Goal: Information Seeking & Learning: Learn about a topic

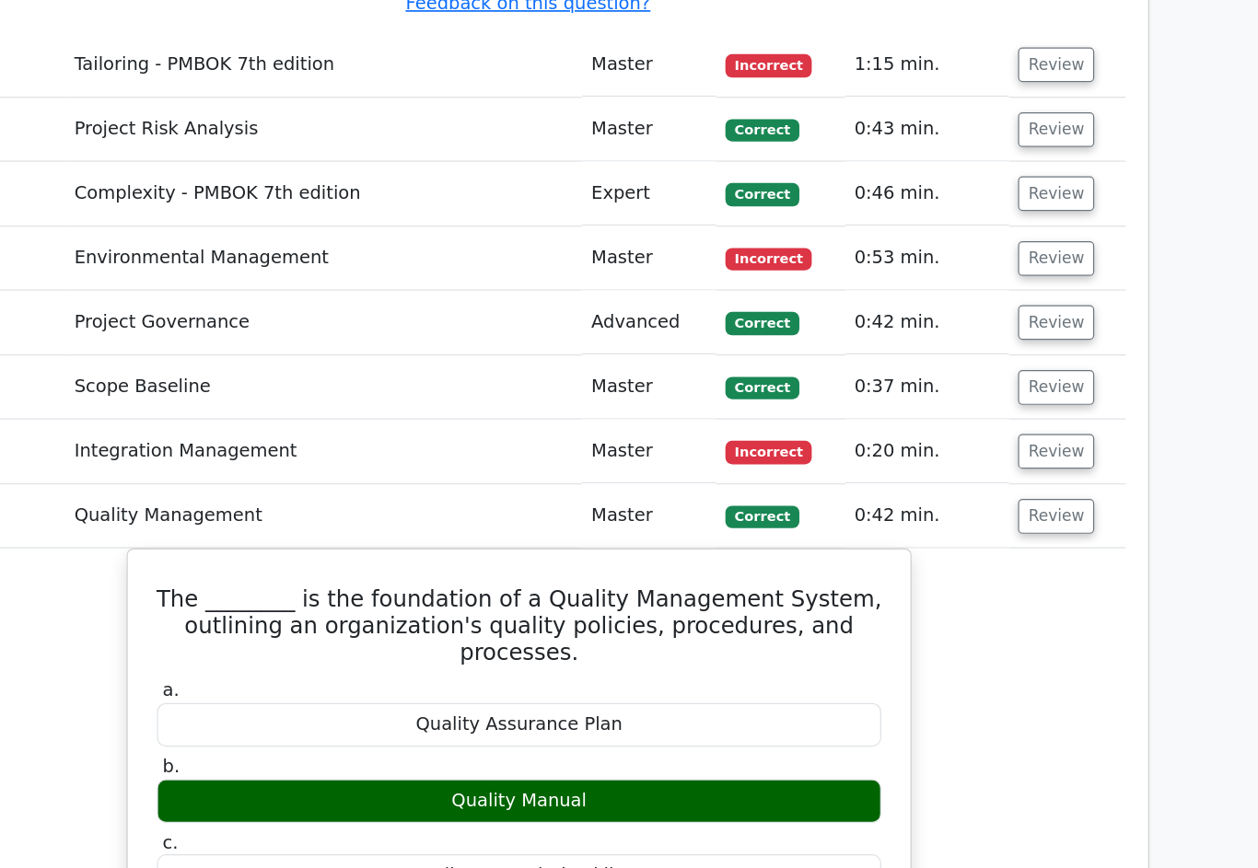
scroll to position [2409, 0]
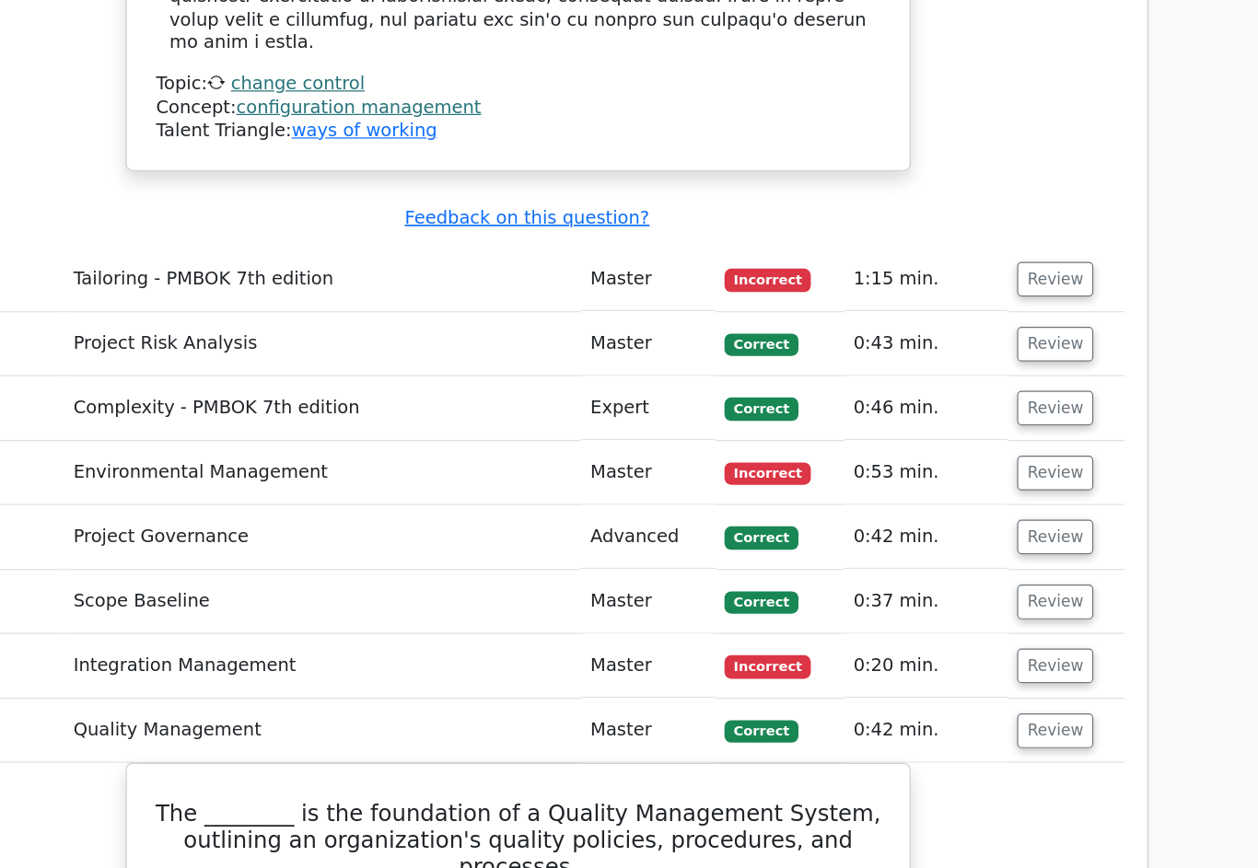
click at [1035, 533] on button "Review" at bounding box center [1066, 547] width 63 height 29
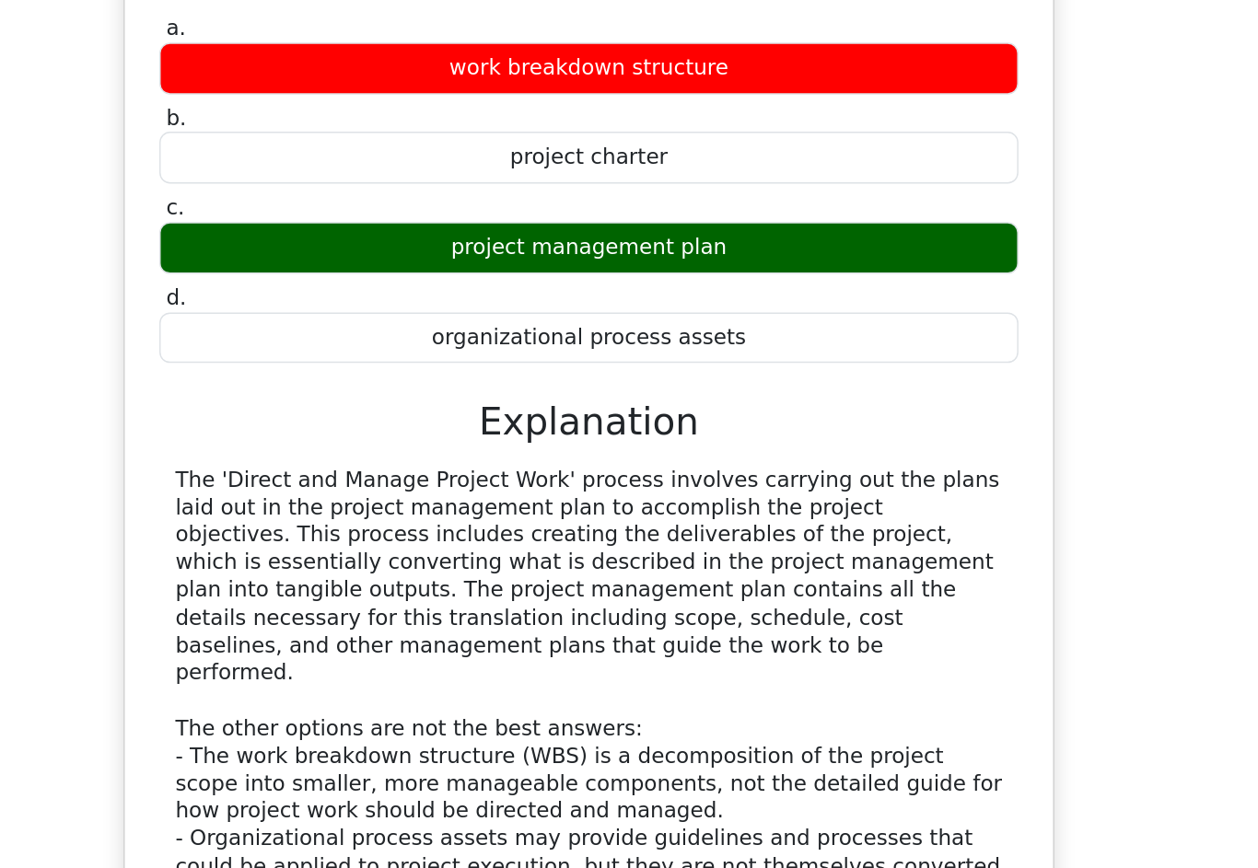
scroll to position [2811, 0]
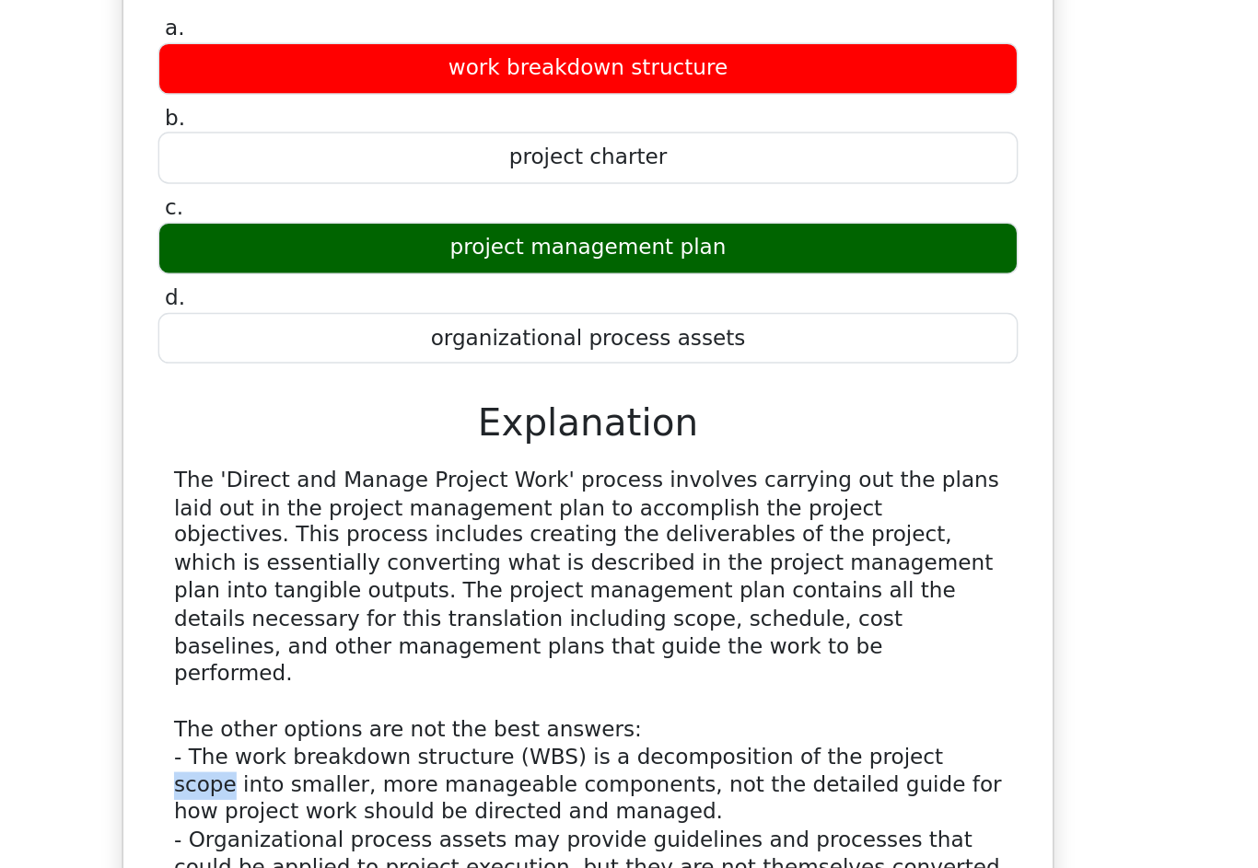
click at [785, 390] on div "When utilizing the 'Direct and Manage Project Work' process, the project manage…" at bounding box center [625, 586] width 996 height 924
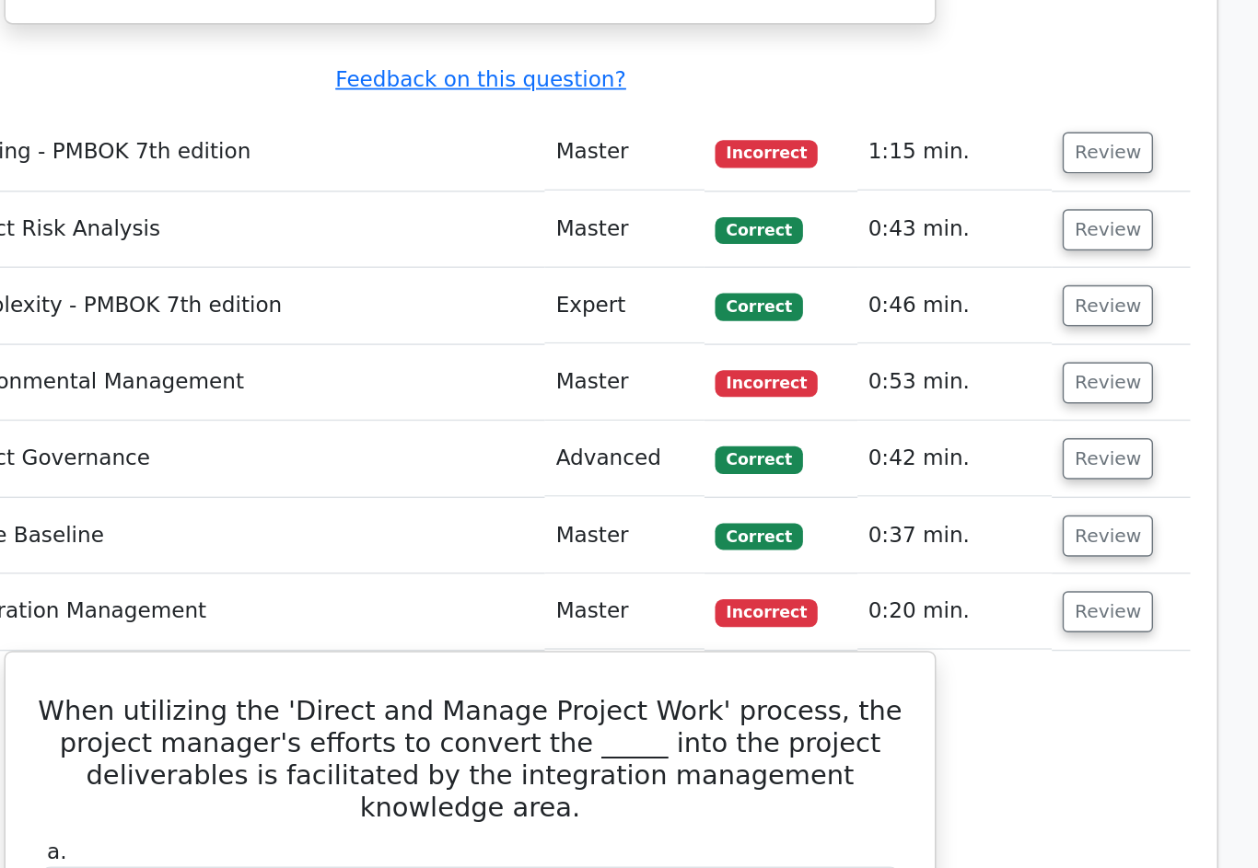
scroll to position [2485, 0]
click at [328, 580] on label "a. work breakdown structure" at bounding box center [625, 607] width 595 height 55
click at [1035, 356] on button "Review" at bounding box center [1066, 370] width 63 height 29
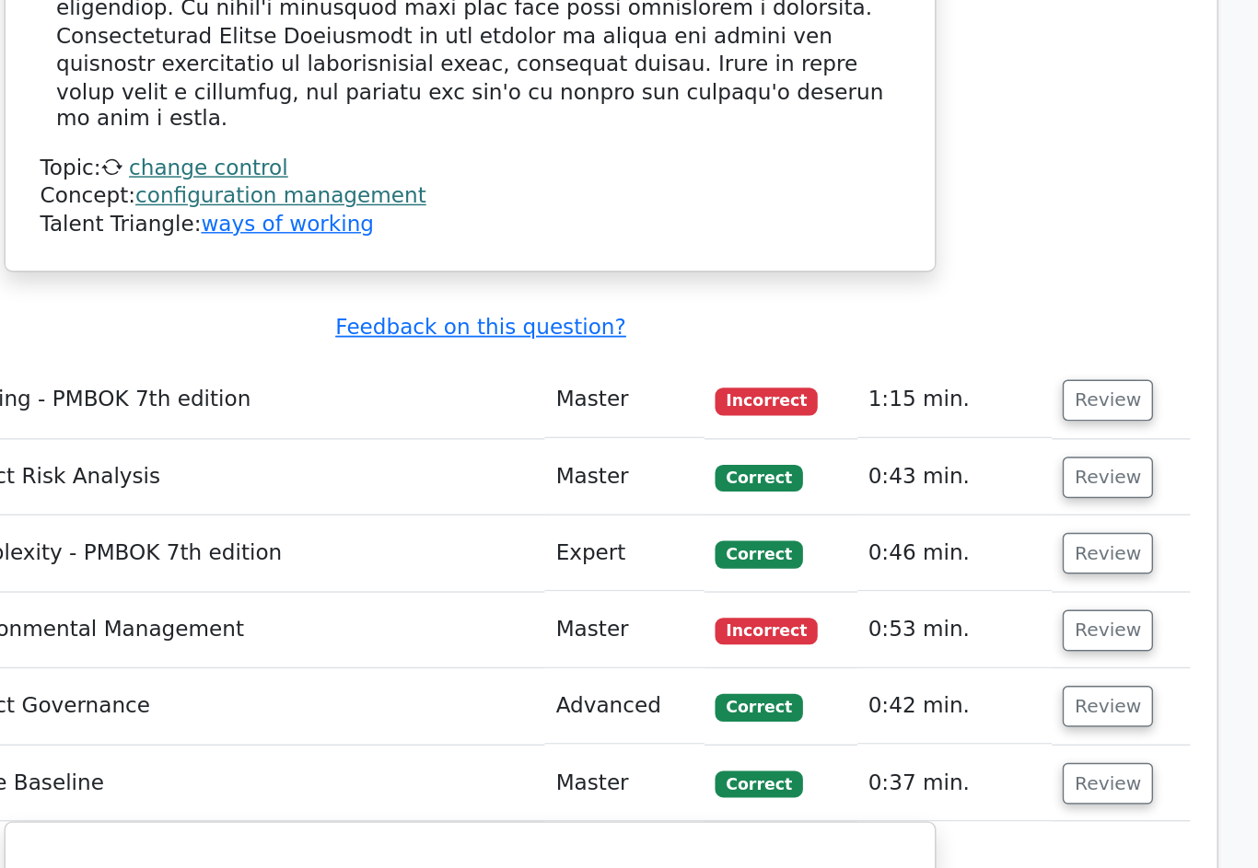
click at [1035, 474] on button "Review" at bounding box center [1066, 488] width 63 height 29
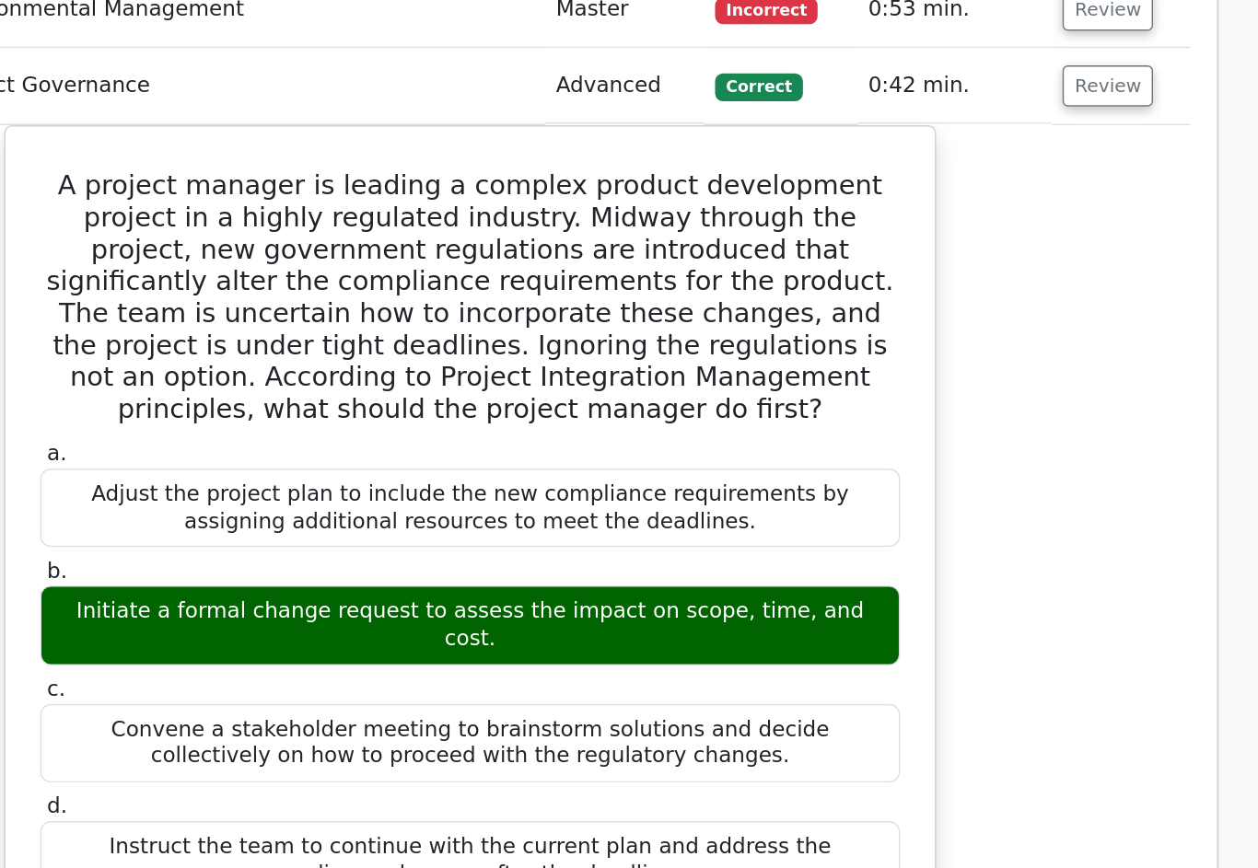
scroll to position [2498, 0]
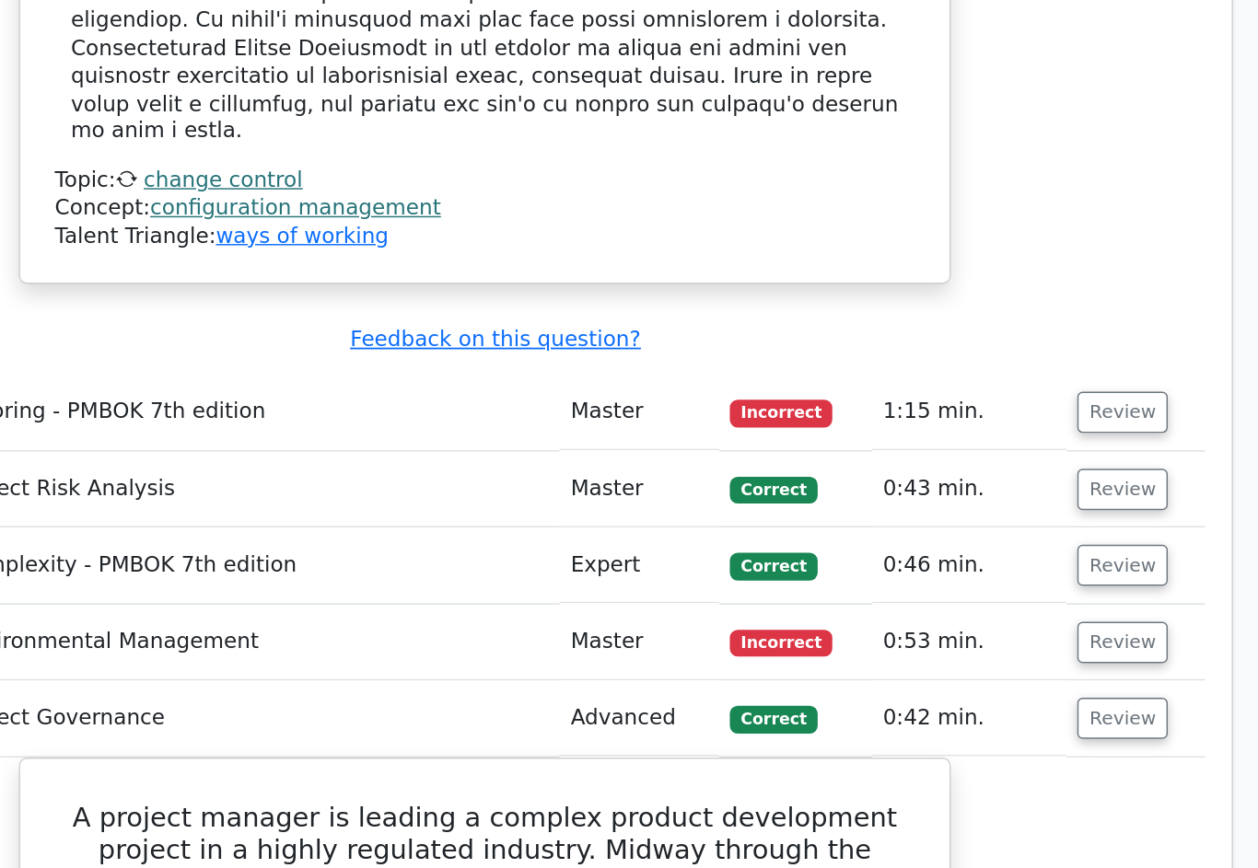
click at [1035, 430] on button "Review" at bounding box center [1066, 444] width 63 height 29
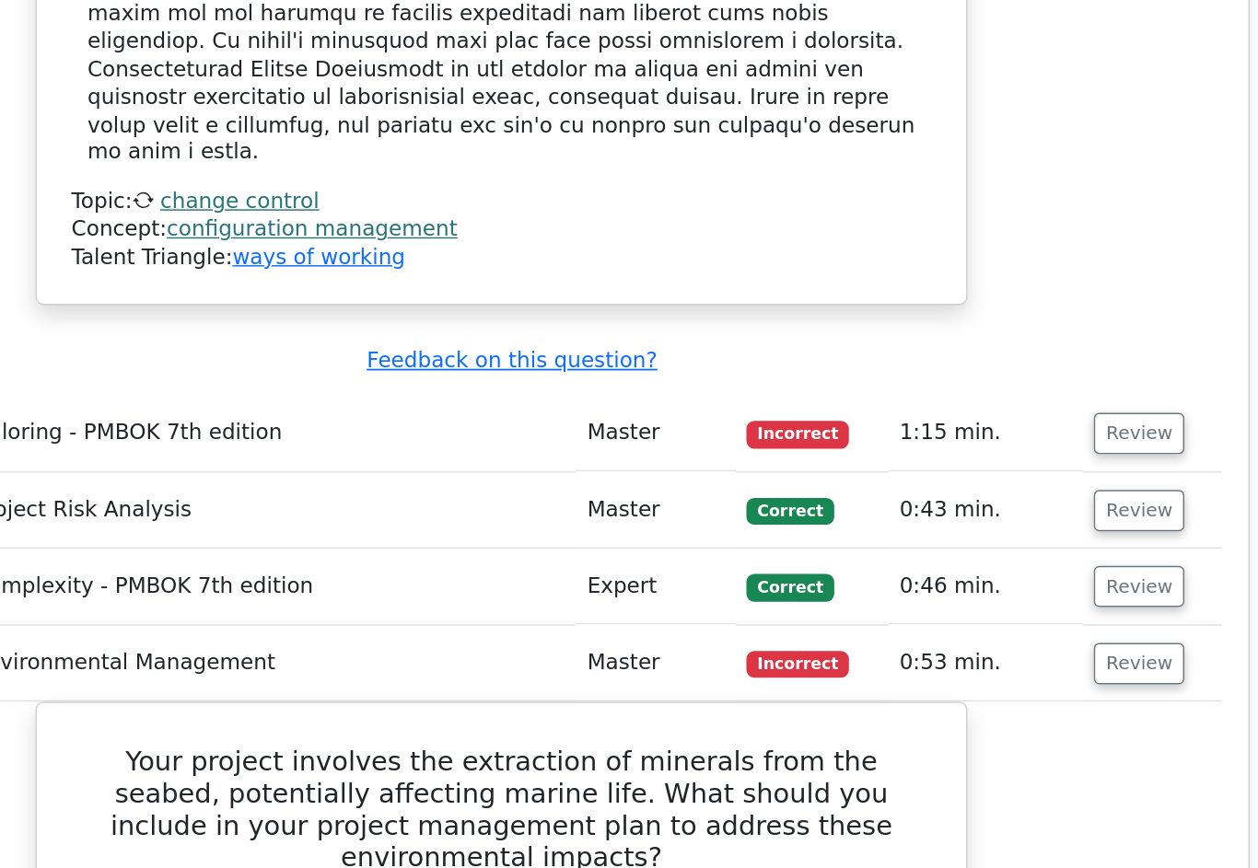
scroll to position [2223, 0]
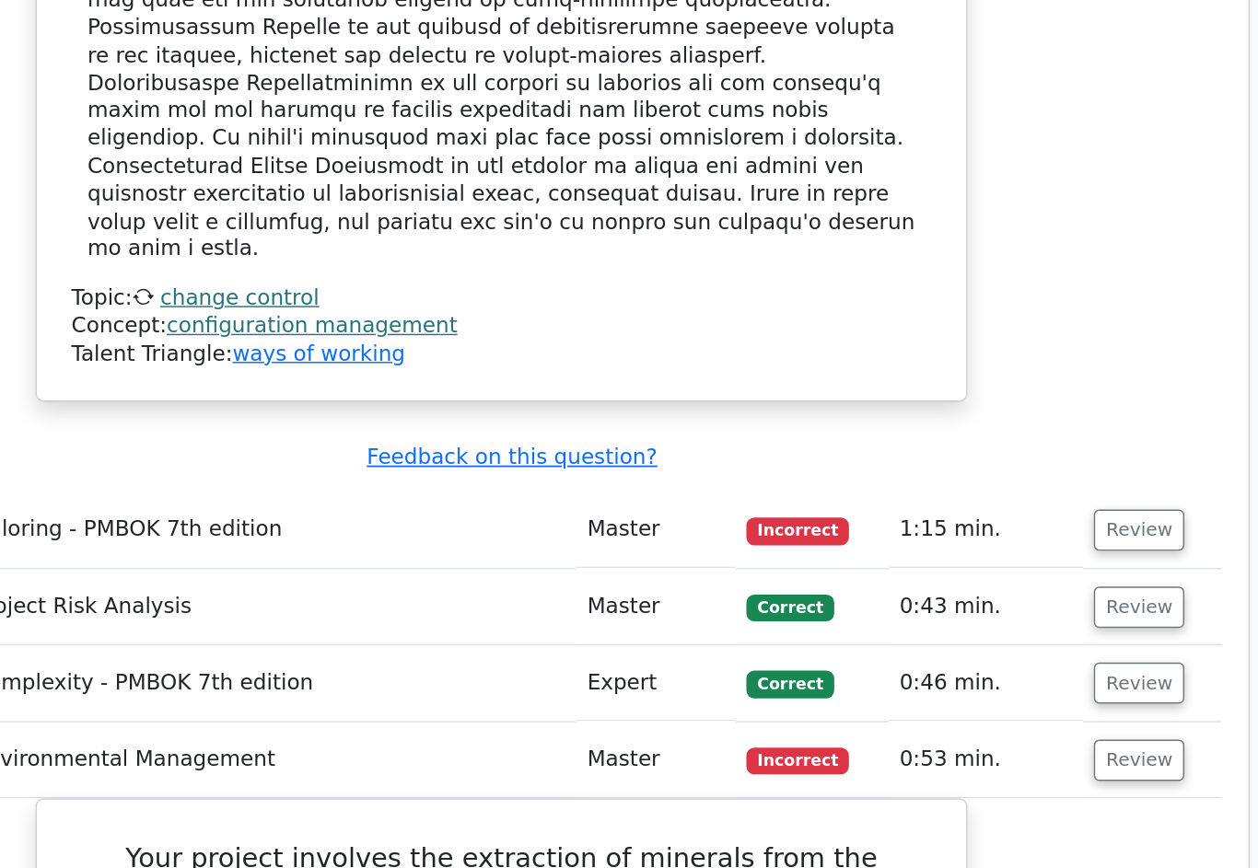
click at [1035, 458] on button "Review" at bounding box center [1066, 472] width 63 height 29
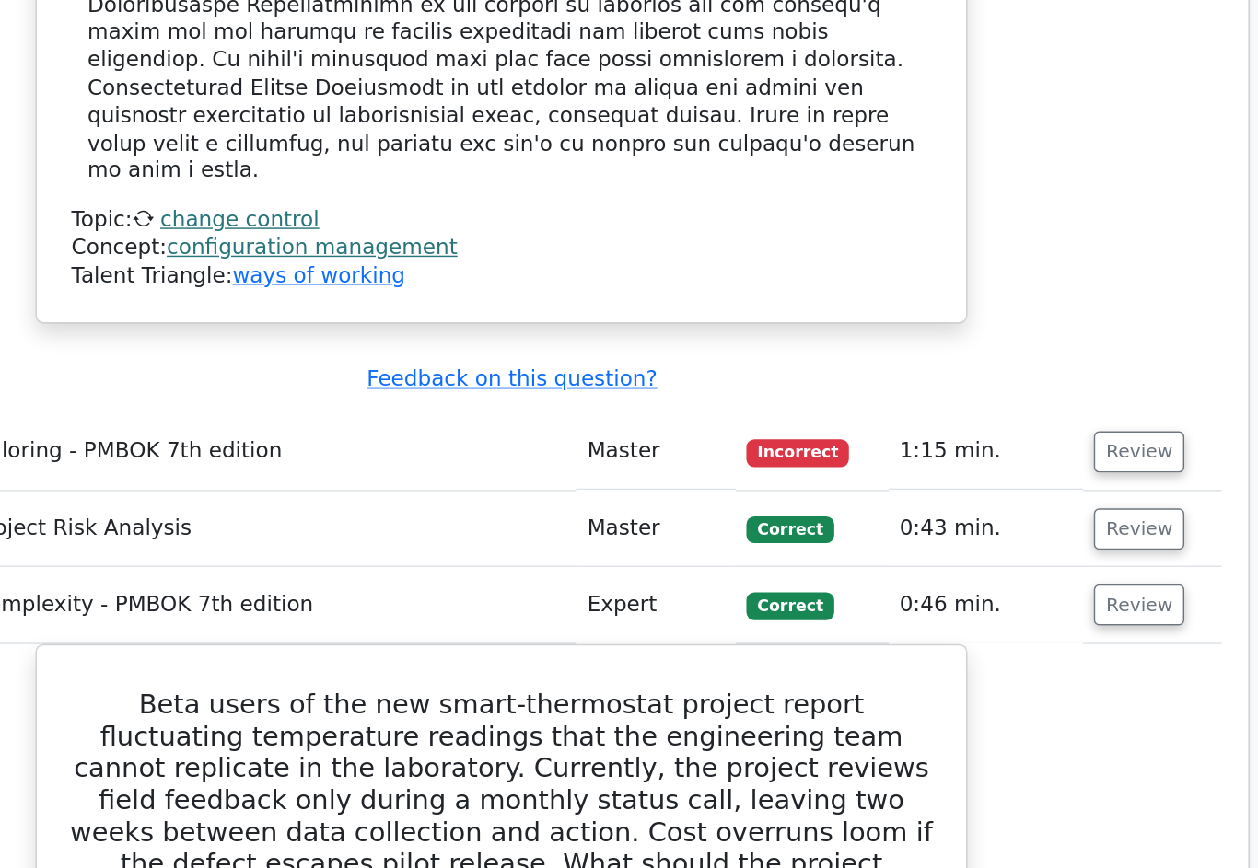
scroll to position [2269, 0]
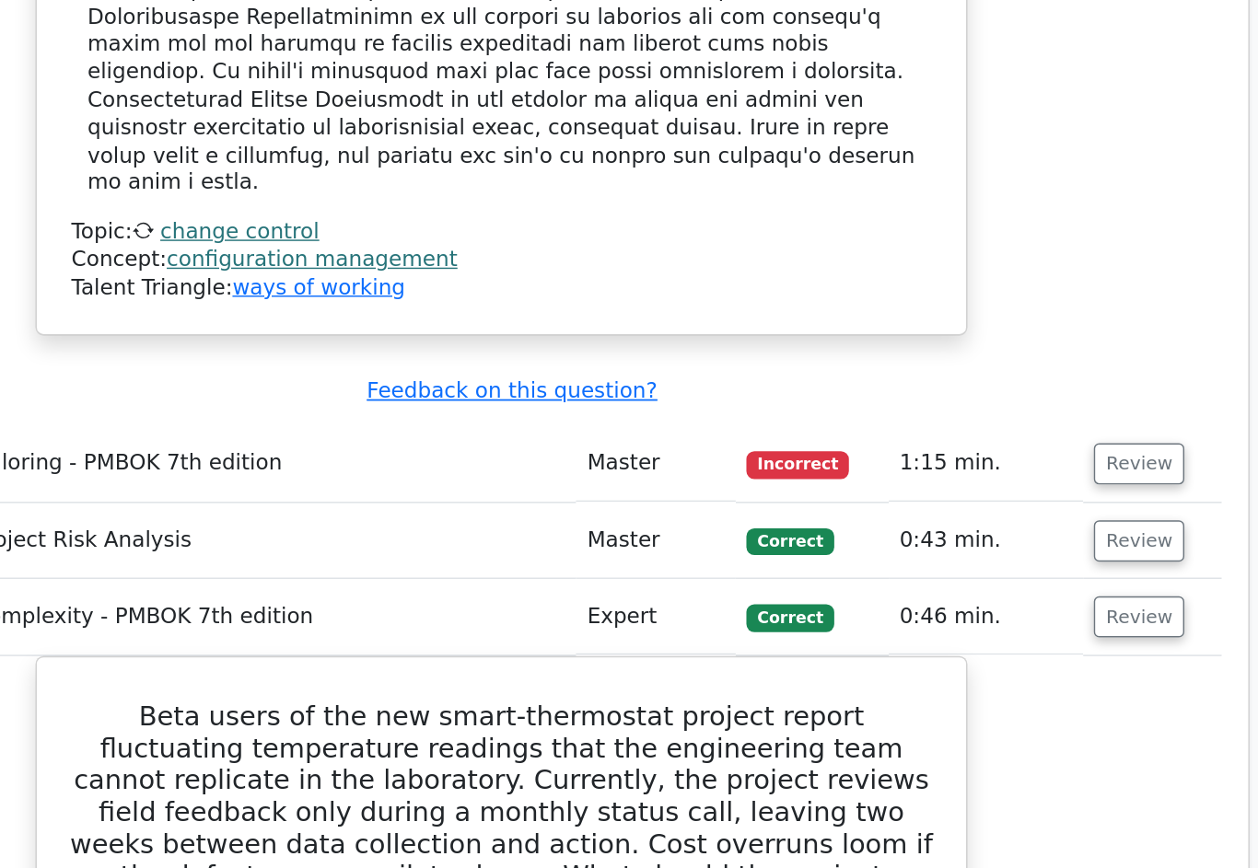
click at [1035, 360] on button "Review" at bounding box center [1066, 374] width 63 height 29
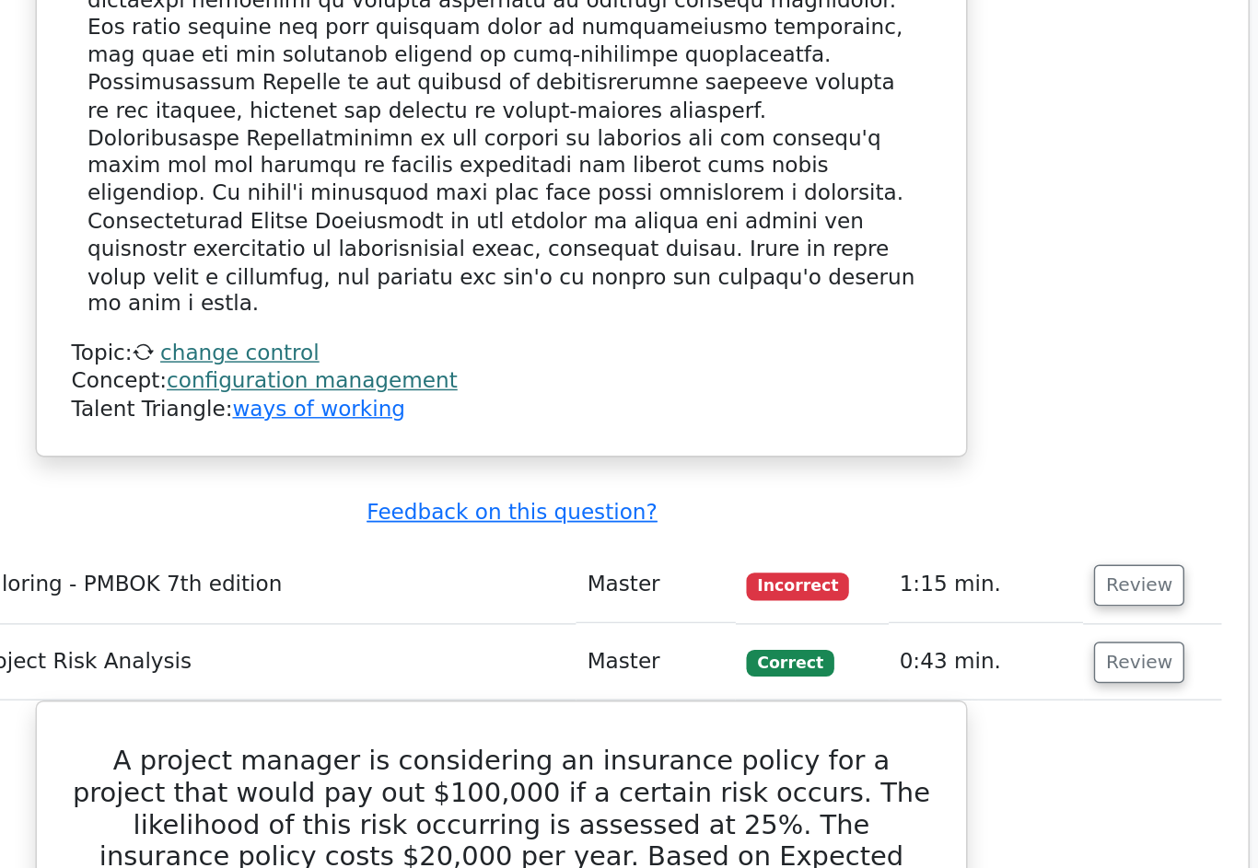
scroll to position [2126, 0]
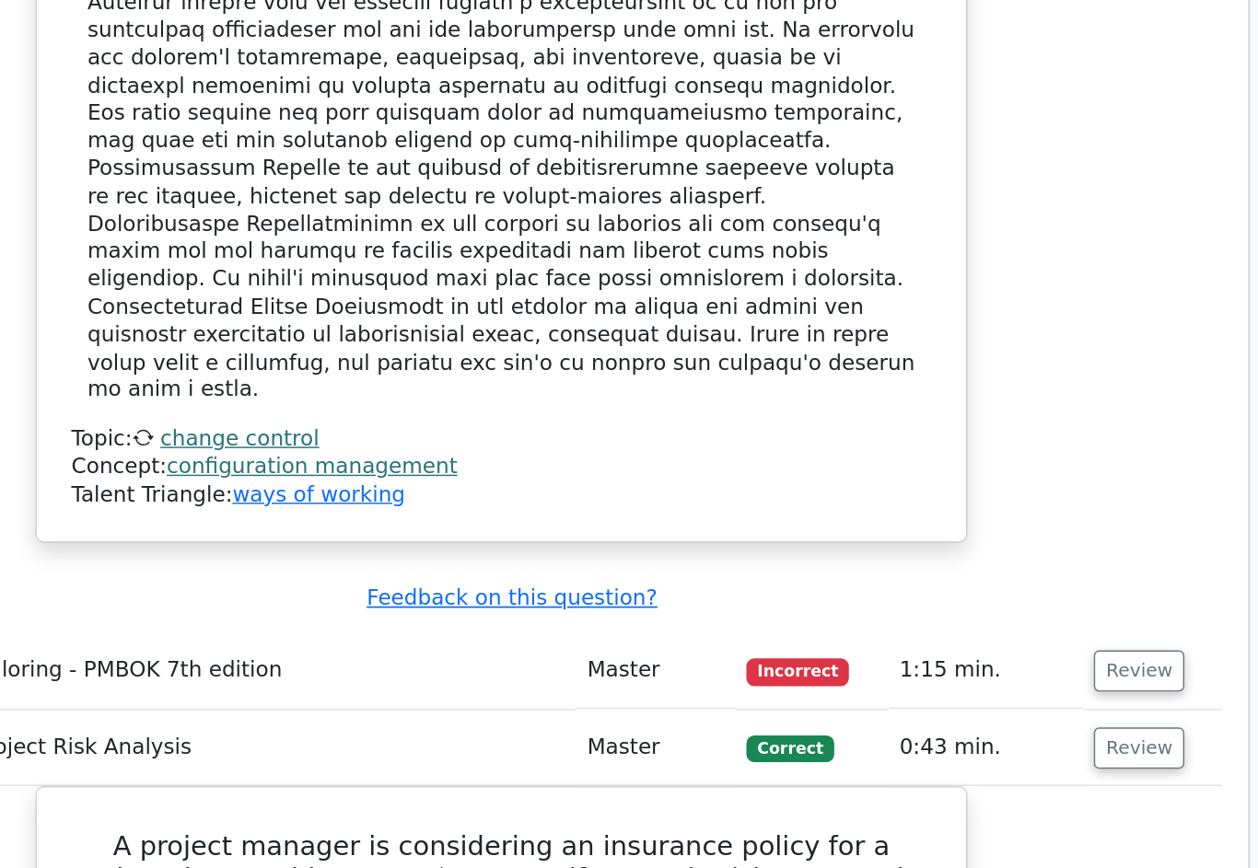
click at [1035, 450] on button "Review" at bounding box center [1066, 464] width 63 height 29
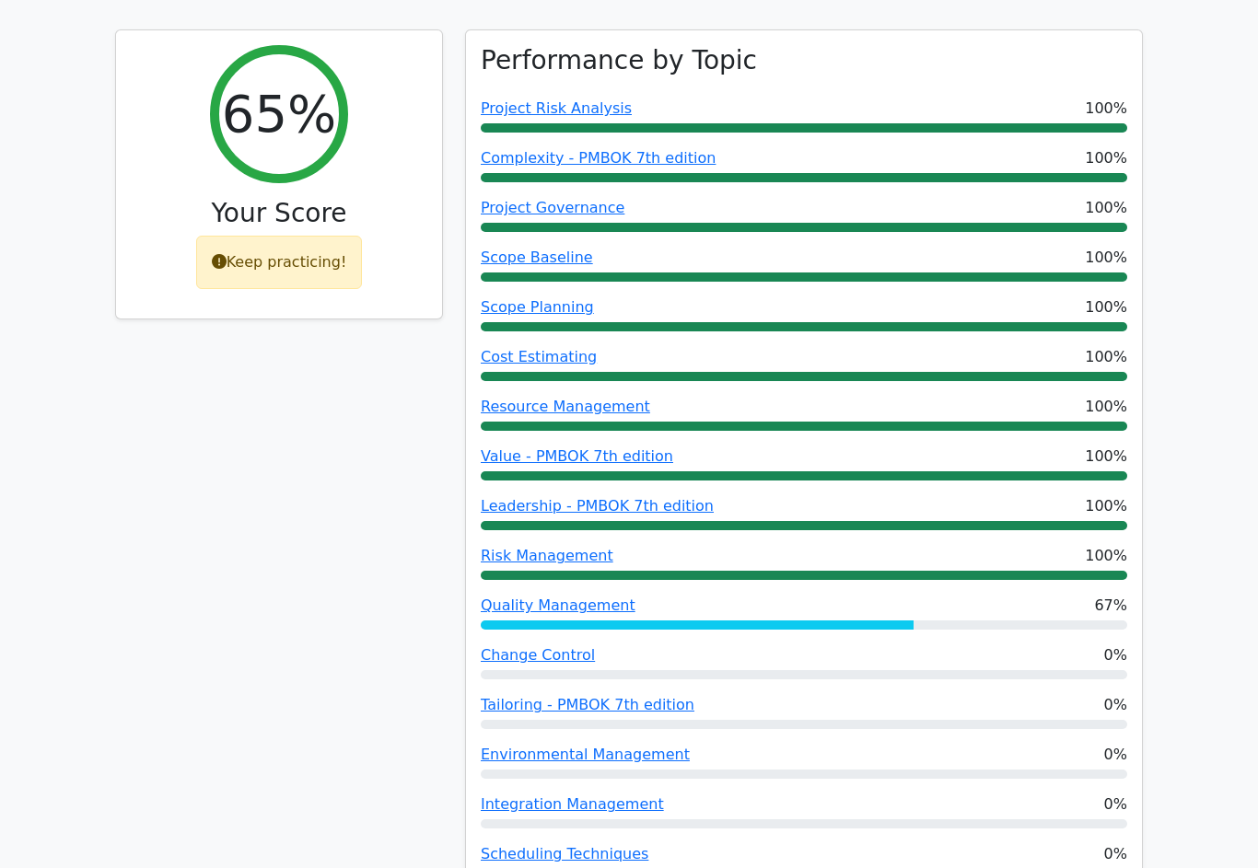
scroll to position [0, 0]
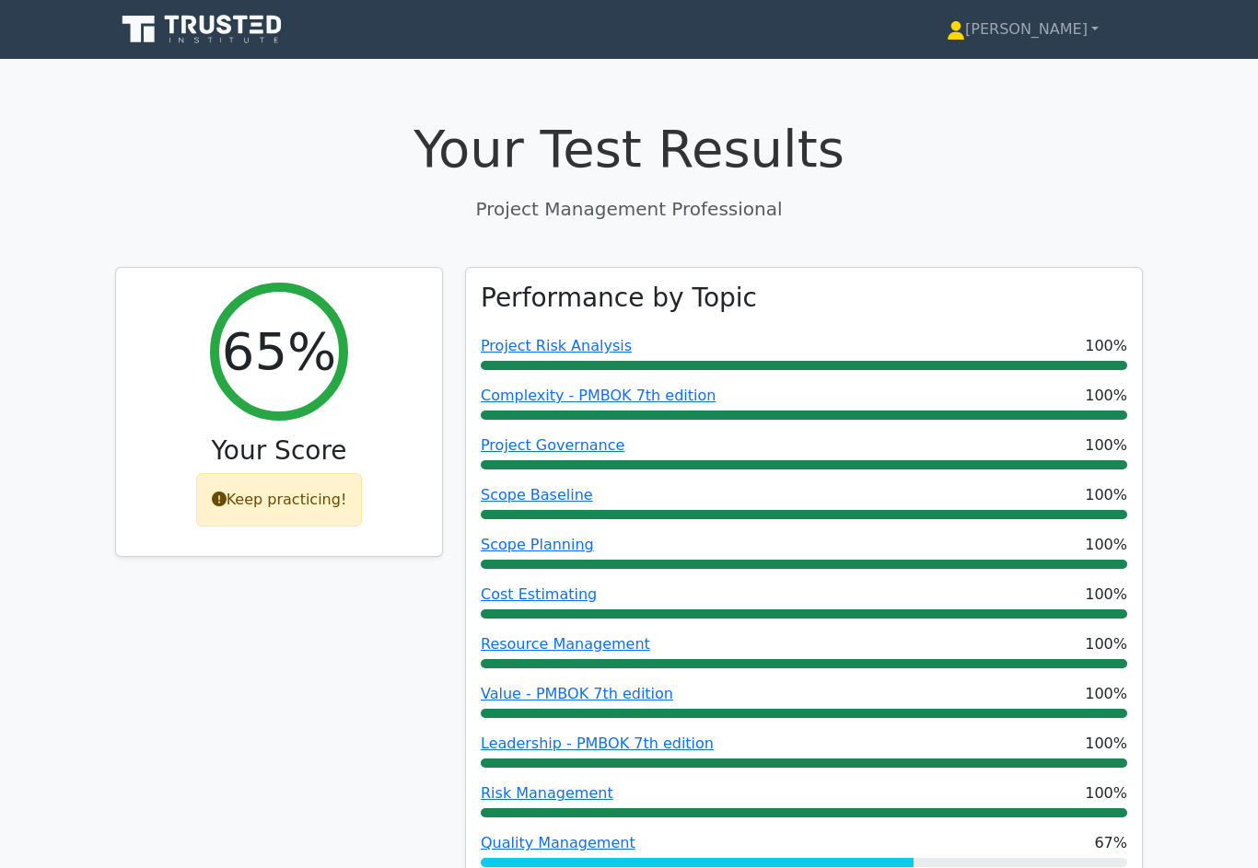
click at [1056, 35] on link "[PERSON_NAME]" at bounding box center [1022, 29] width 240 height 37
click at [1027, 70] on link "Profile" at bounding box center [975, 72] width 145 height 29
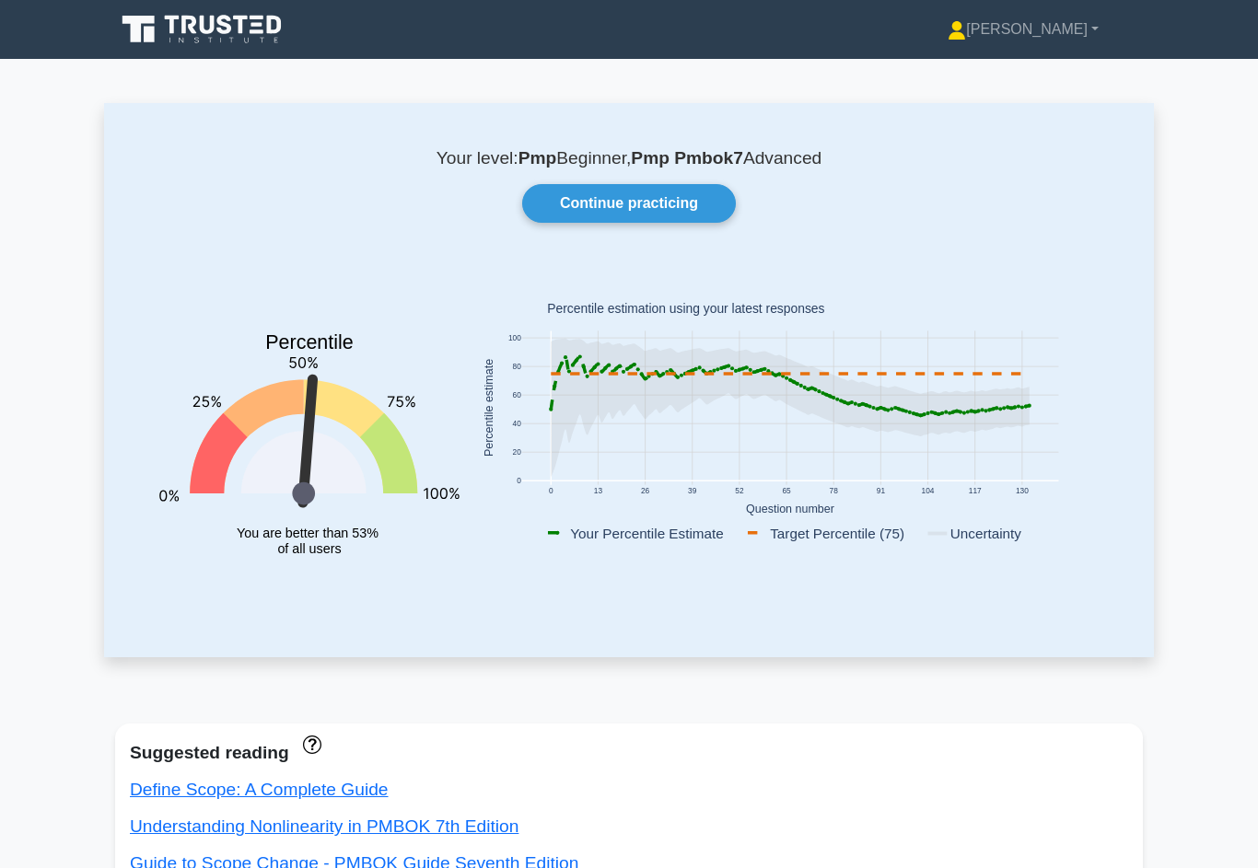
click at [689, 208] on link "Continue practicing" at bounding box center [629, 203] width 214 height 39
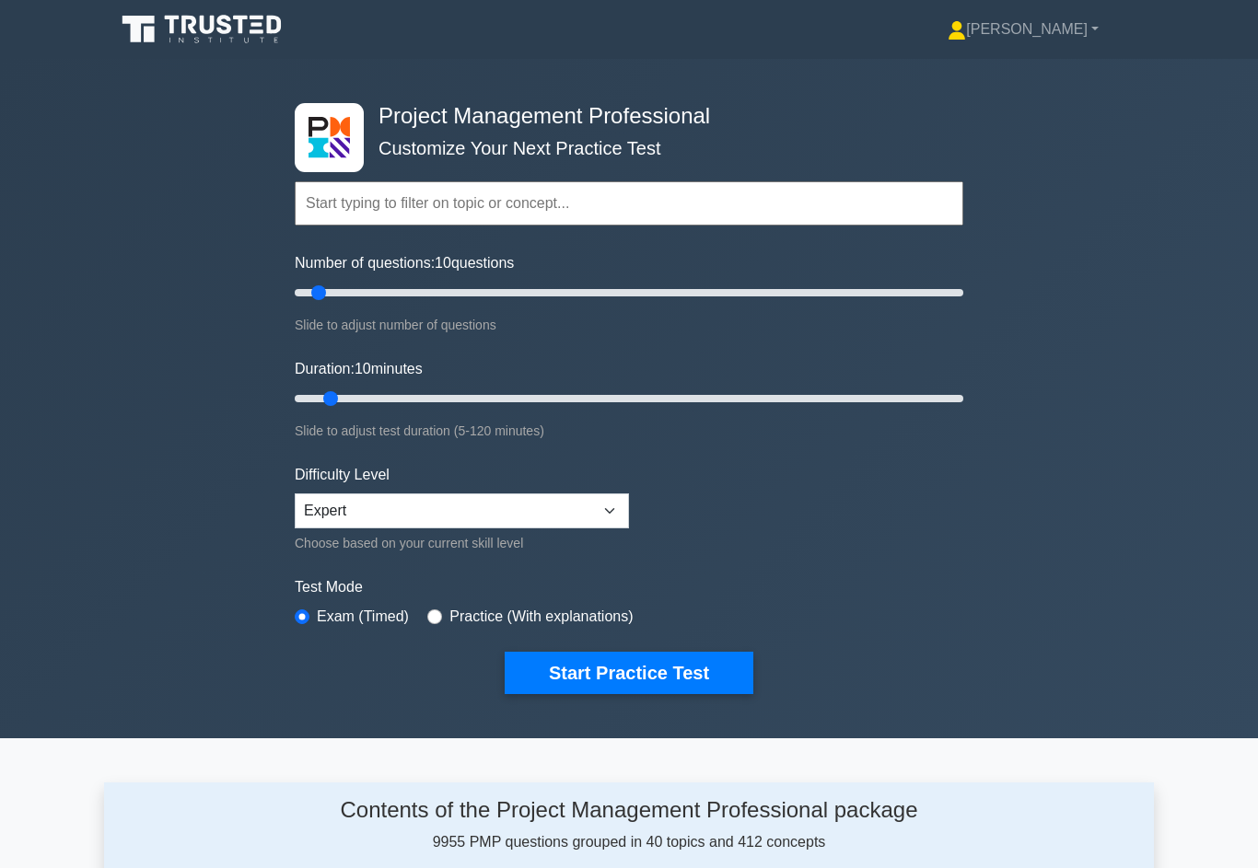
click at [1057, 29] on link "[PERSON_NAME]" at bounding box center [1022, 29] width 239 height 37
click at [1039, 71] on link "Profile" at bounding box center [976, 72] width 145 height 29
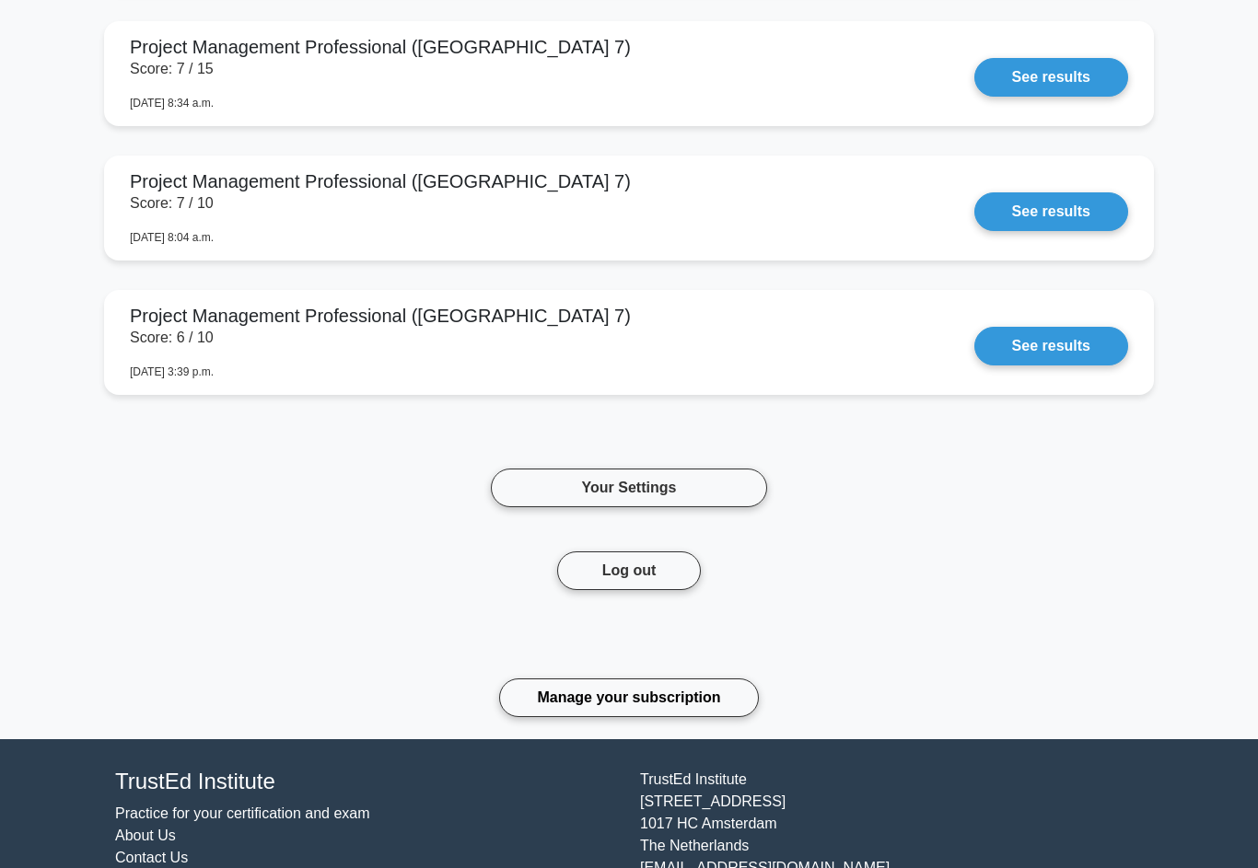
scroll to position [7565, 0]
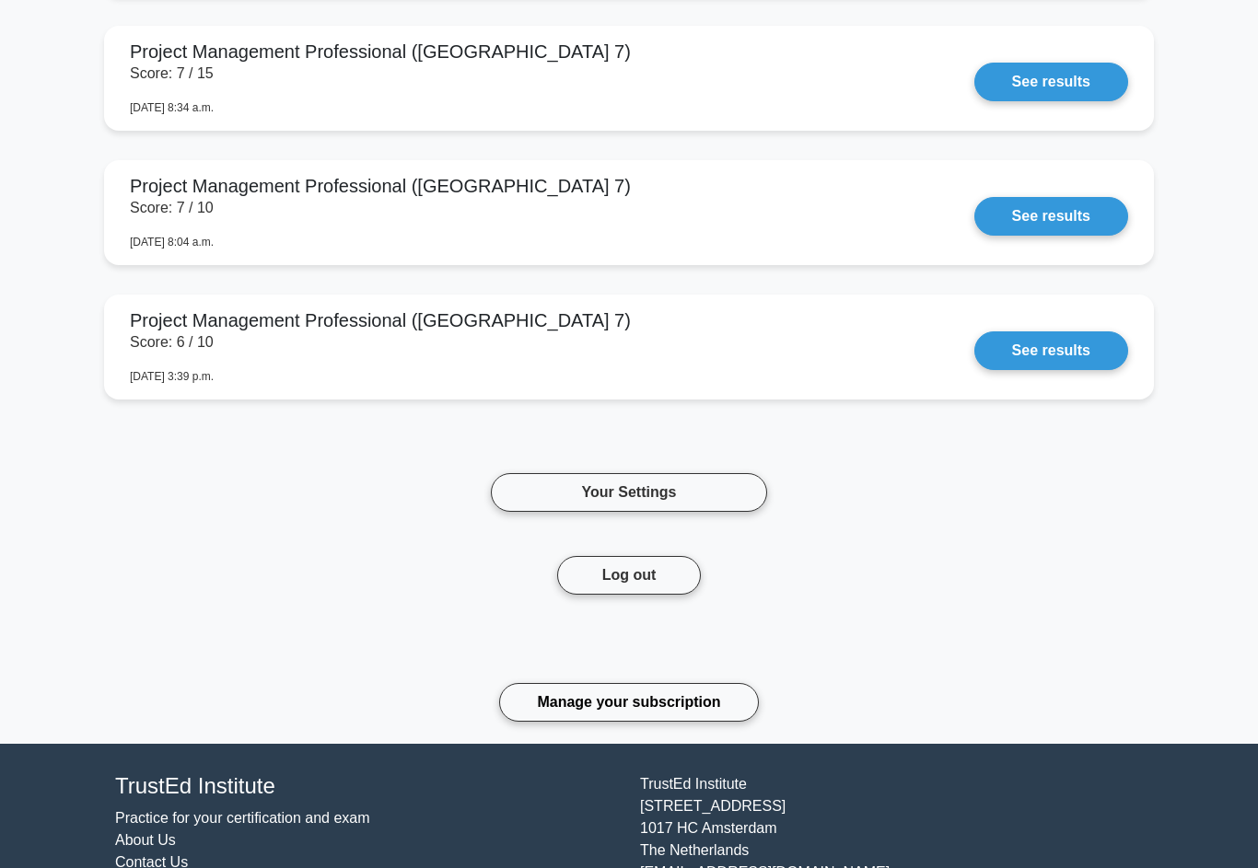
click at [706, 703] on link "Manage your subscription" at bounding box center [628, 702] width 259 height 39
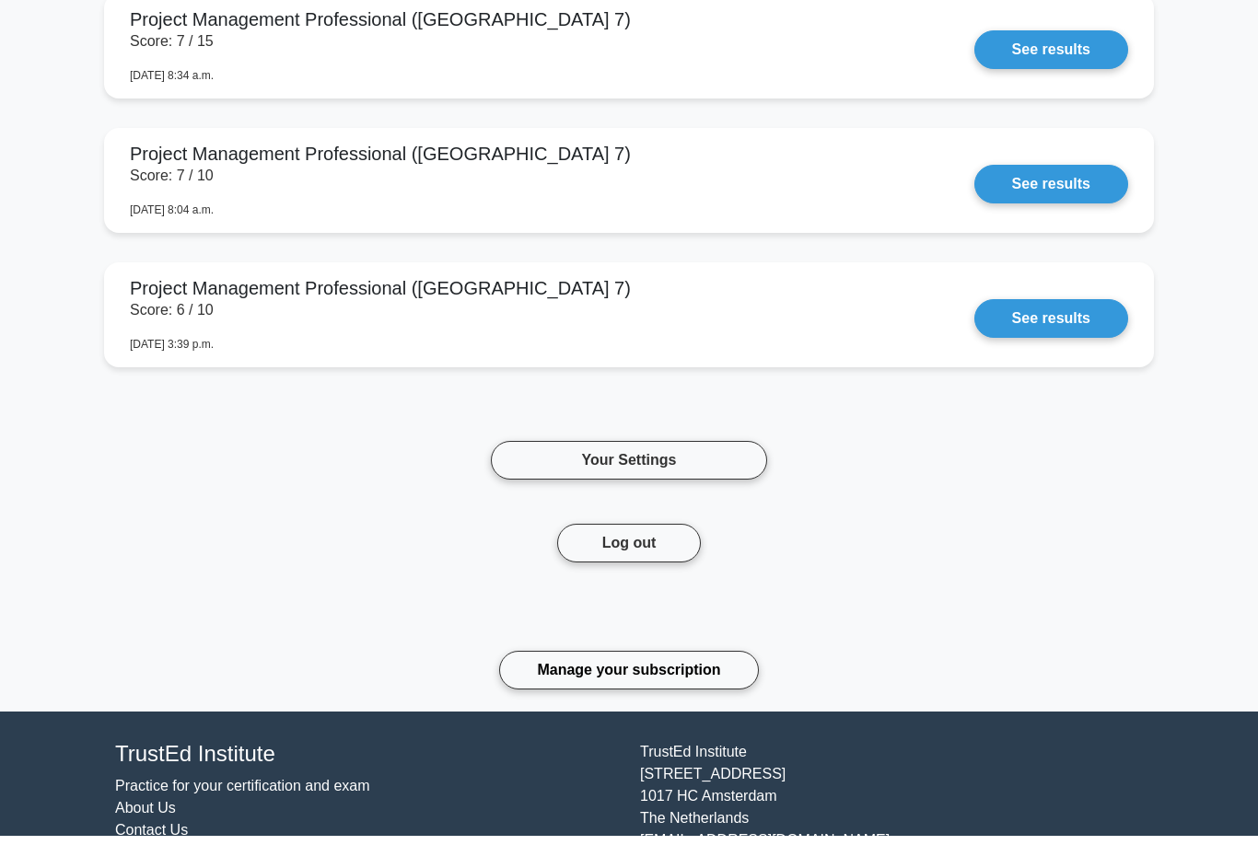
scroll to position [7597, 0]
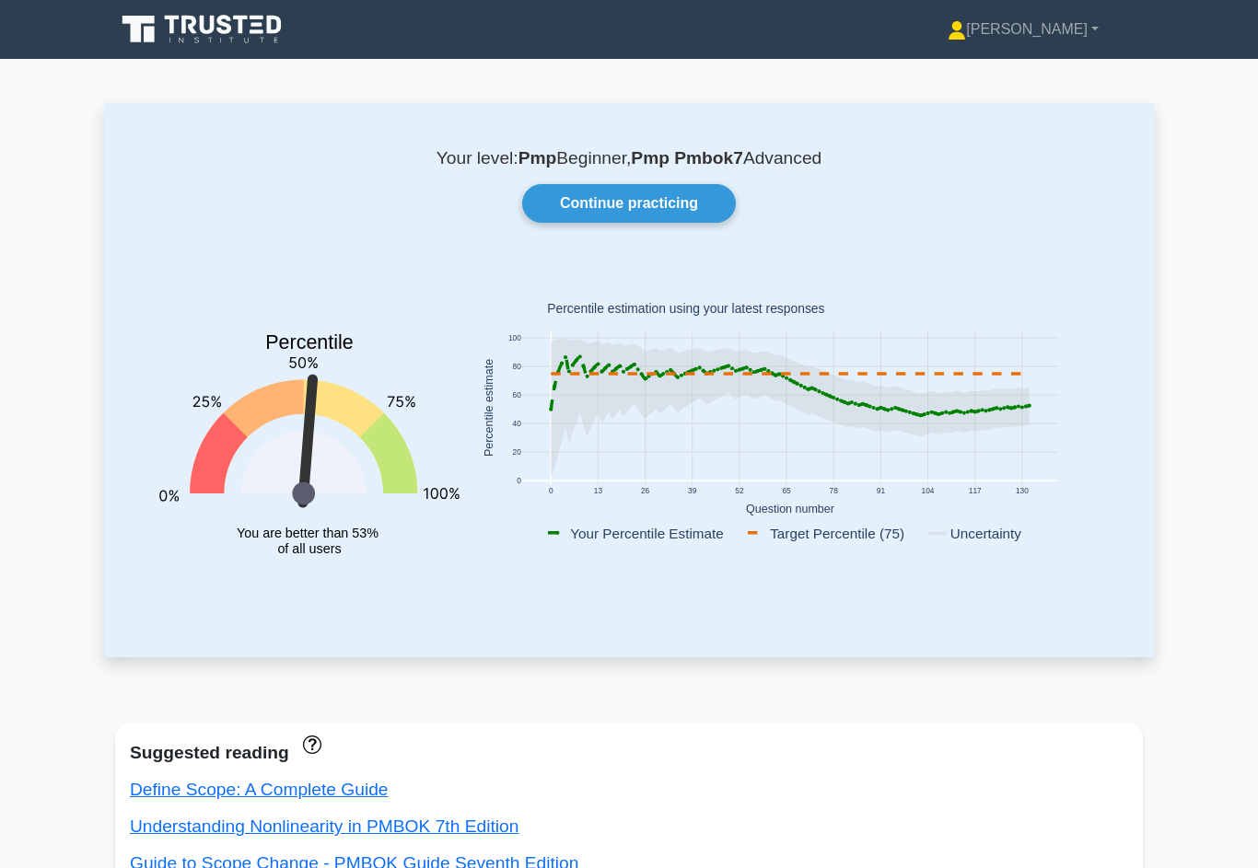
click at [705, 198] on link "Continue practicing" at bounding box center [629, 203] width 214 height 39
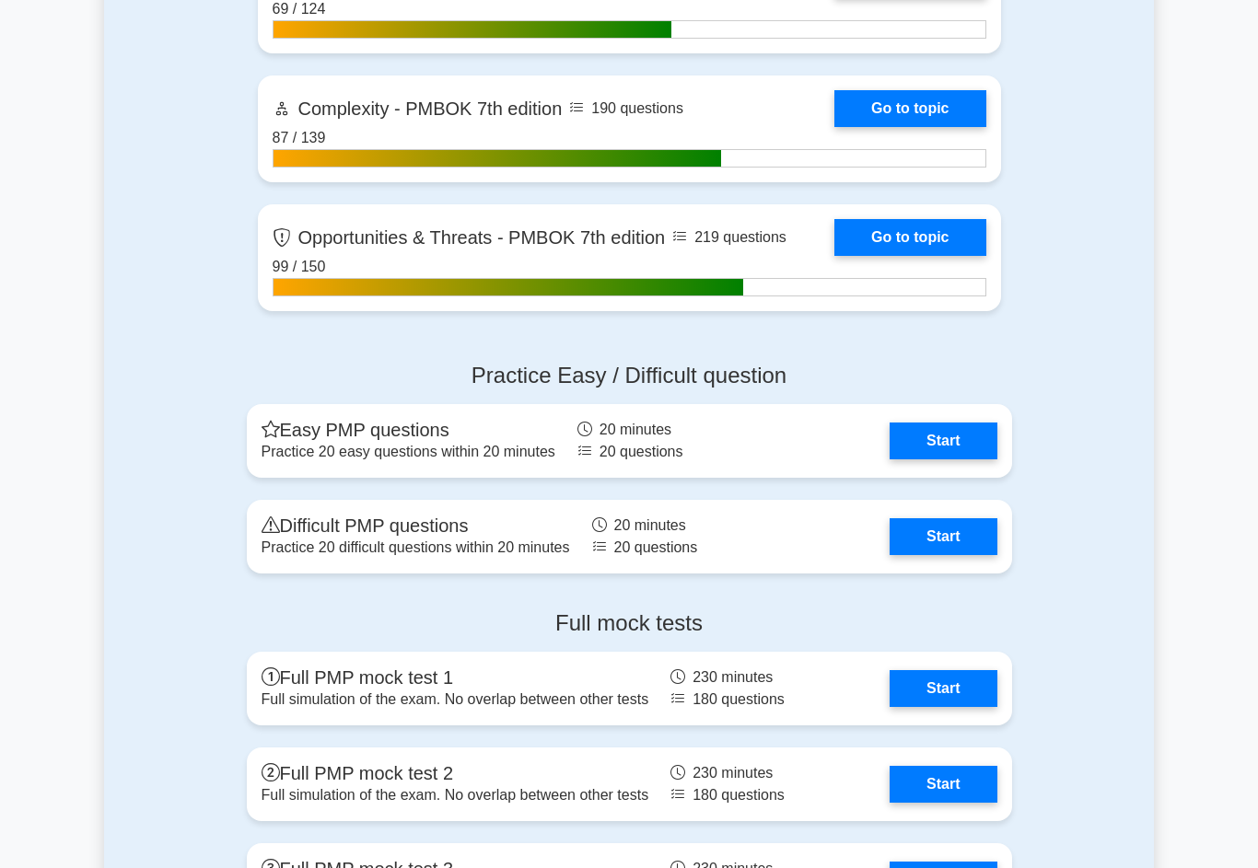
scroll to position [5720, 0]
click at [949, 555] on link "Start" at bounding box center [942, 536] width 107 height 37
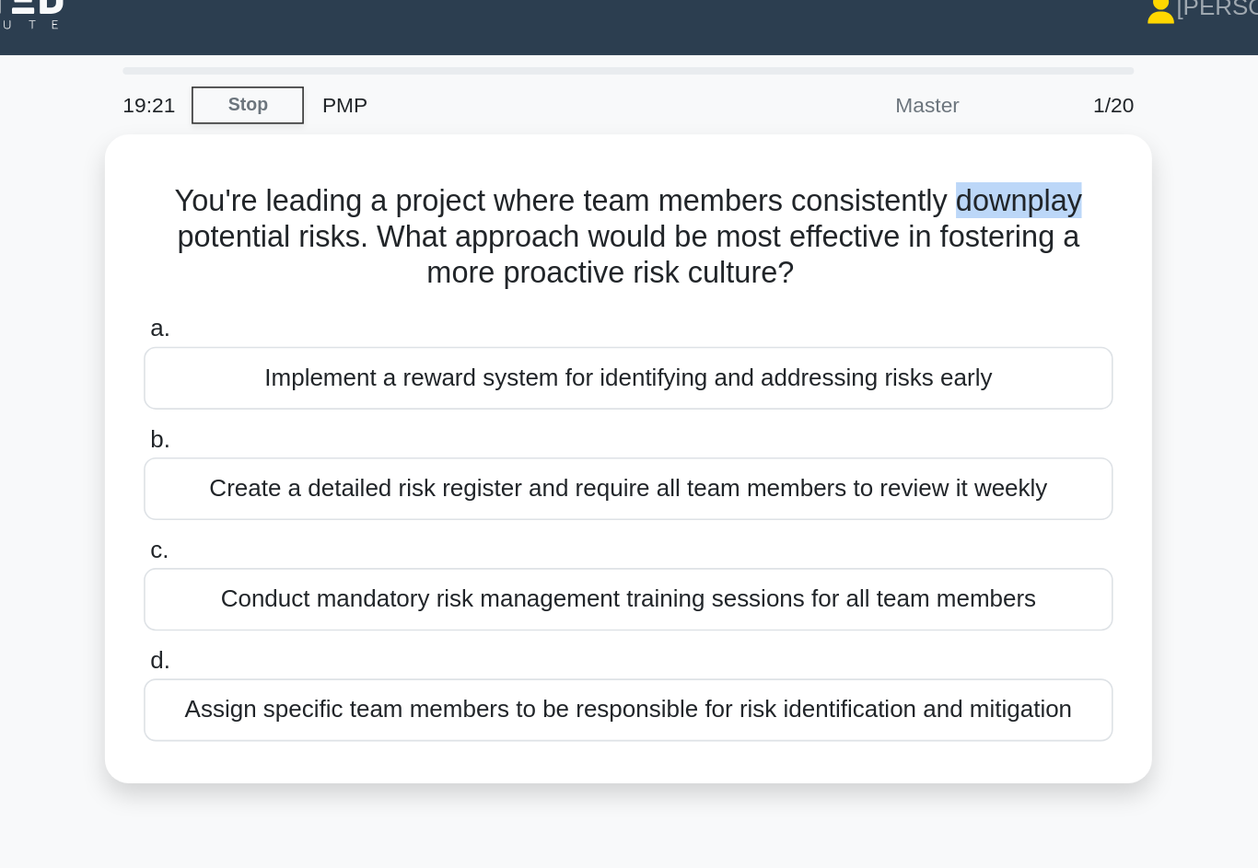
click at [331, 396] on div "Conduct mandatory risk management training sessions for all team members" at bounding box center [629, 394] width 597 height 39
click at [331, 370] on input "c. Conduct mandatory risk management training sessions for all team members" at bounding box center [331, 364] width 0 height 12
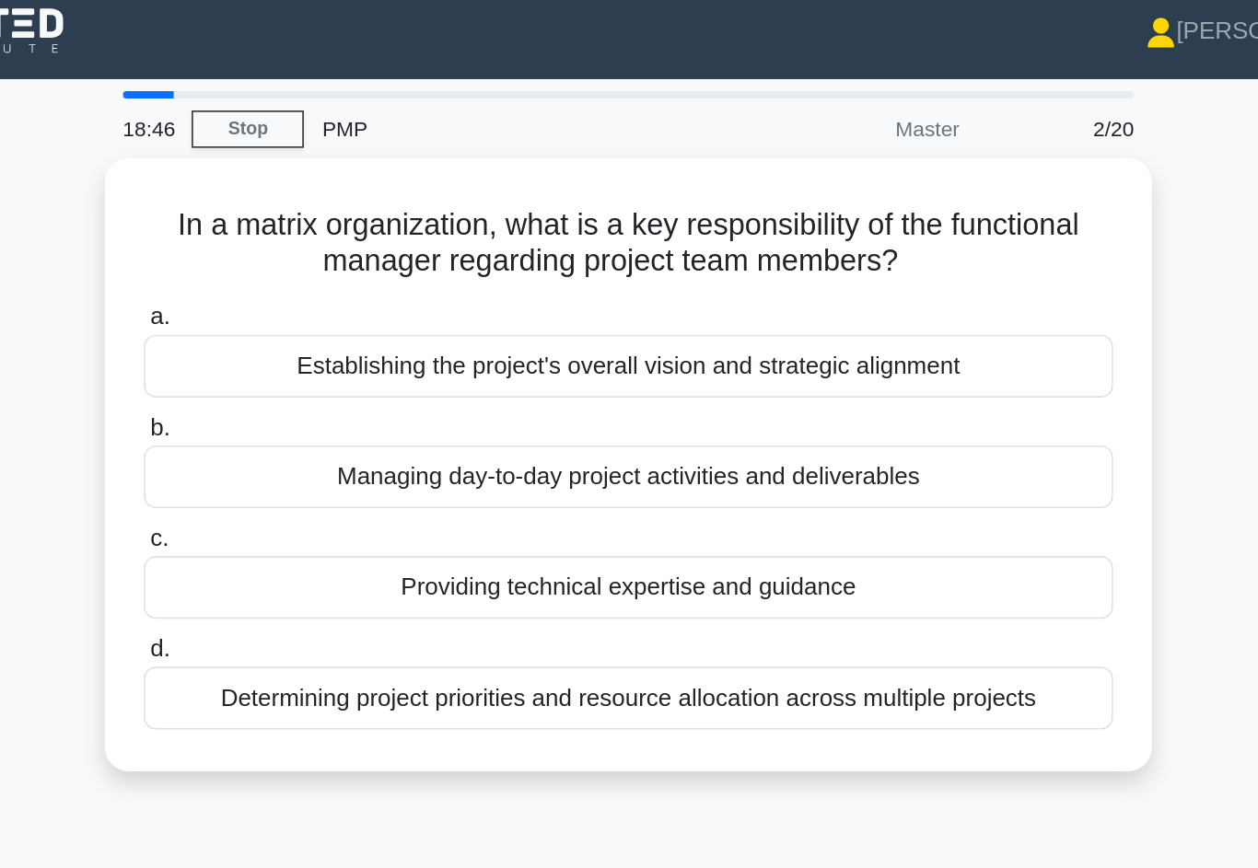
click at [331, 358] on div "Providing technical expertise and guidance" at bounding box center [629, 372] width 597 height 39
click at [331, 348] on input "c. Providing technical expertise and guidance" at bounding box center [331, 342] width 0 height 12
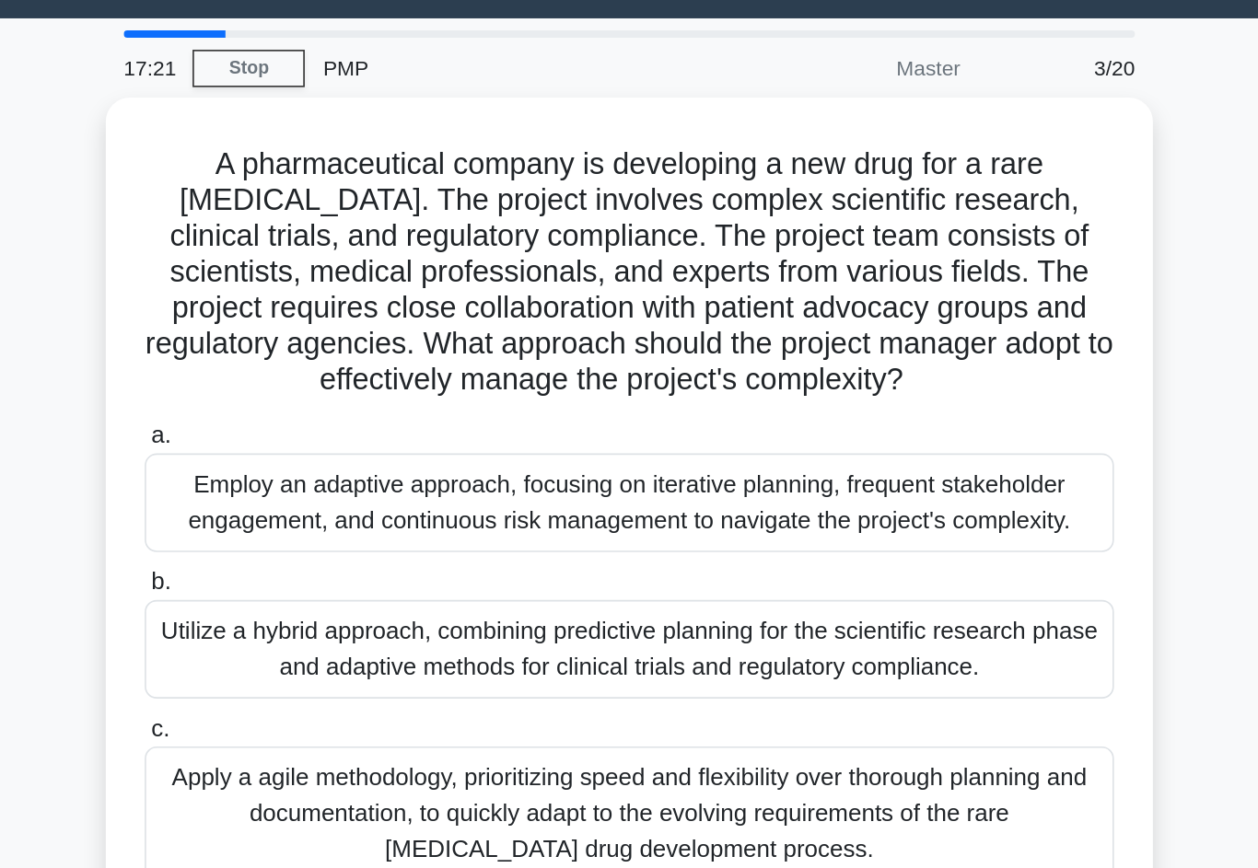
click at [331, 441] on div "Utilize a hybrid approach, combining predictive planning for the scientific res…" at bounding box center [629, 447] width 597 height 61
click at [331, 412] on input "b. Utilize a hybrid approach, combining predictive planning for the scientific …" at bounding box center [331, 406] width 0 height 12
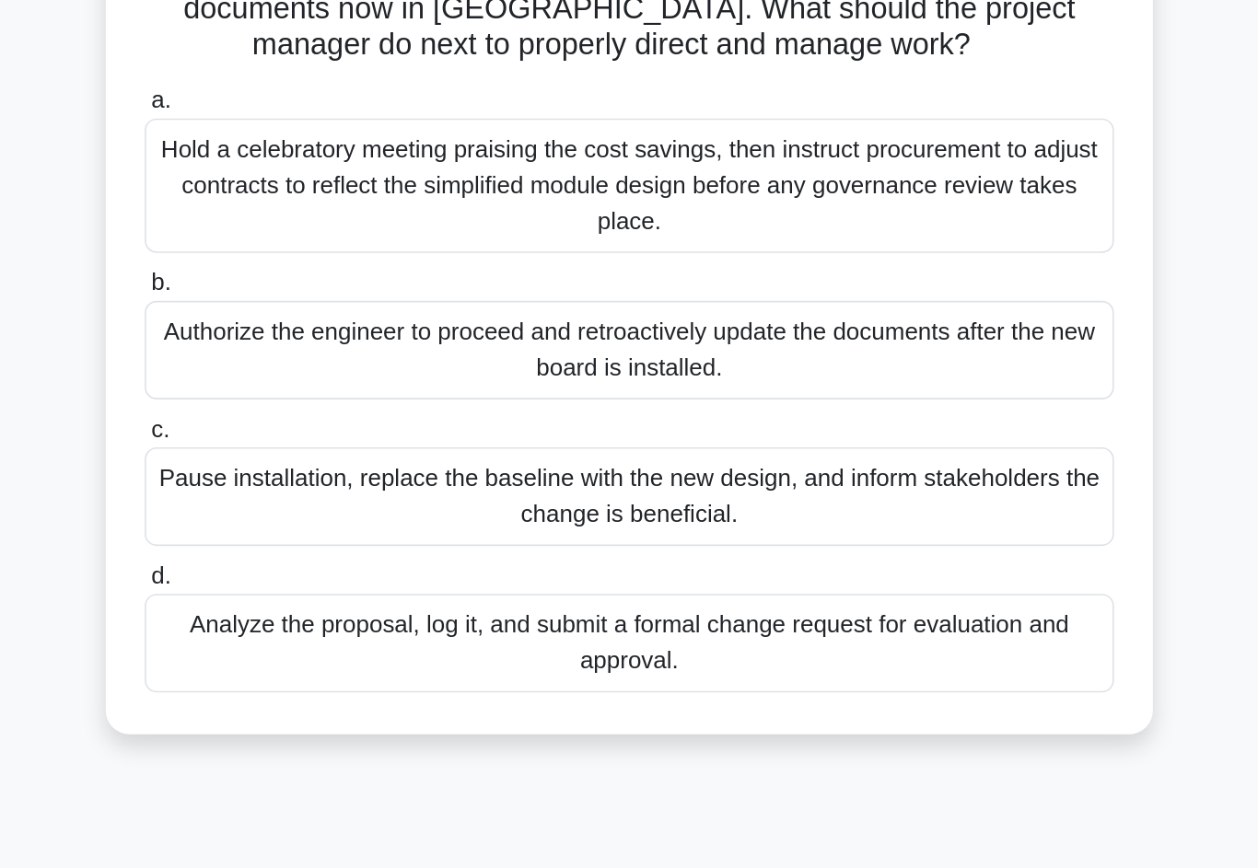
click at [331, 598] on div "Analyze the proposal, log it, and submit a formal change request for evaluation…" at bounding box center [629, 628] width 597 height 61
click at [331, 581] on input "d. Analyze the proposal, log it, and submit a formal change request for evaluat…" at bounding box center [331, 587] width 0 height 12
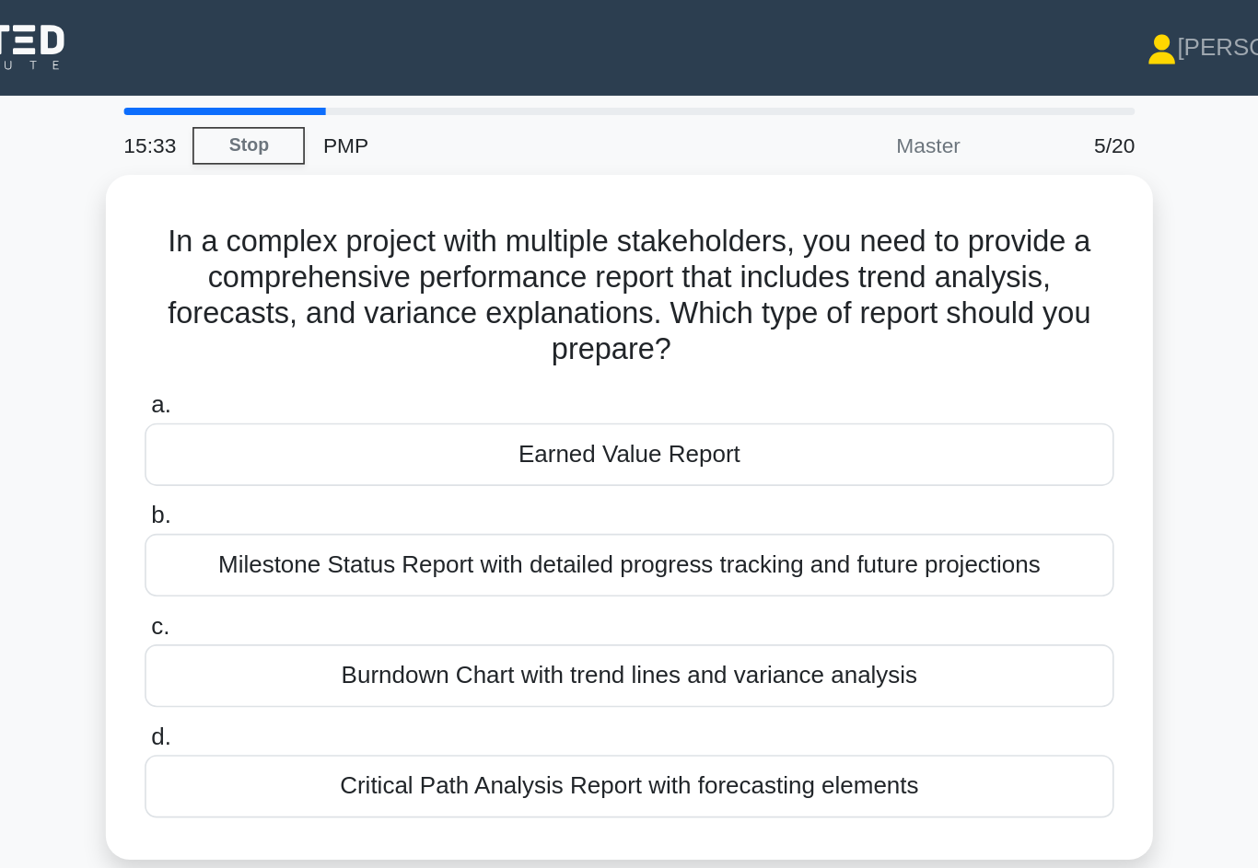
click at [635, 361] on div "Milestone Status Report with detailed progress tracking and future projections" at bounding box center [629, 348] width 597 height 39
click at [331, 324] on input "b. Milestone Status Report with detailed progress tracking and future projectio…" at bounding box center [331, 318] width 0 height 12
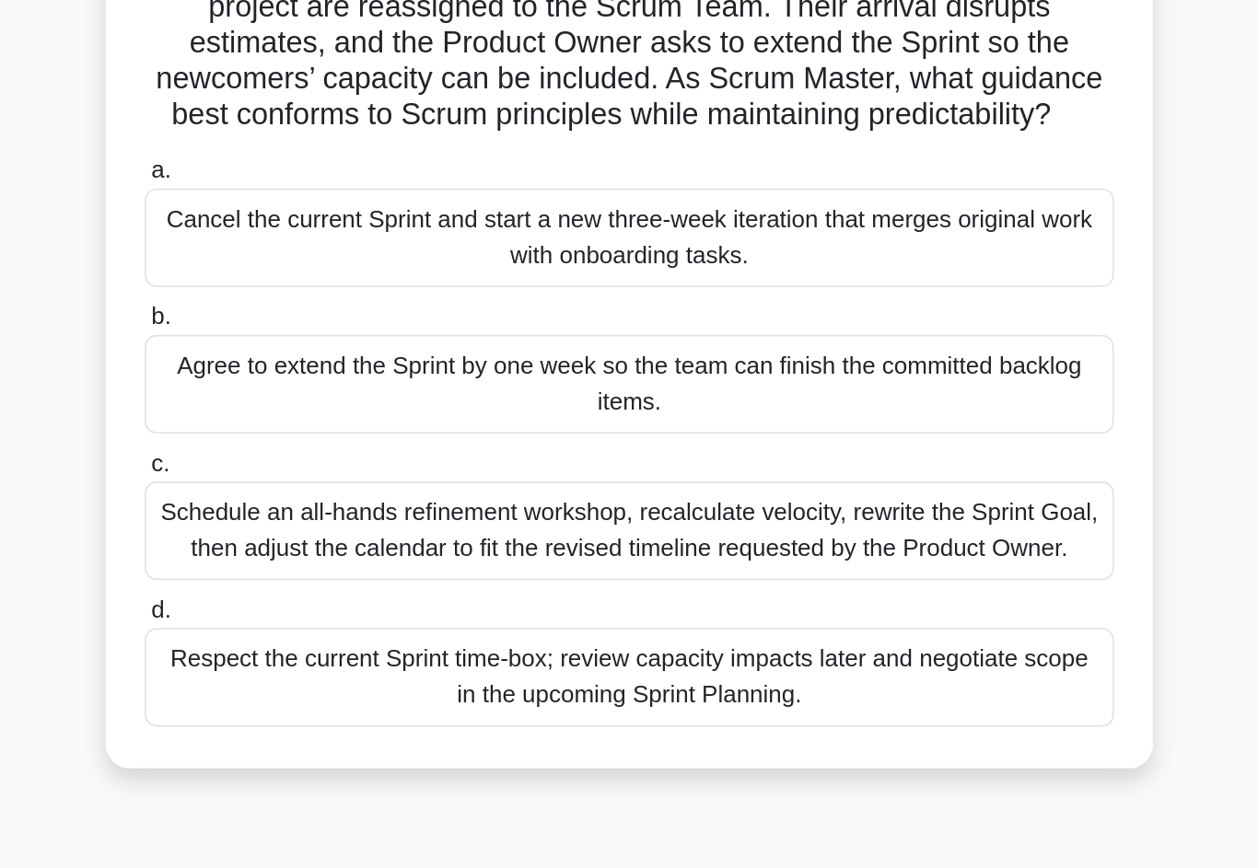
click at [534, 553] on div "Respect the current Sprint time-box; review capacity impacts later and negotiat…" at bounding box center [629, 583] width 597 height 61
click at [331, 537] on input "d. Respect the current Sprint time-box; review capacity impacts later and negot…" at bounding box center [331, 543] width 0 height 12
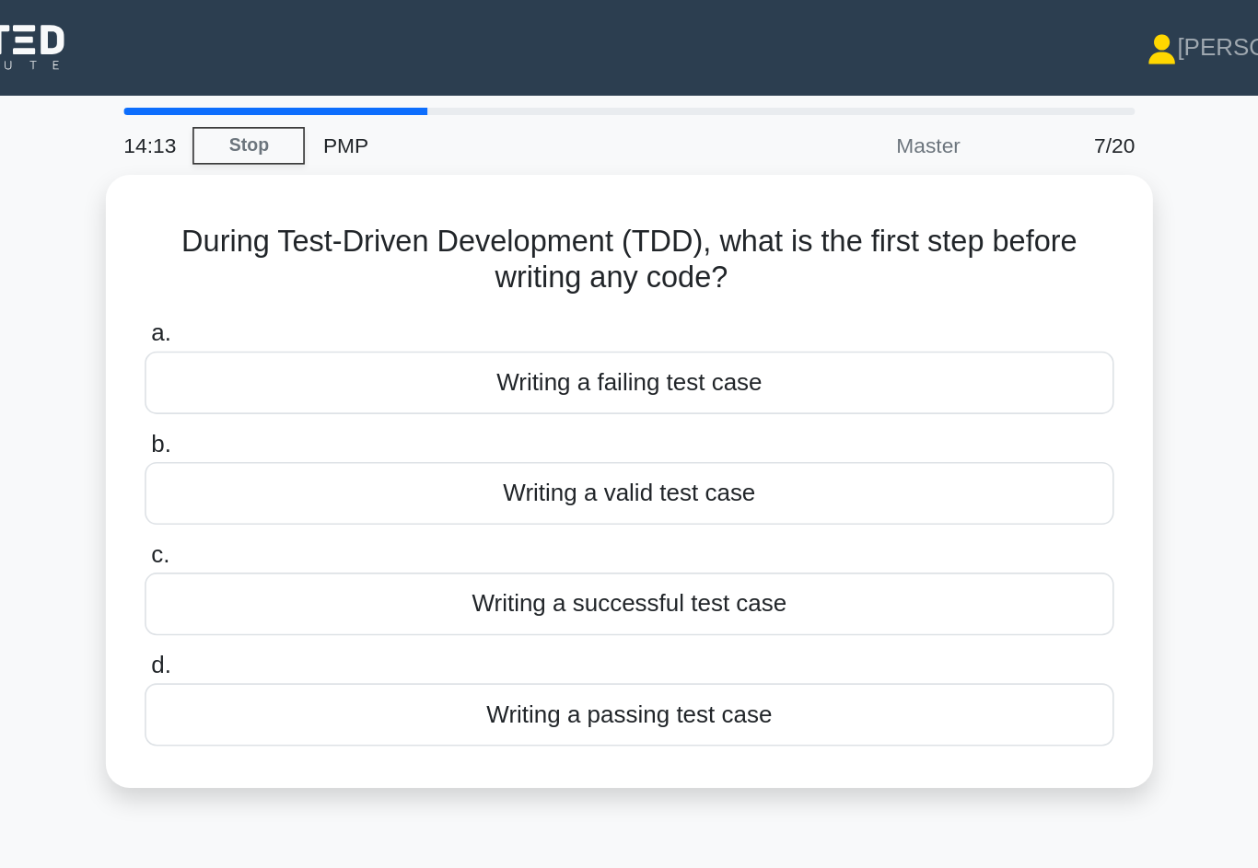
click at [577, 242] on div "Writing a failing test case" at bounding box center [629, 235] width 597 height 39
click at [331, 212] on input "a. Writing a failing test case" at bounding box center [331, 206] width 0 height 12
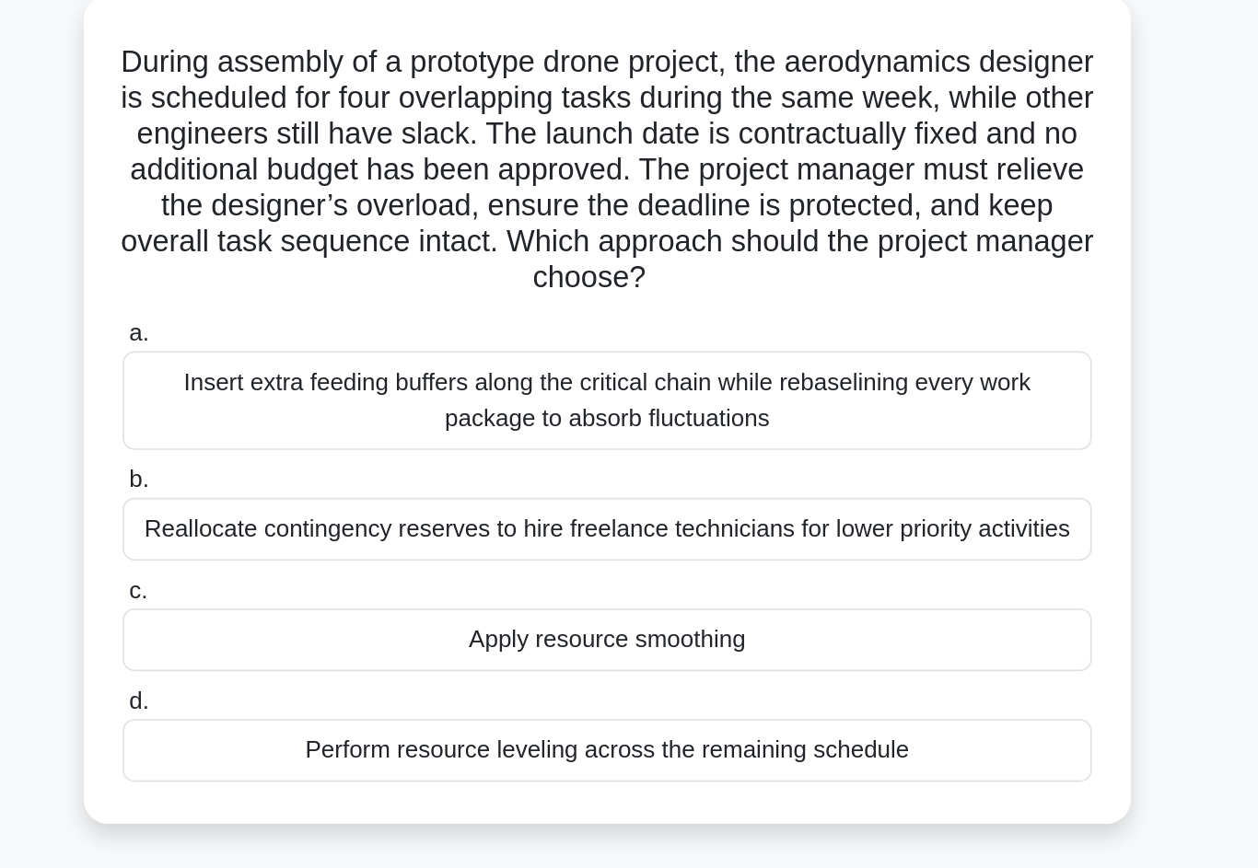
click at [663, 485] on div "Apply resource smoothing" at bounding box center [629, 504] width 597 height 39
click at [331, 469] on input "c. Apply resource smoothing" at bounding box center [331, 475] width 0 height 12
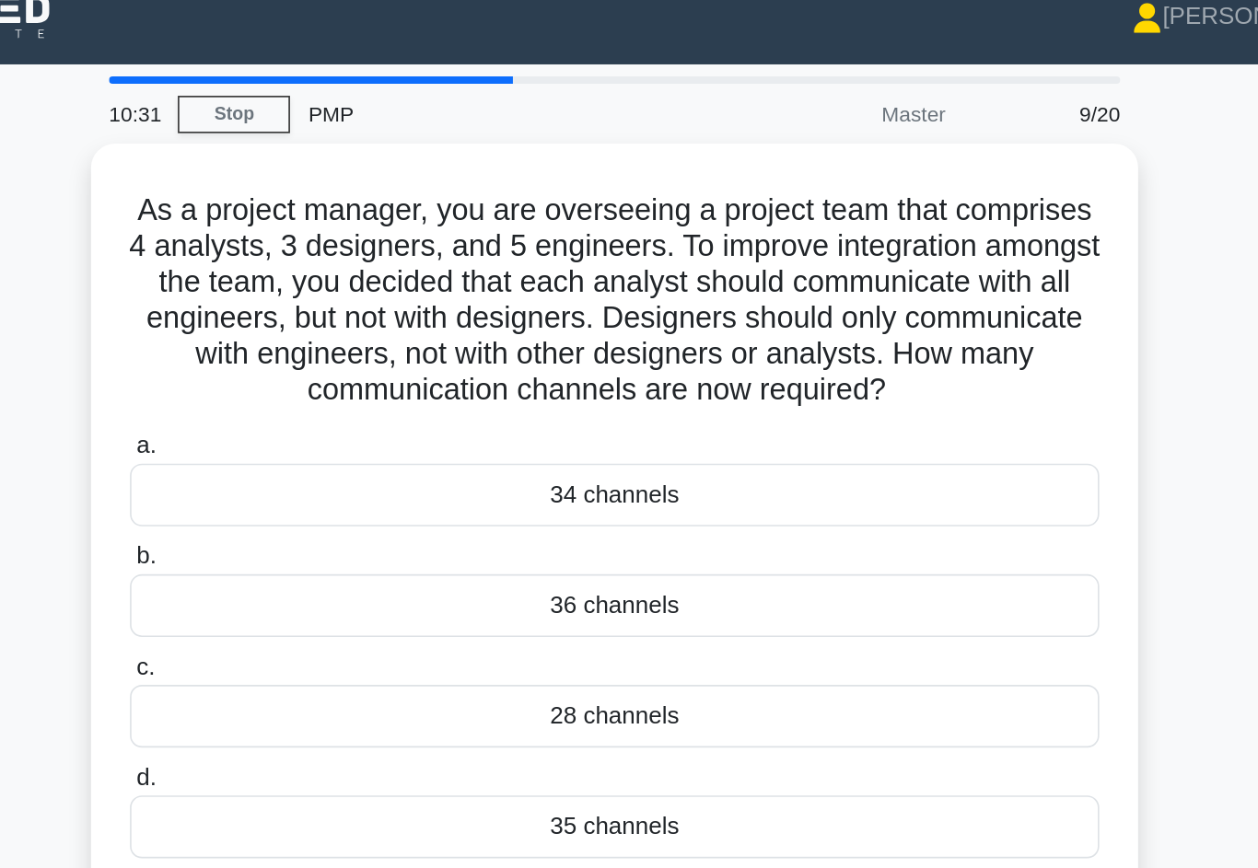
click at [577, 396] on div "36 channels" at bounding box center [629, 392] width 597 height 39
click at [331, 368] on input "b. 36 channels" at bounding box center [331, 362] width 0 height 12
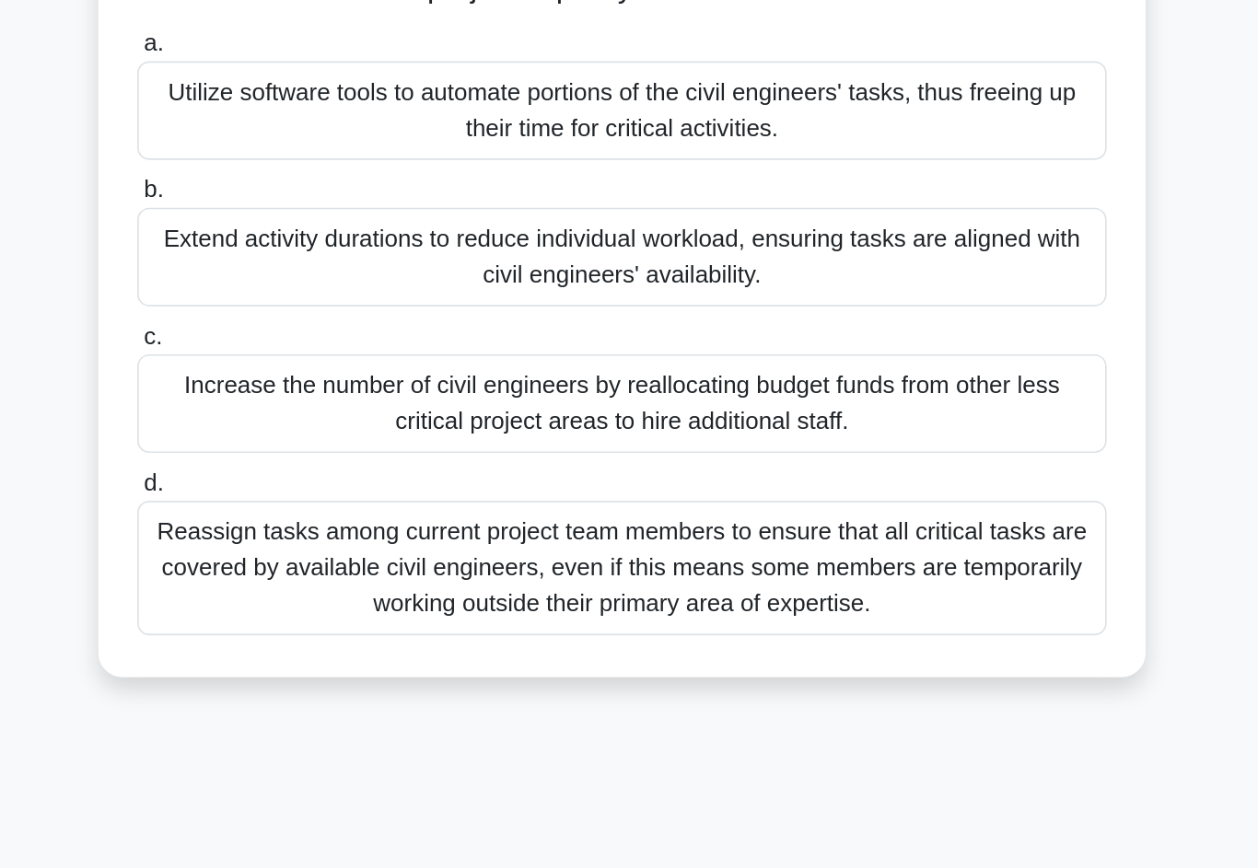
scroll to position [86, 0]
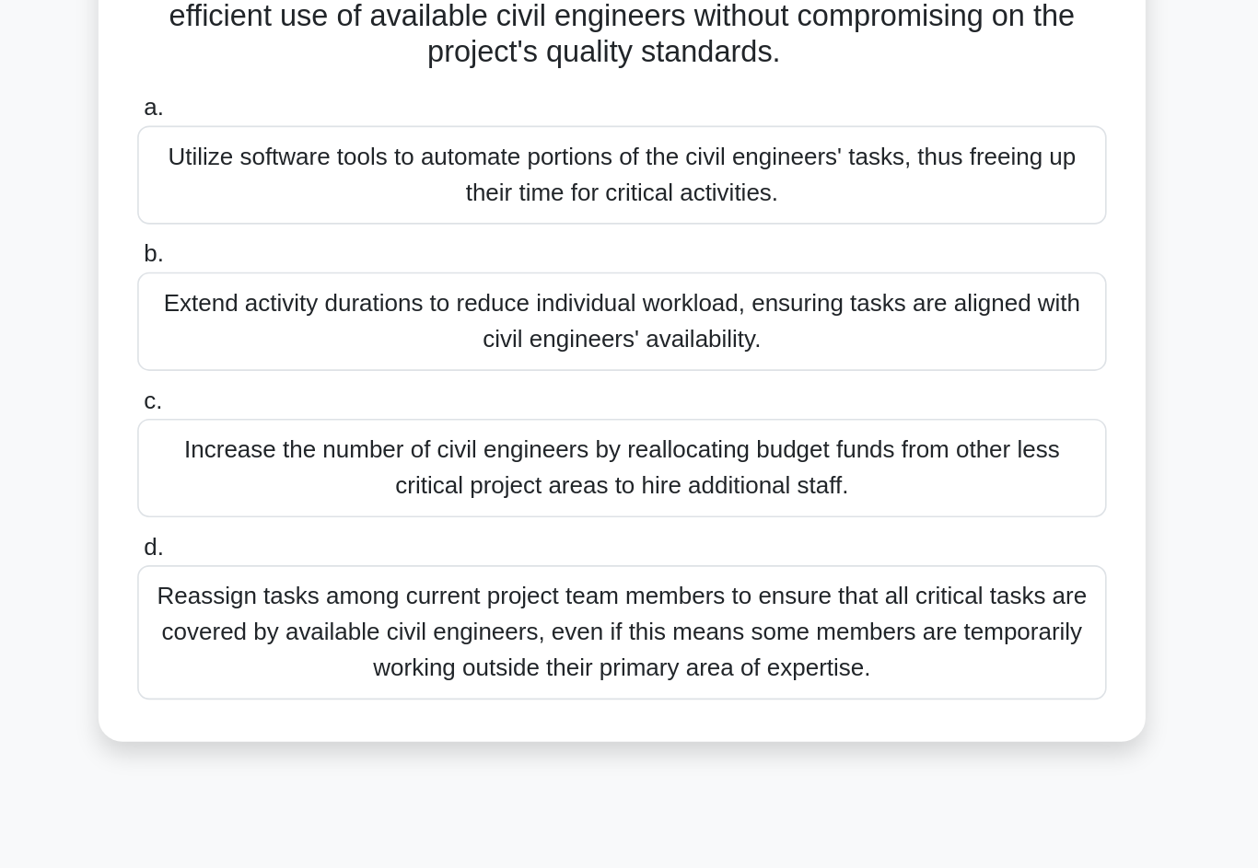
click at [647, 622] on div "Reassign tasks among current project team members to ensure that all critical t…" at bounding box center [629, 663] width 597 height 83
click at [331, 606] on input "d. Reassign tasks among current project team members to ensure that all critica…" at bounding box center [331, 612] width 0 height 12
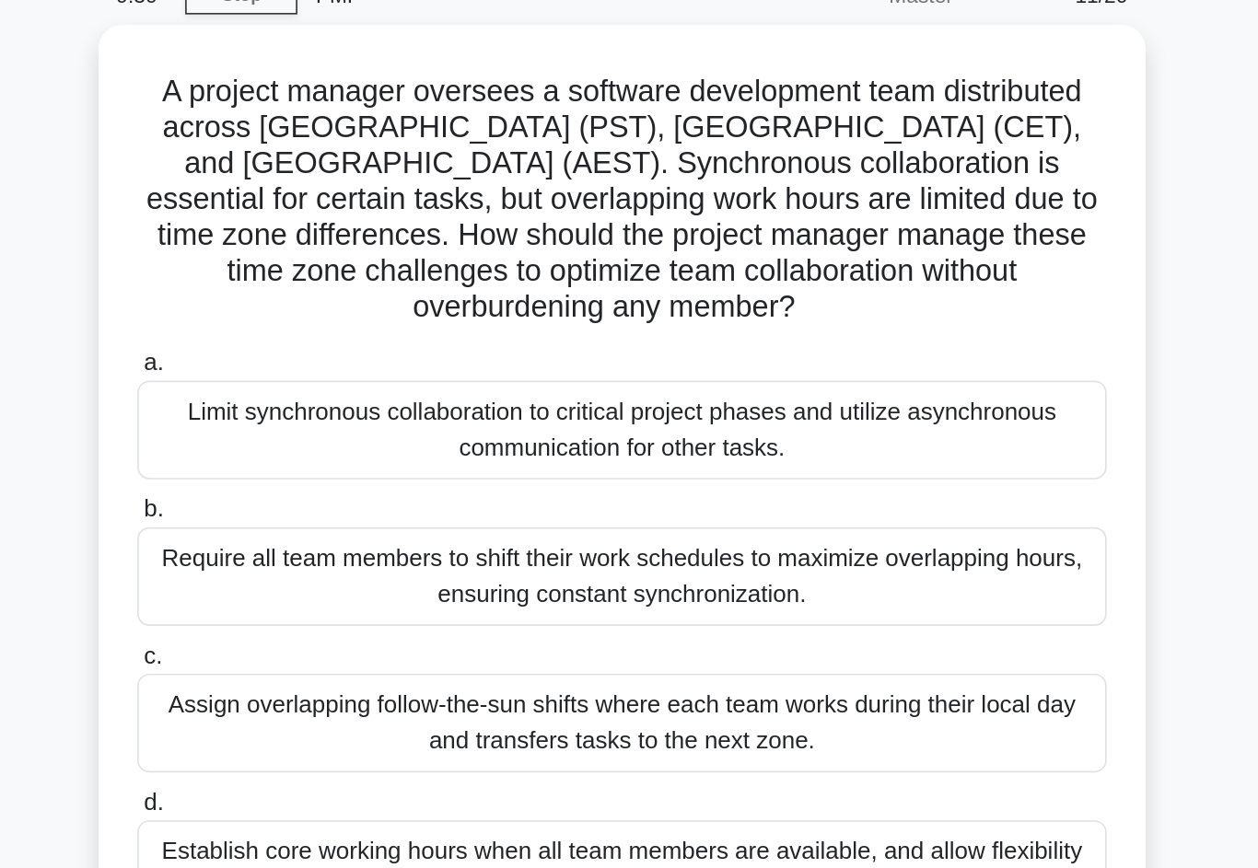
scroll to position [0, 0]
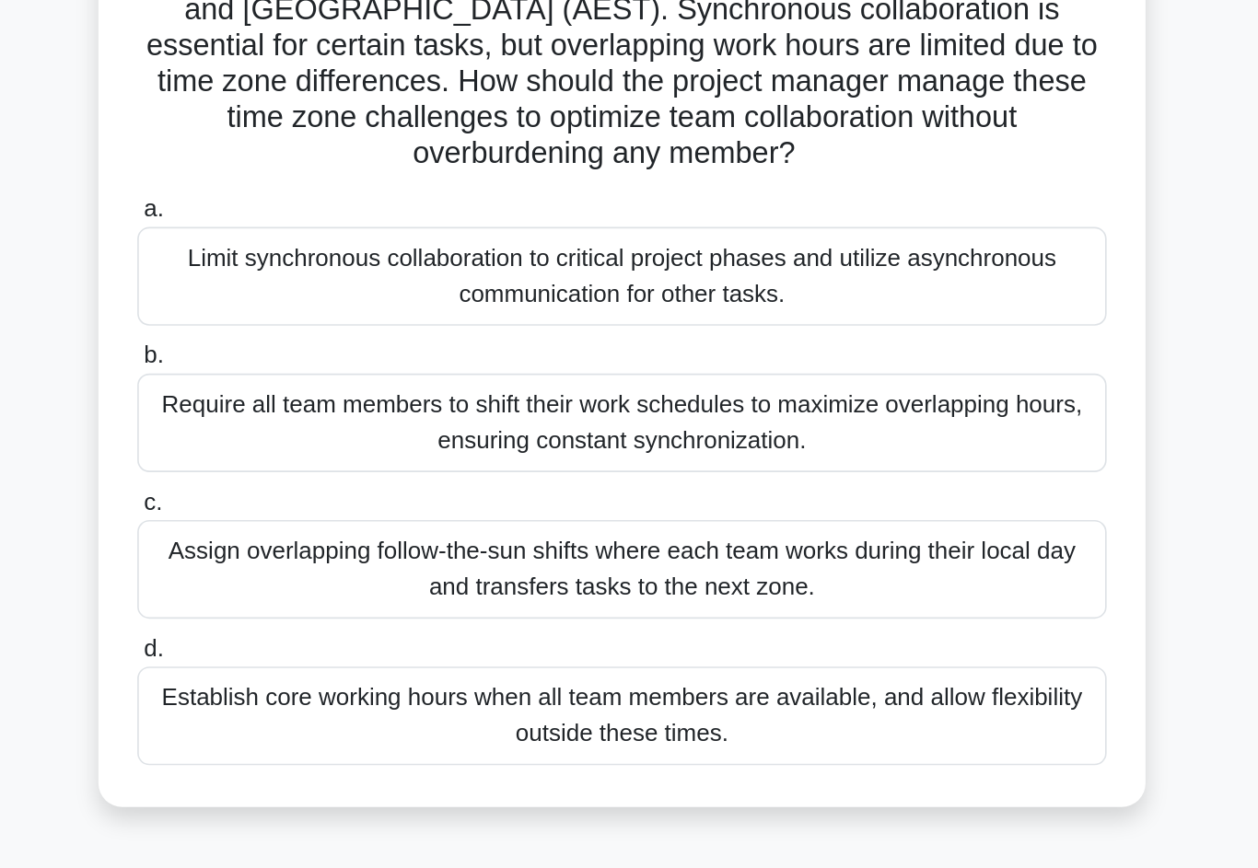
click at [645, 598] on div "Establish core working hours when all team members are available, and allow fle…" at bounding box center [629, 628] width 597 height 61
click at [331, 581] on input "d. Establish core working hours when all team members are available, and allow …" at bounding box center [331, 587] width 0 height 12
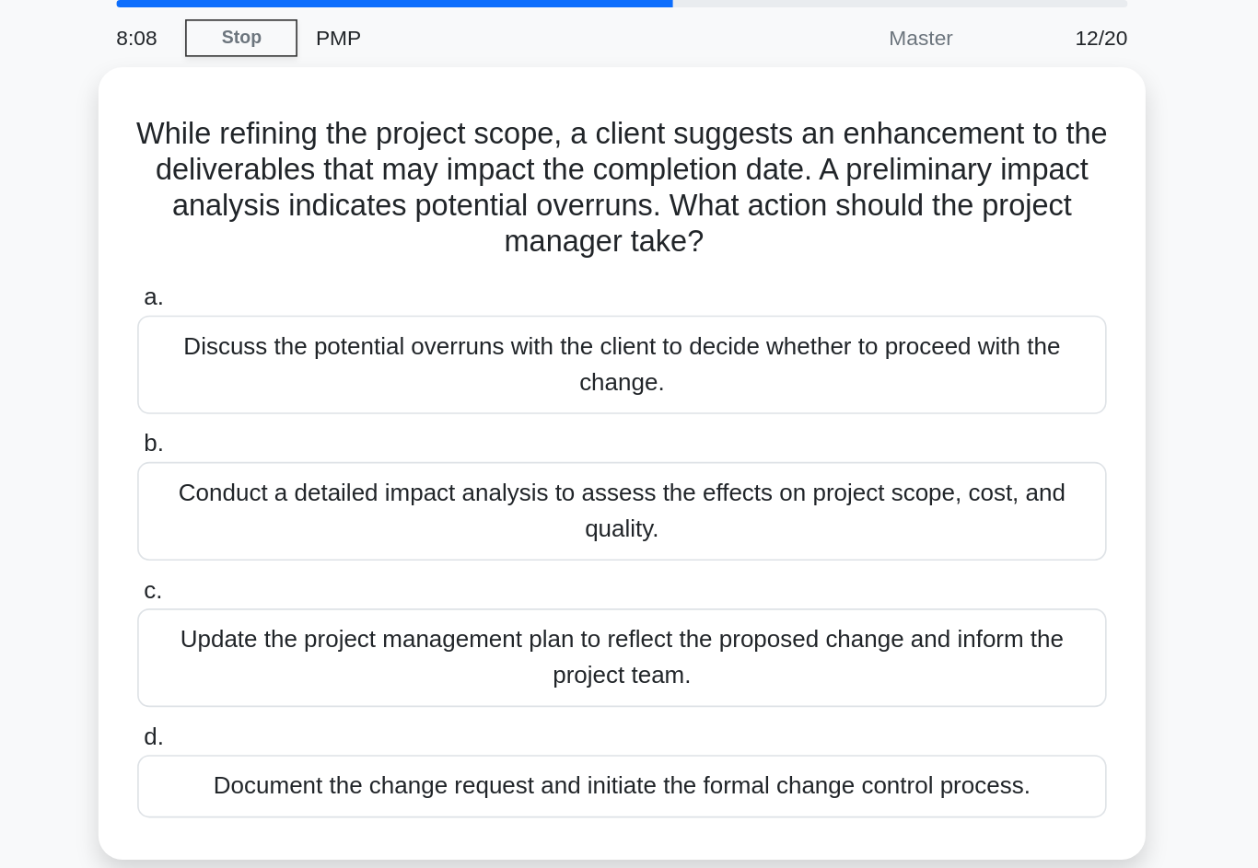
click at [663, 351] on div "Conduct a detailed impact analysis to assess the effects on project scope, cost…" at bounding box center [629, 381] width 597 height 61
click at [331, 334] on input "b. Conduct a detailed impact analysis to assess the effects on project scope, c…" at bounding box center [331, 340] width 0 height 12
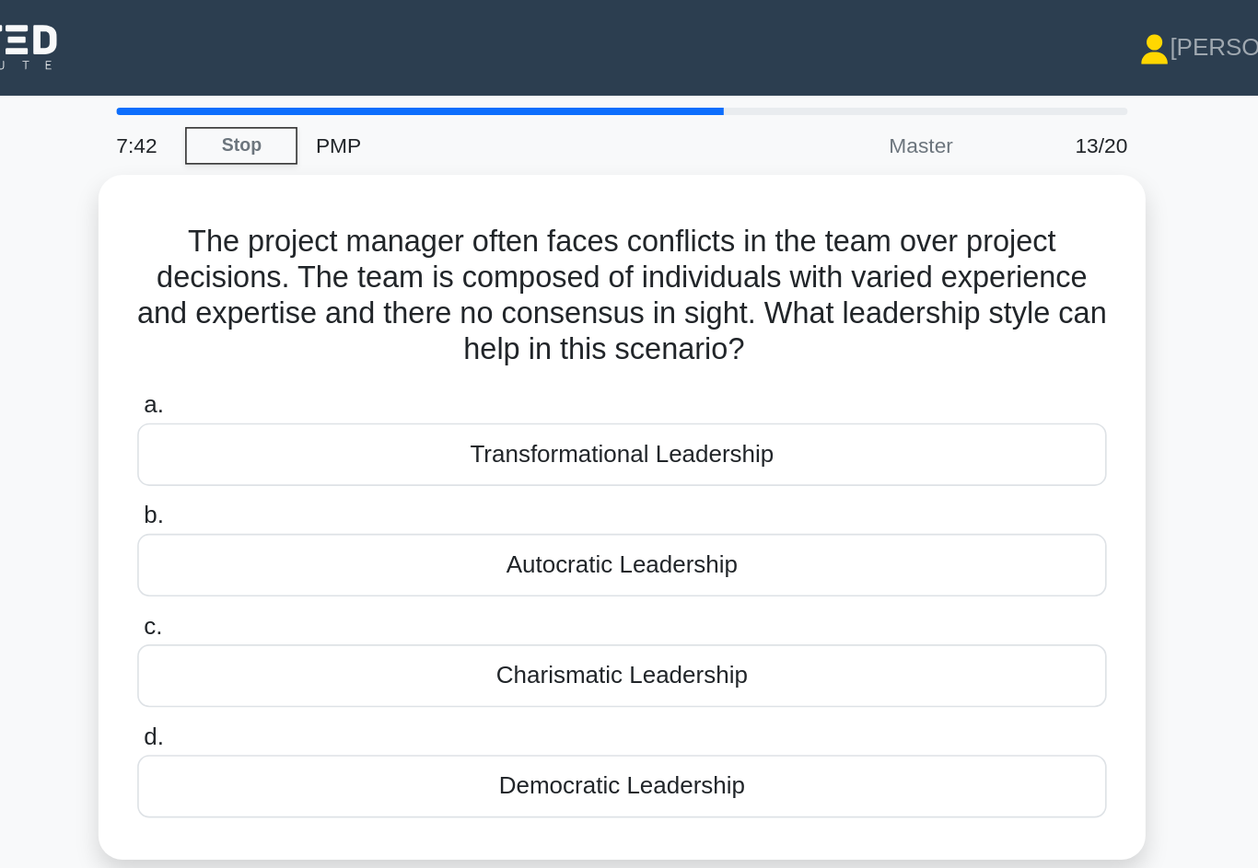
click at [551, 275] on div "Transformational Leadership" at bounding box center [629, 280] width 597 height 39
click at [331, 256] on input "a. Transformational Leadership" at bounding box center [331, 250] width 0 height 12
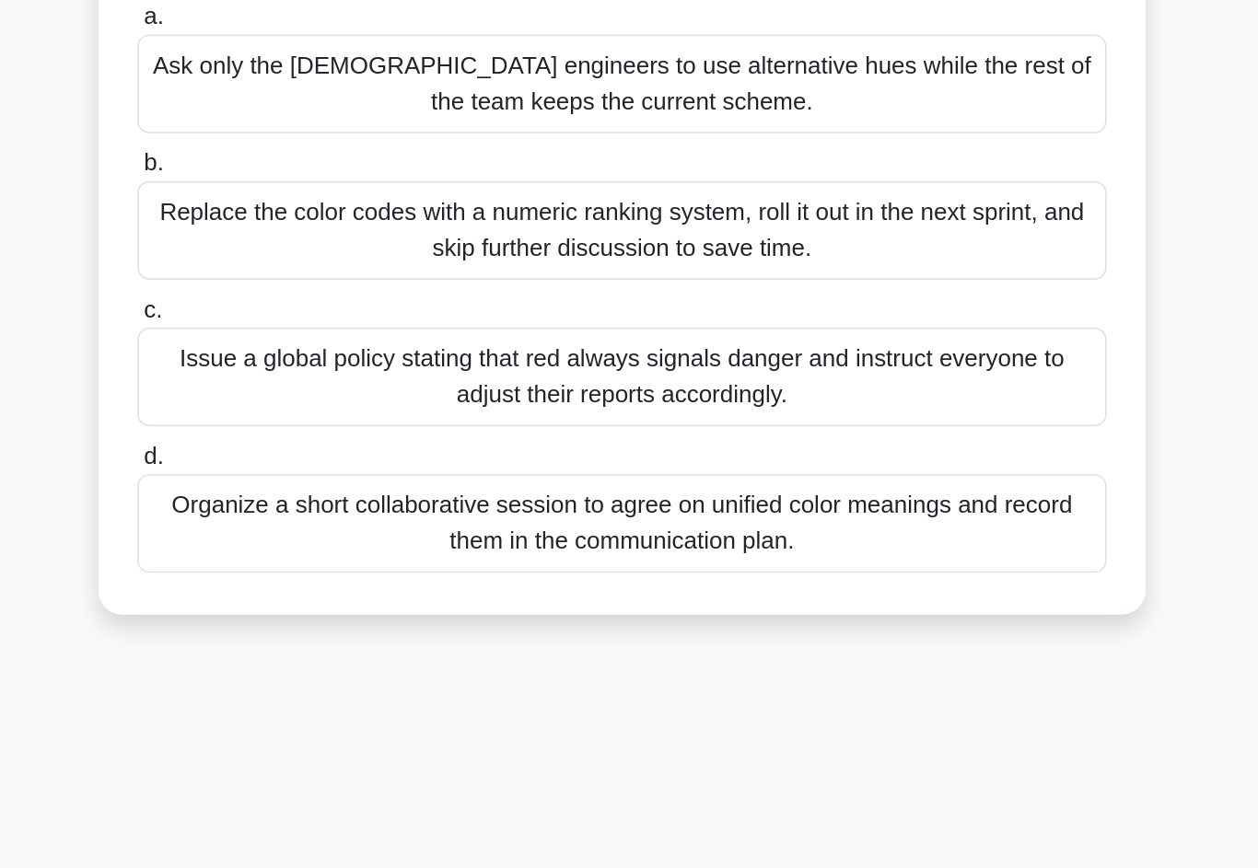
click at [651, 598] on div "Organize a short collaborative session to agree on unified color meanings and r…" at bounding box center [629, 628] width 597 height 61
click at [331, 581] on input "d. Organize a short collaborative session to agree on unified color meanings an…" at bounding box center [331, 587] width 0 height 12
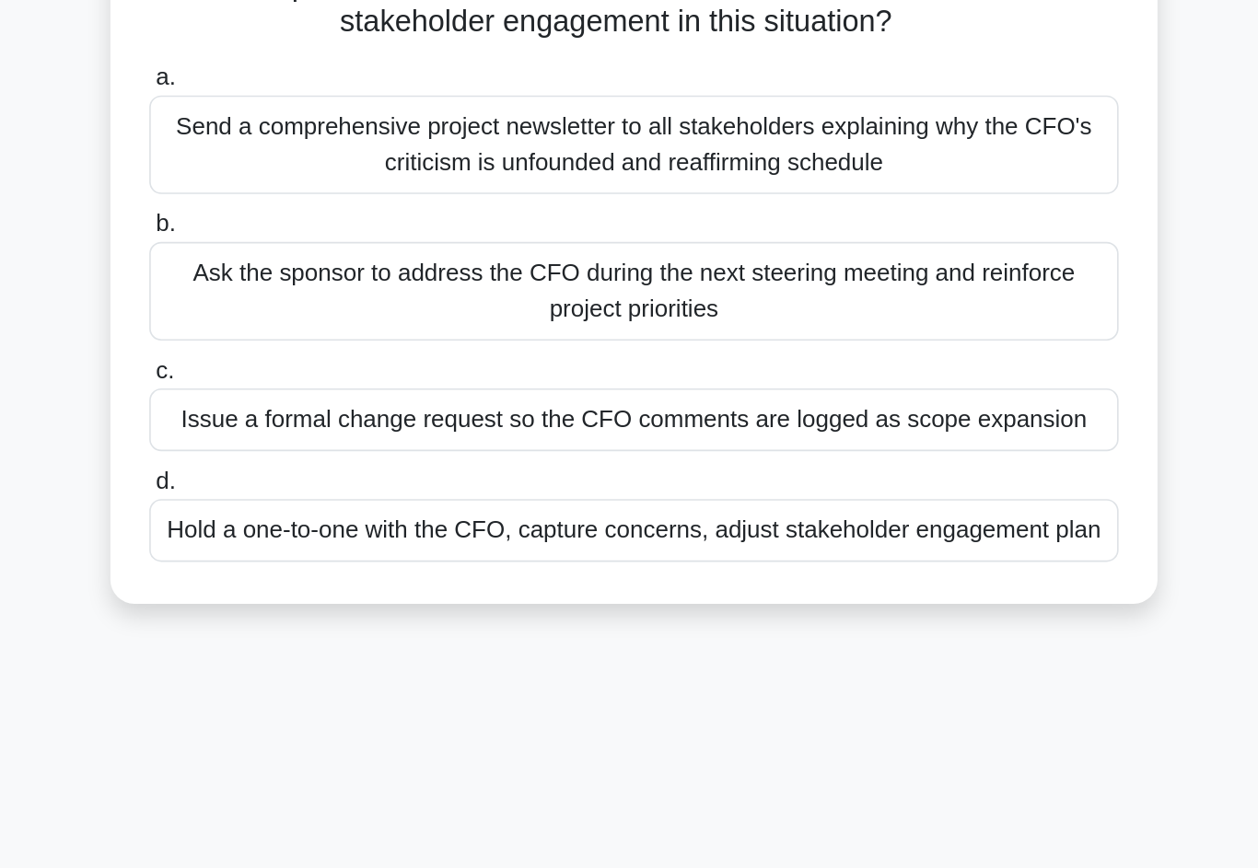
click at [660, 553] on div "Hold a one-to-one with the CFO, capture concerns, adjust stakeholder engagement…" at bounding box center [629, 572] width 597 height 39
click at [331, 537] on input "d. Hold a one-to-one with the CFO, capture concerns, adjust stakeholder engagem…" at bounding box center [331, 543] width 0 height 12
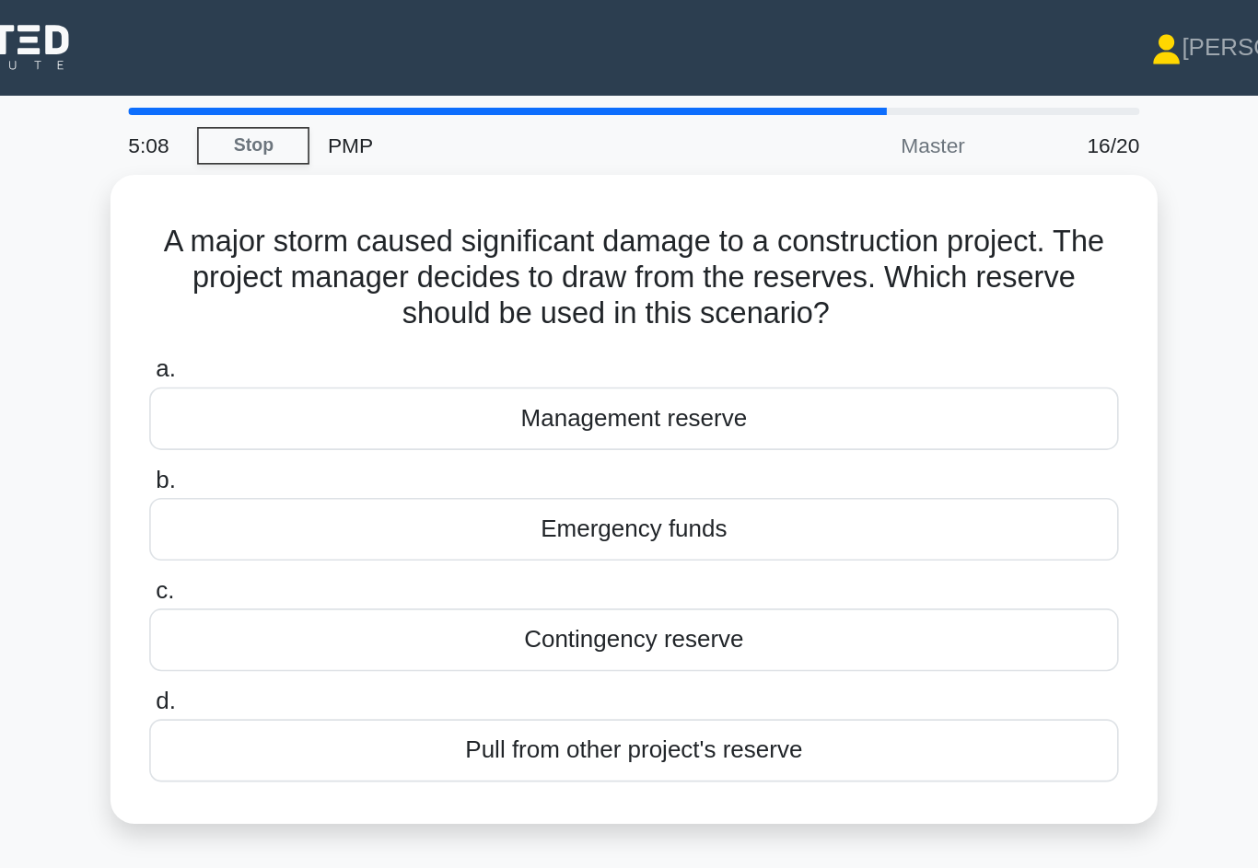
click at [633, 389] on div "Contingency reserve" at bounding box center [629, 394] width 597 height 39
click at [331, 370] on input "c. Contingency reserve" at bounding box center [331, 364] width 0 height 12
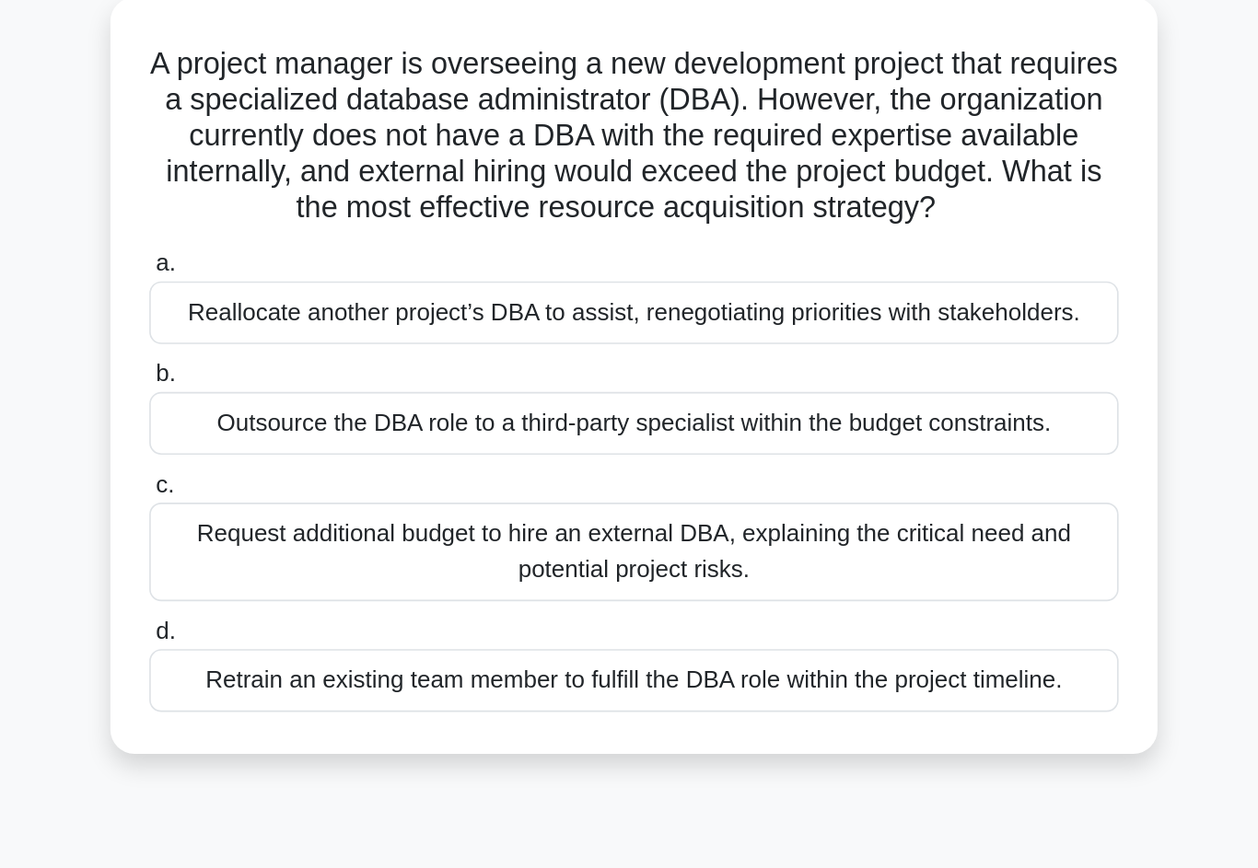
click at [640, 509] on div "Retrain an existing team member to fulfill the DBA role within the project time…" at bounding box center [629, 528] width 597 height 39
click at [331, 493] on input "d. Retrain an existing team member to fulfill the DBA role within the project t…" at bounding box center [331, 499] width 0 height 12
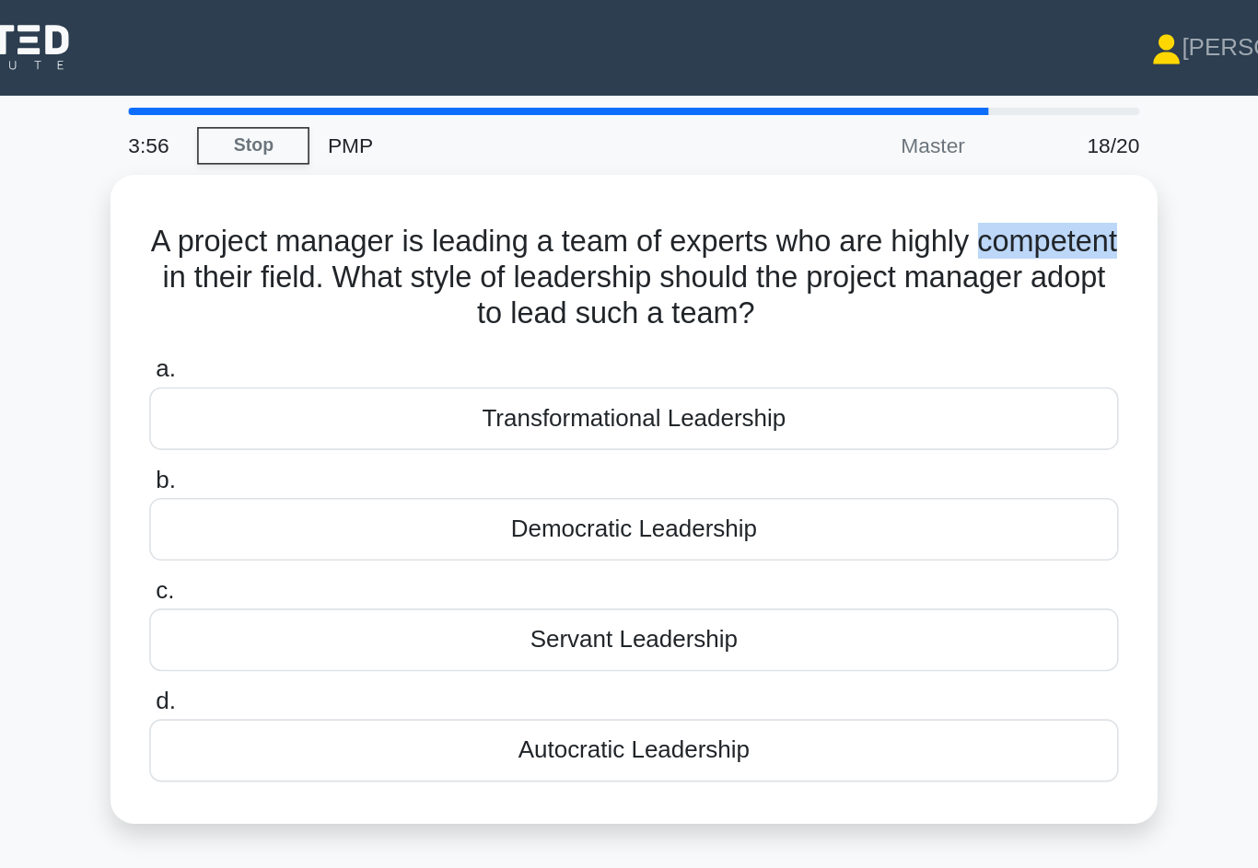
click at [104, 150] on div "A project manager is leading a team of experts who are highly competent in thei…" at bounding box center [629, 319] width 1050 height 422
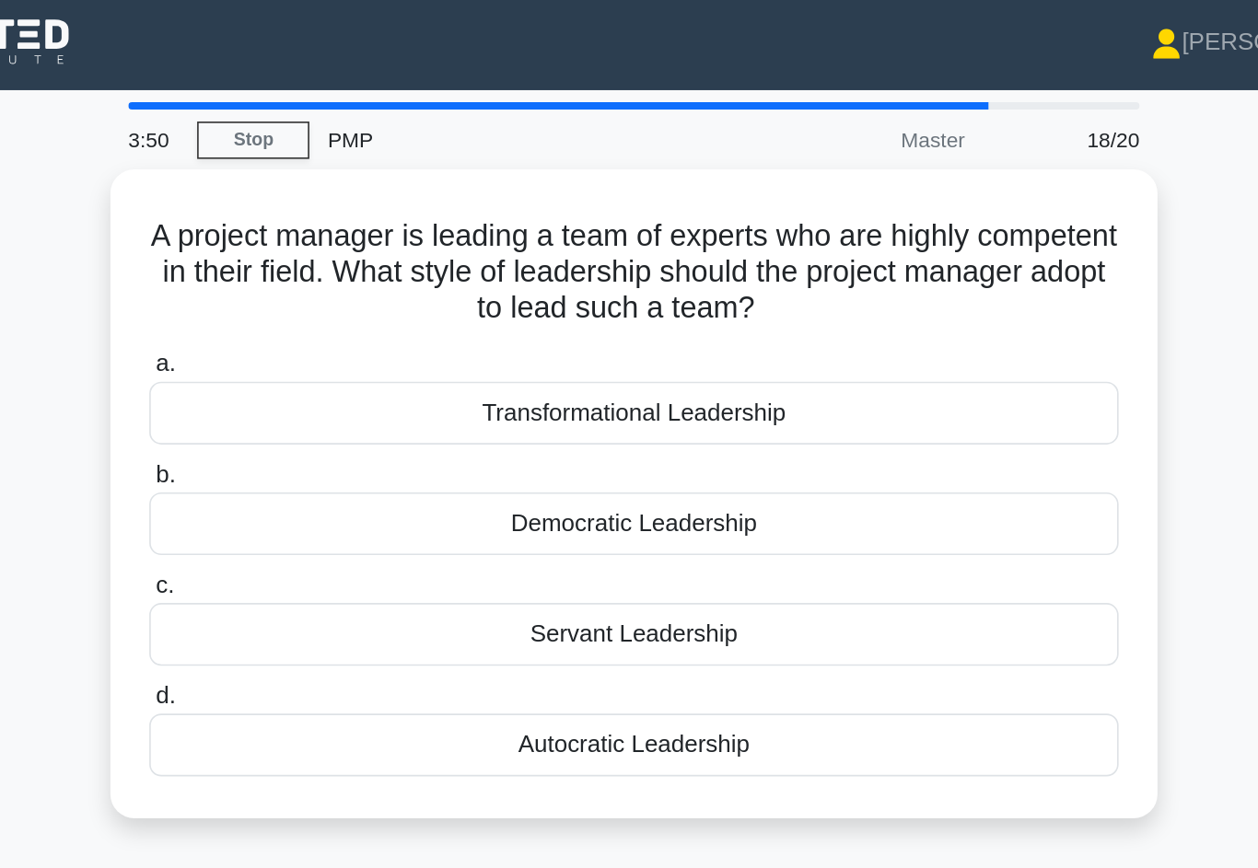
click at [600, 389] on div "Servant Leadership" at bounding box center [629, 394] width 597 height 39
click at [331, 370] on input "c. Servant Leadership" at bounding box center [331, 364] width 0 height 12
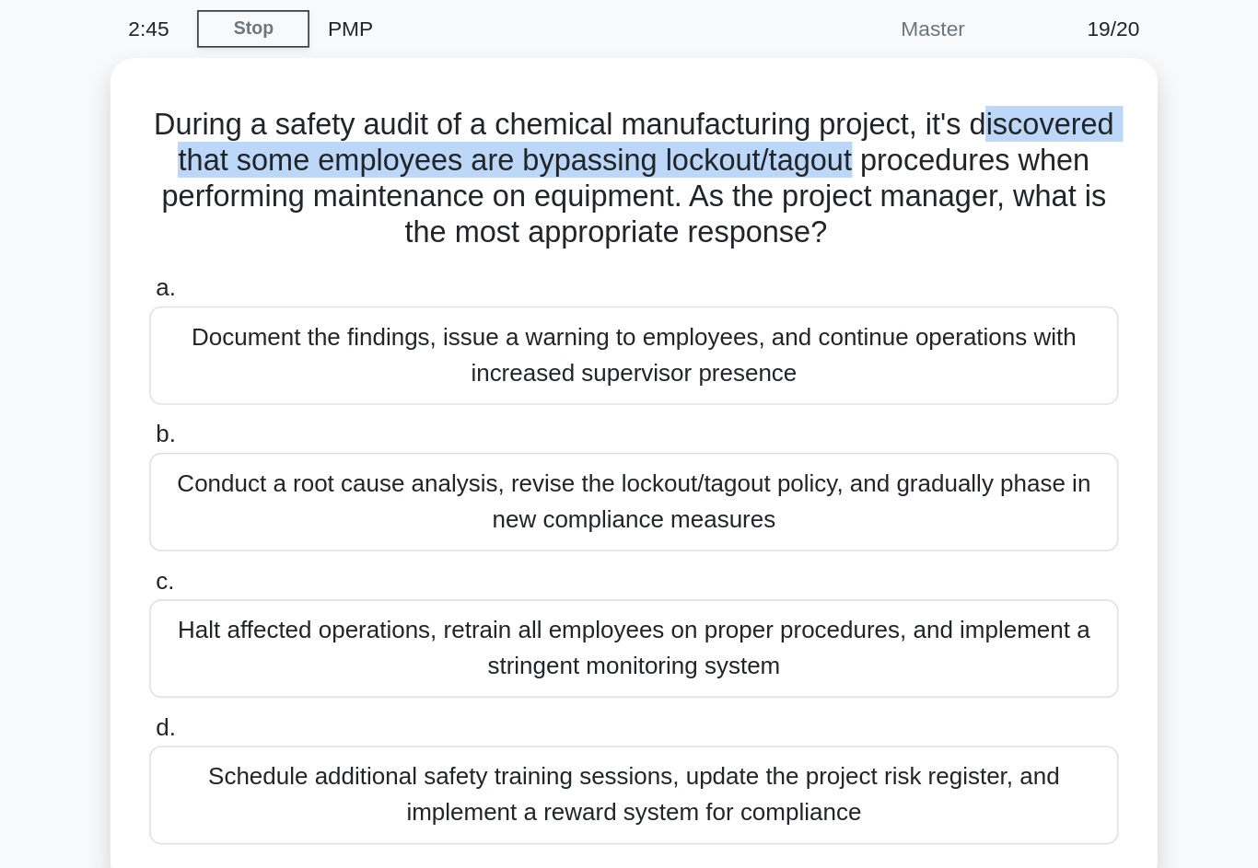
click at [754, 326] on div "During a safety audit of a chemical manufacturing project, it's discovered that…" at bounding box center [629, 374] width 1050 height 532
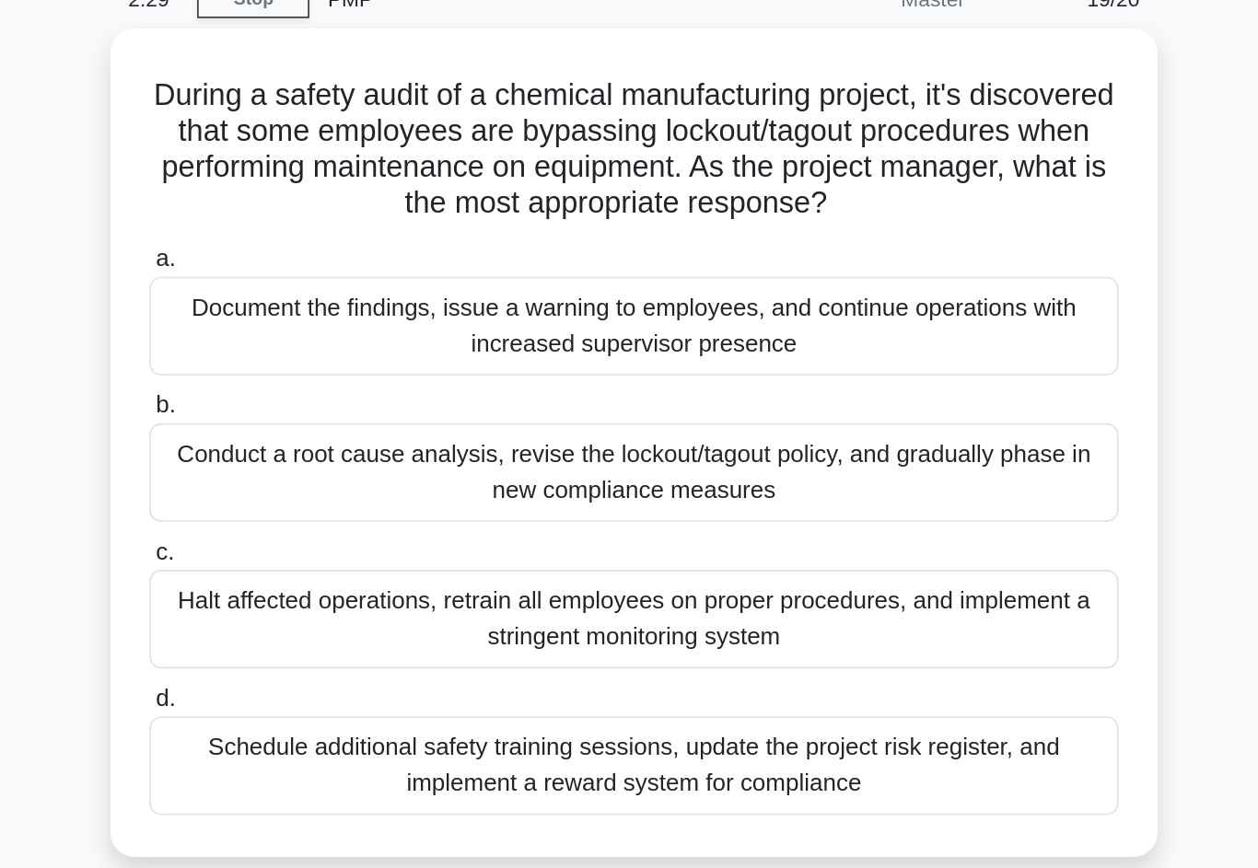
click at [331, 441] on div "Halt affected operations, retrain all employees on proper procedures, and imple…" at bounding box center [629, 471] width 597 height 61
click at [331, 424] on input "c. Halt affected operations, retrain all employees on proper procedures, and im…" at bounding box center [331, 430] width 0 height 12
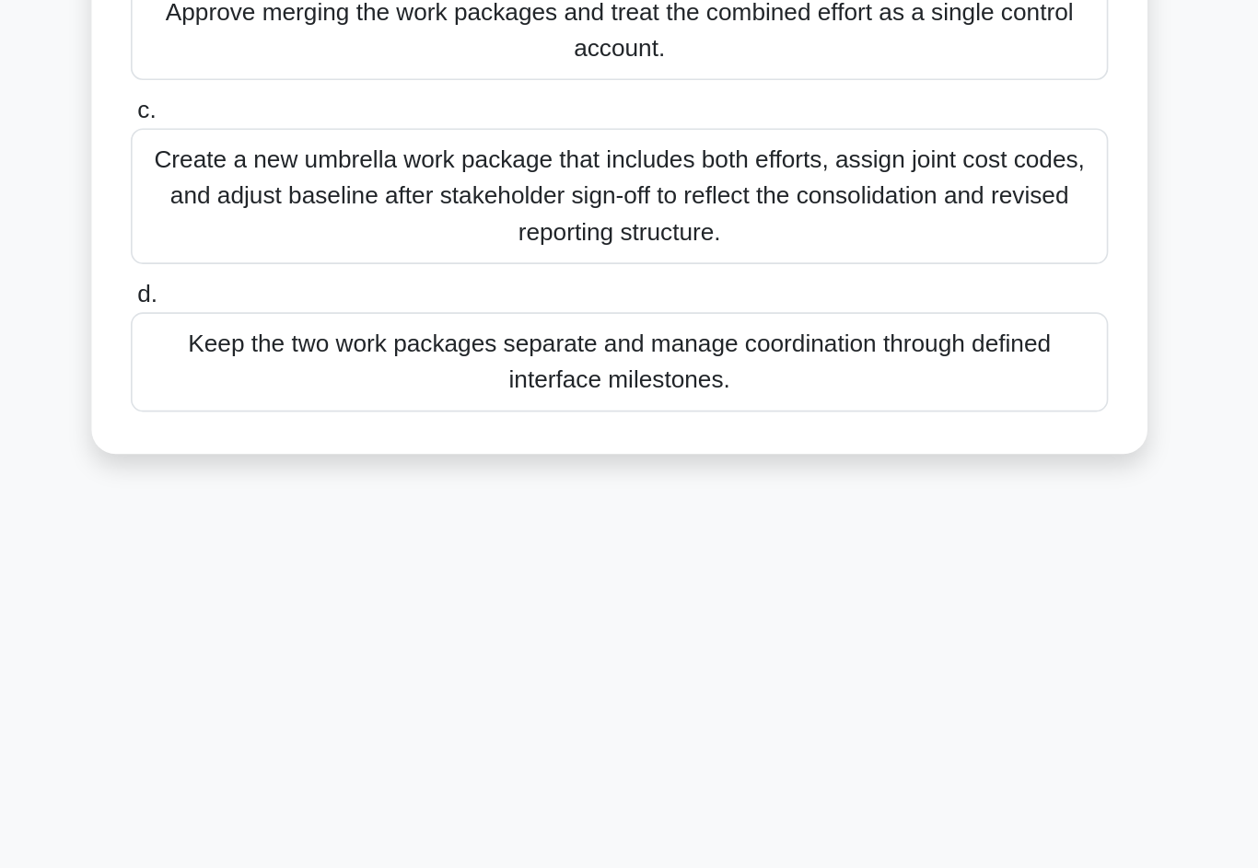
scroll to position [110, 0]
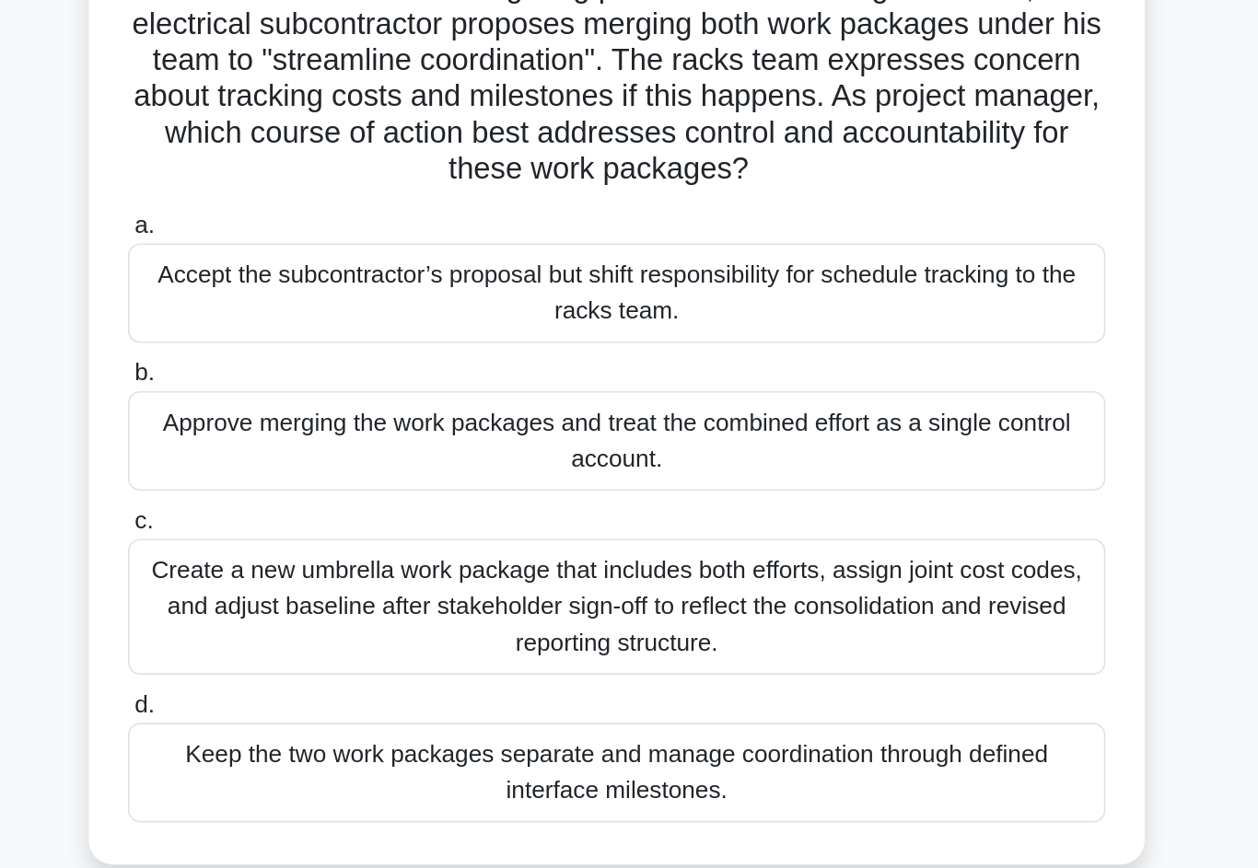
click at [331, 397] on div "Create a new umbrella work package that includes both efforts, assign joint cos…" at bounding box center [629, 438] width 597 height 83
click at [331, 380] on input "c. Create a new umbrella work package that includes both efforts, assign joint …" at bounding box center [331, 386] width 0 height 12
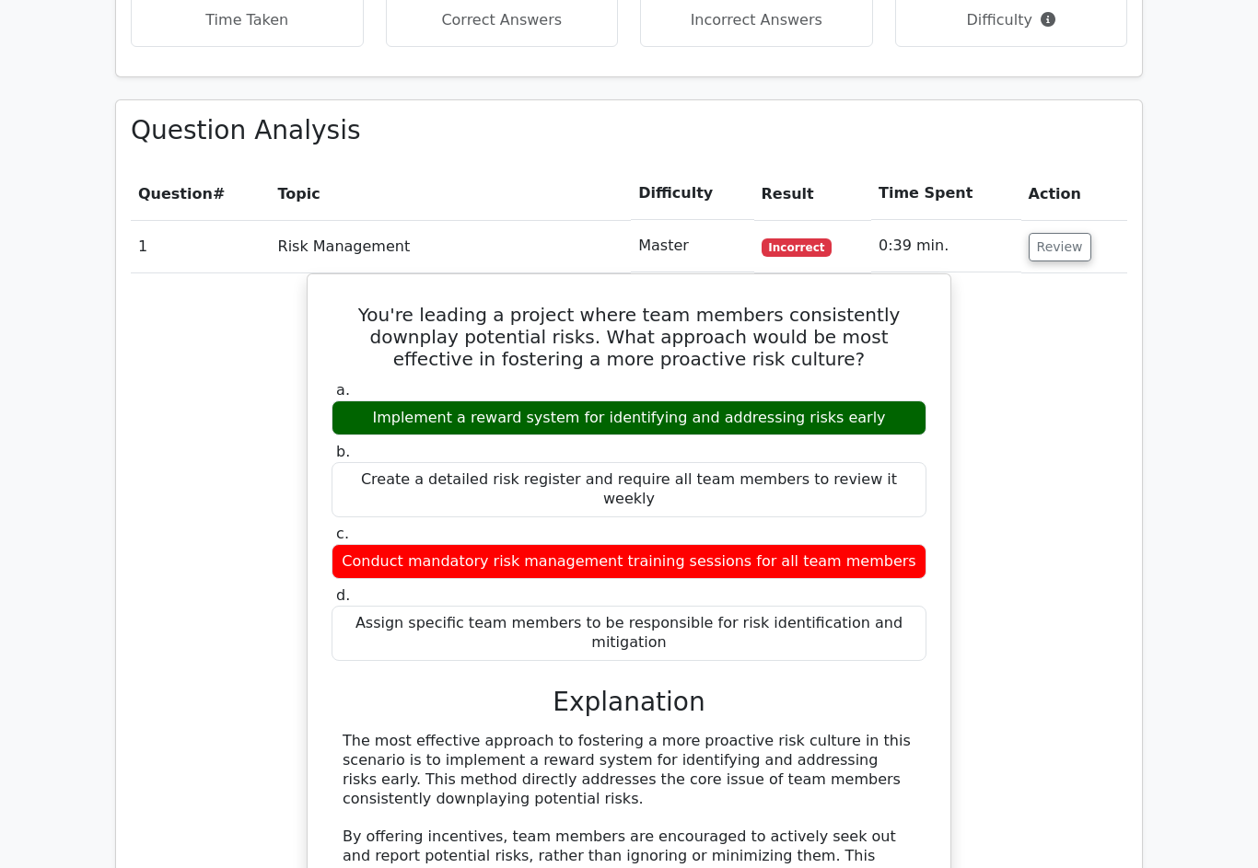
scroll to position [1291, 0]
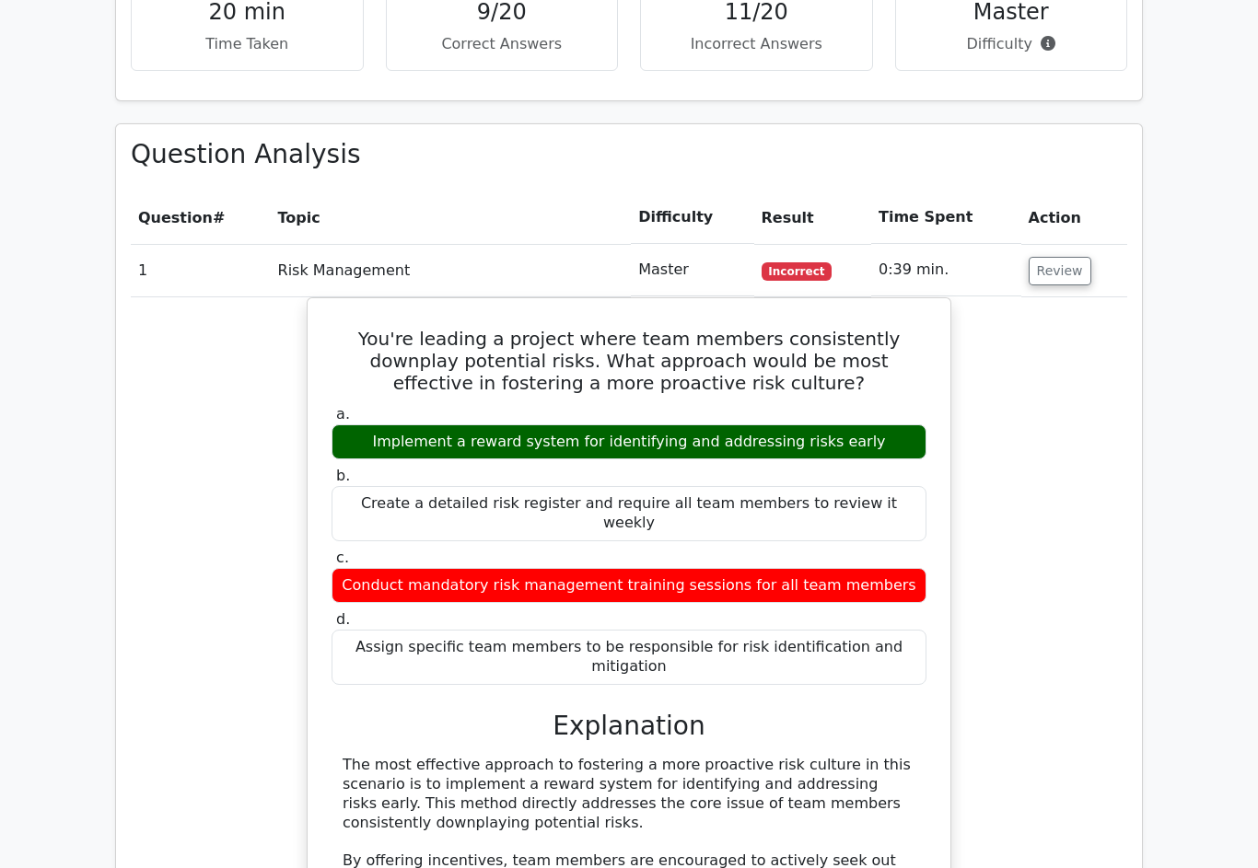
click at [1062, 270] on button "Review" at bounding box center [1059, 271] width 63 height 29
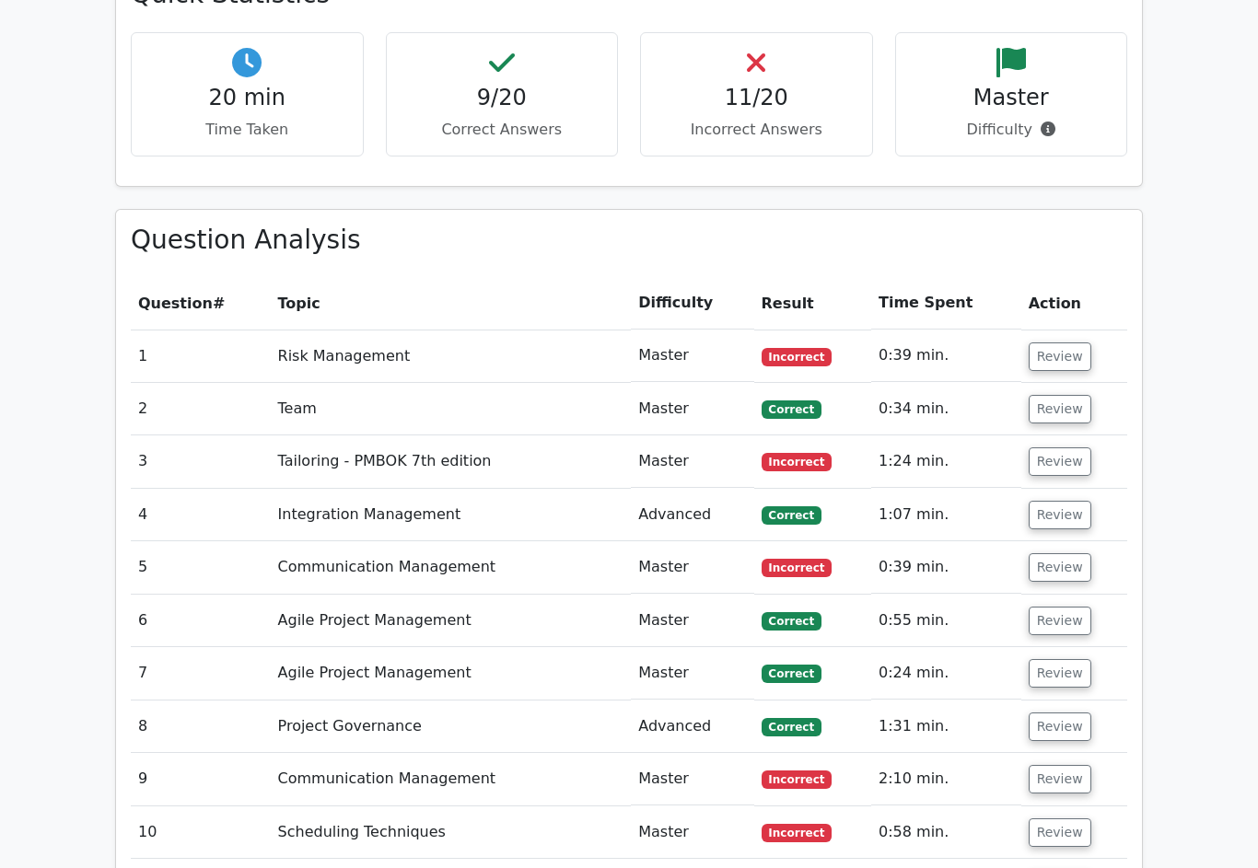
scroll to position [1205, 0]
click at [1078, 345] on button "Review" at bounding box center [1059, 356] width 63 height 29
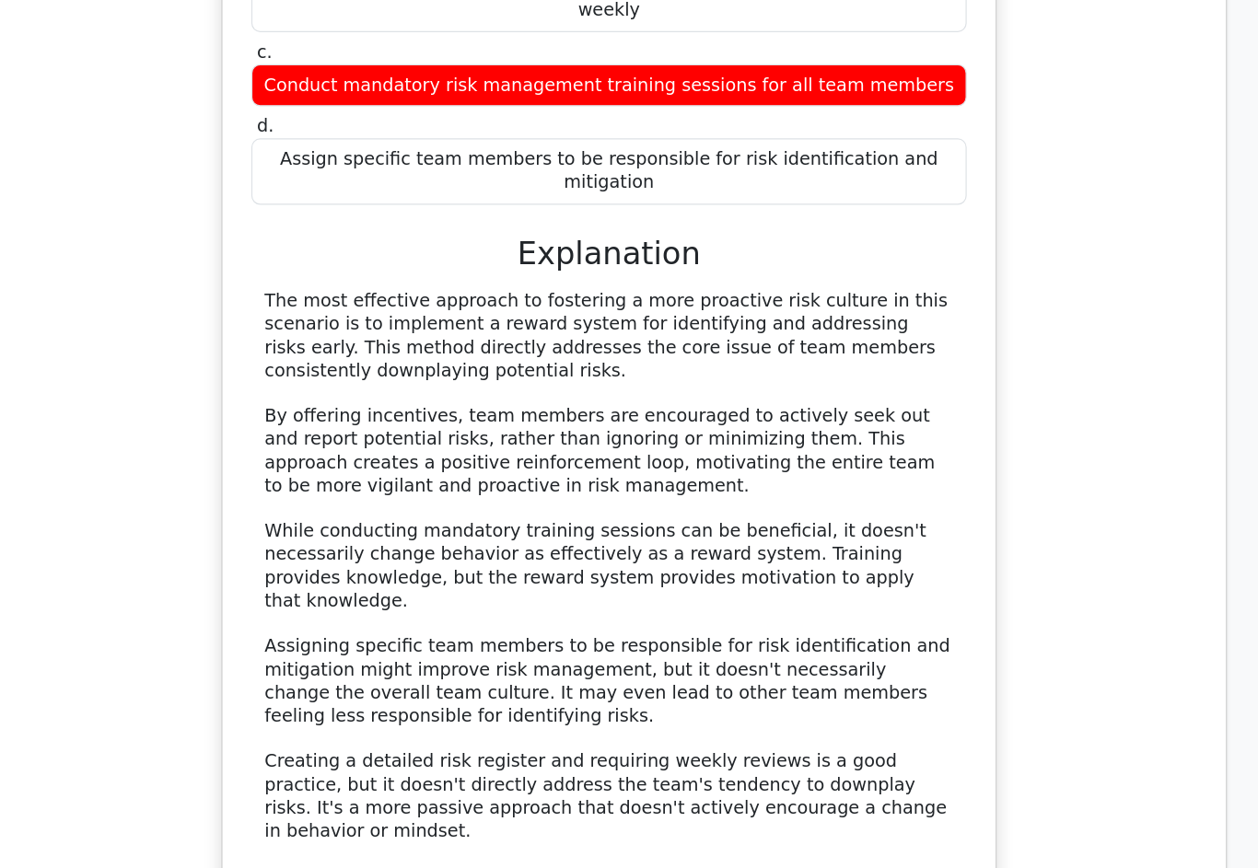
scroll to position [1805, 0]
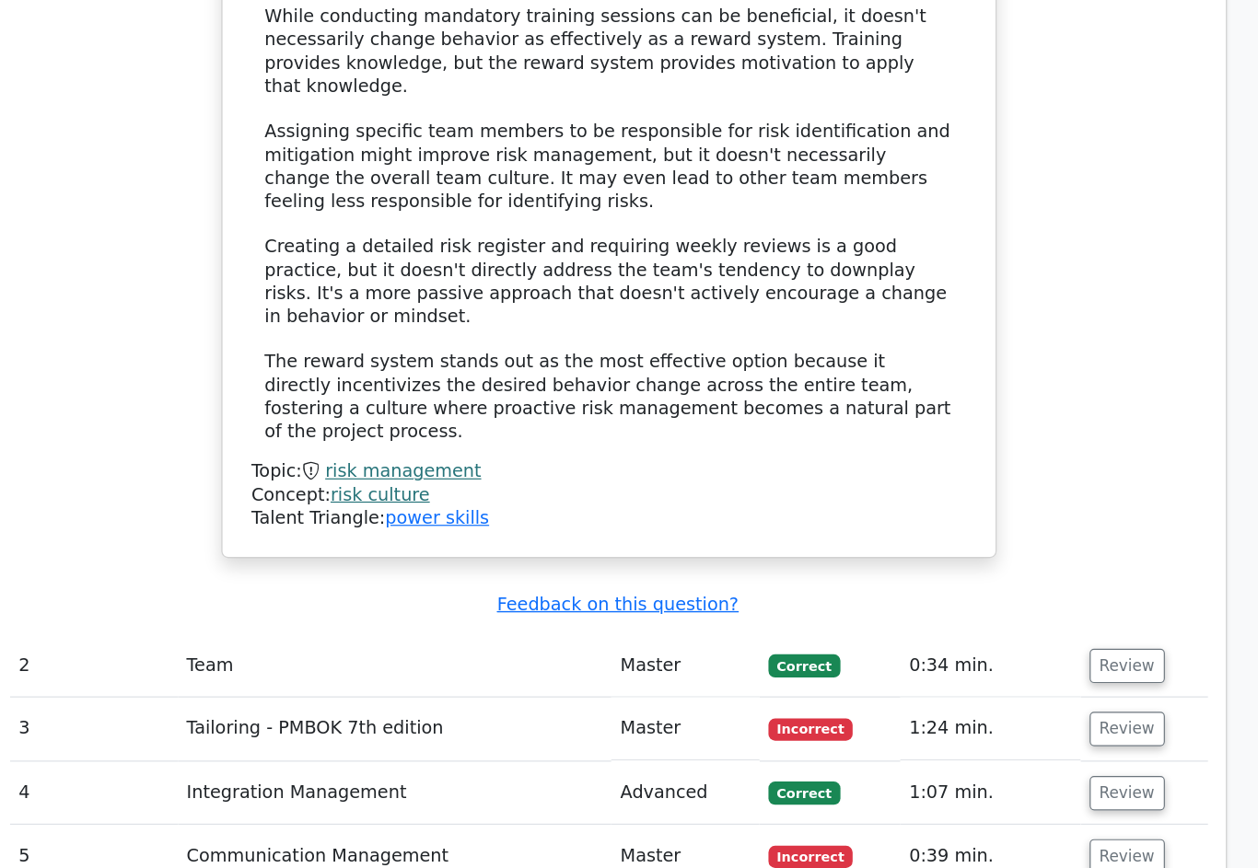
click at [1028, 658] on button "Review" at bounding box center [1059, 672] width 63 height 29
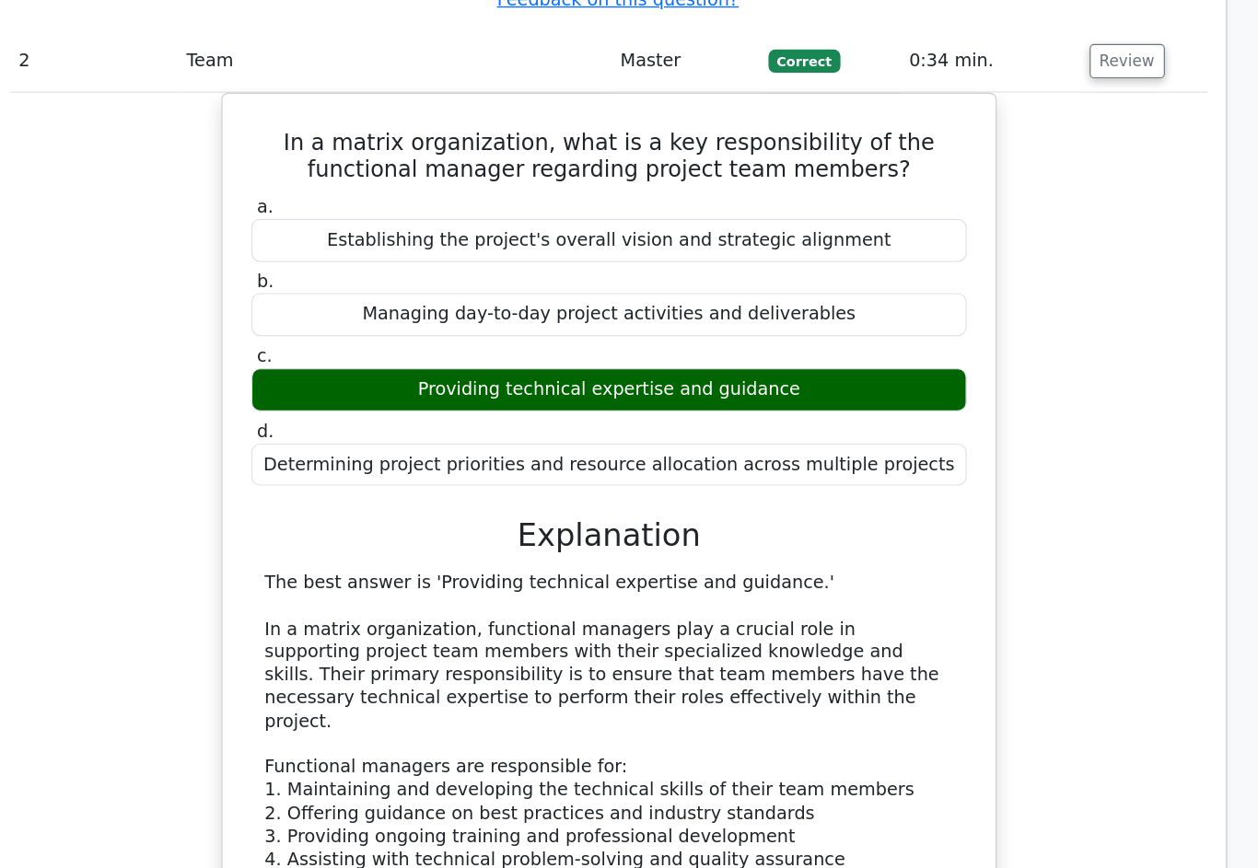
scroll to position [2617, 0]
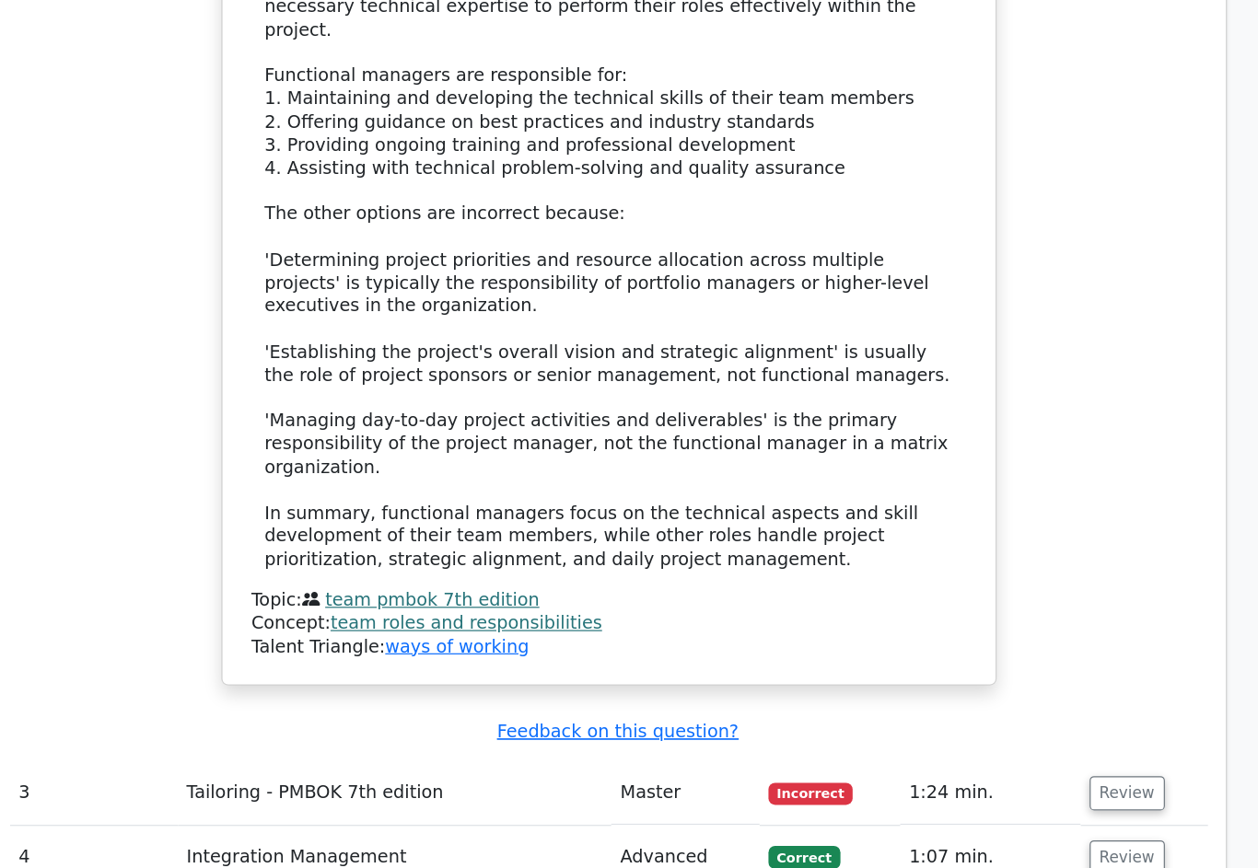
click at [1028, 765] on button "Review" at bounding box center [1059, 779] width 63 height 29
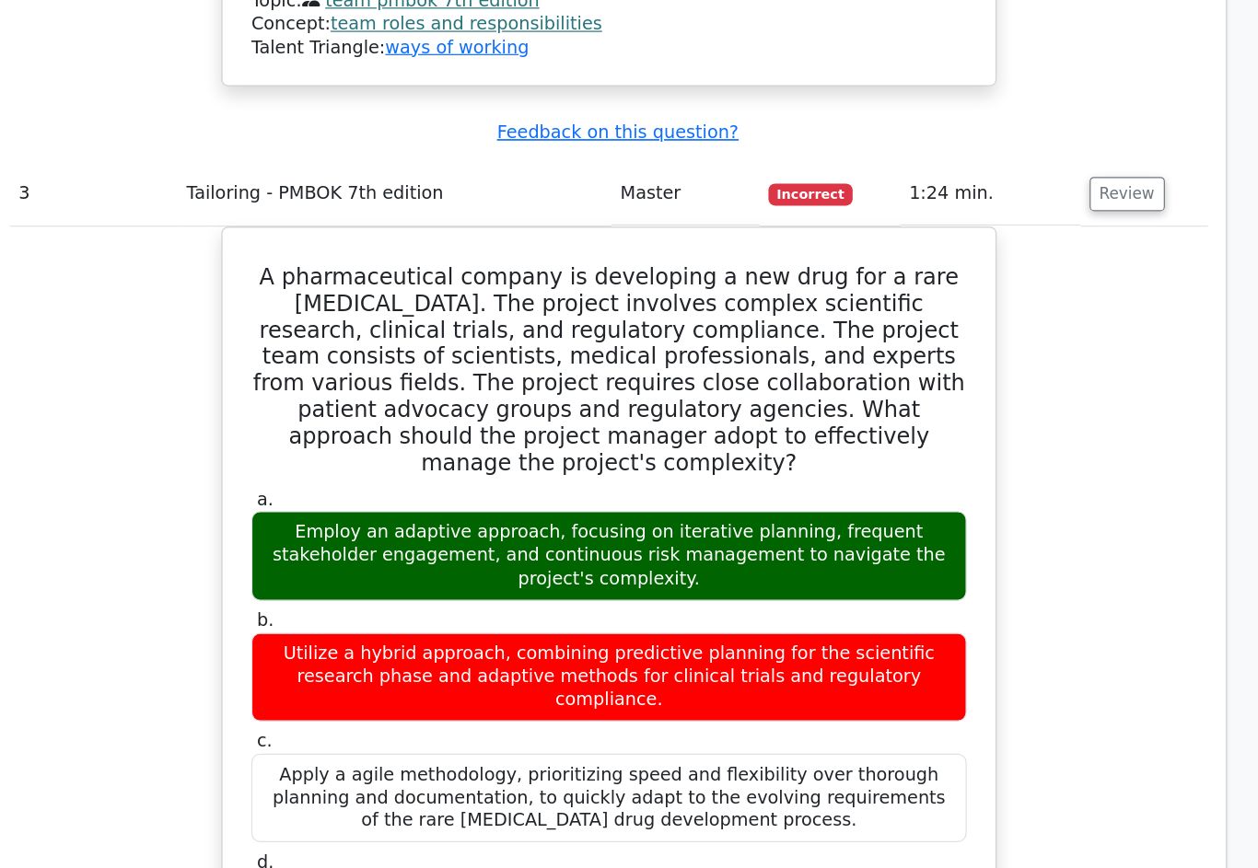
scroll to position [3693, 0]
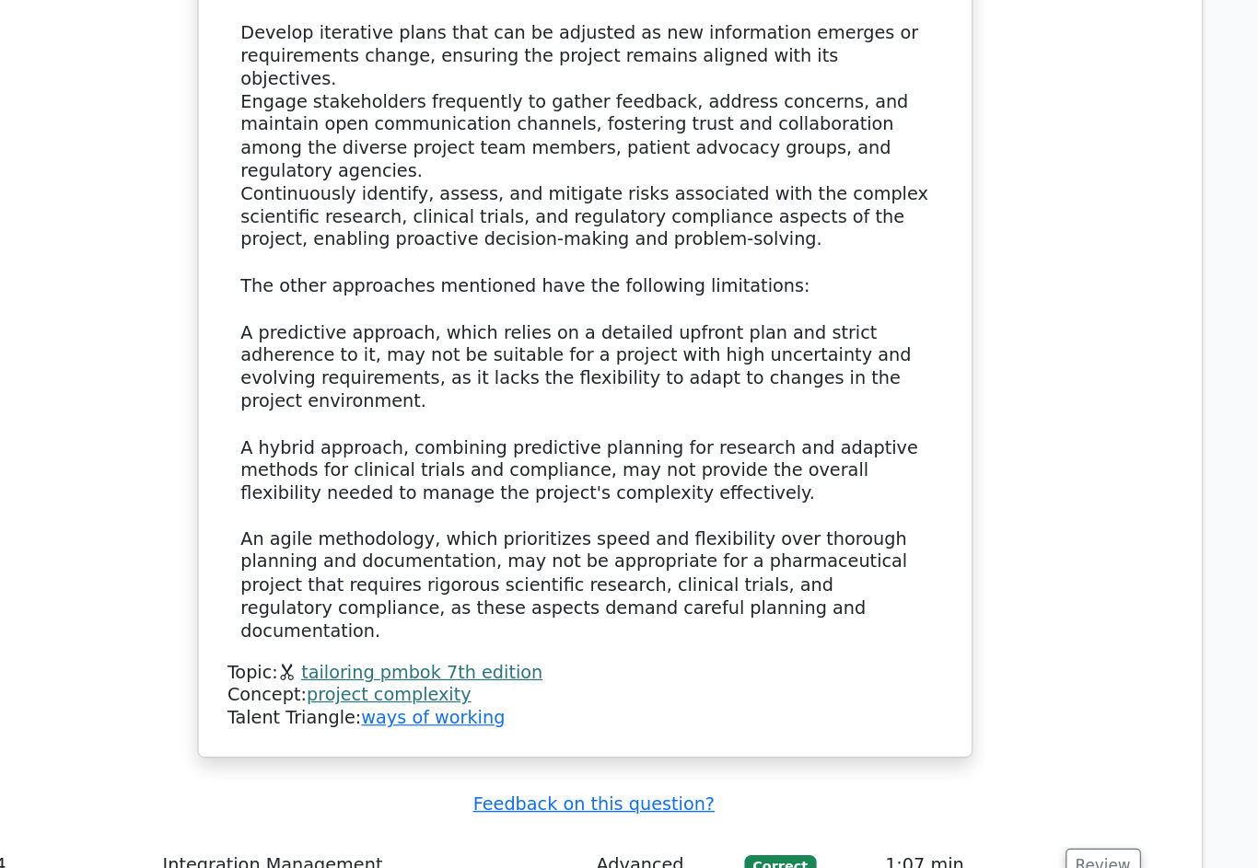
click at [1028, 825] on button "Review" at bounding box center [1059, 839] width 63 height 29
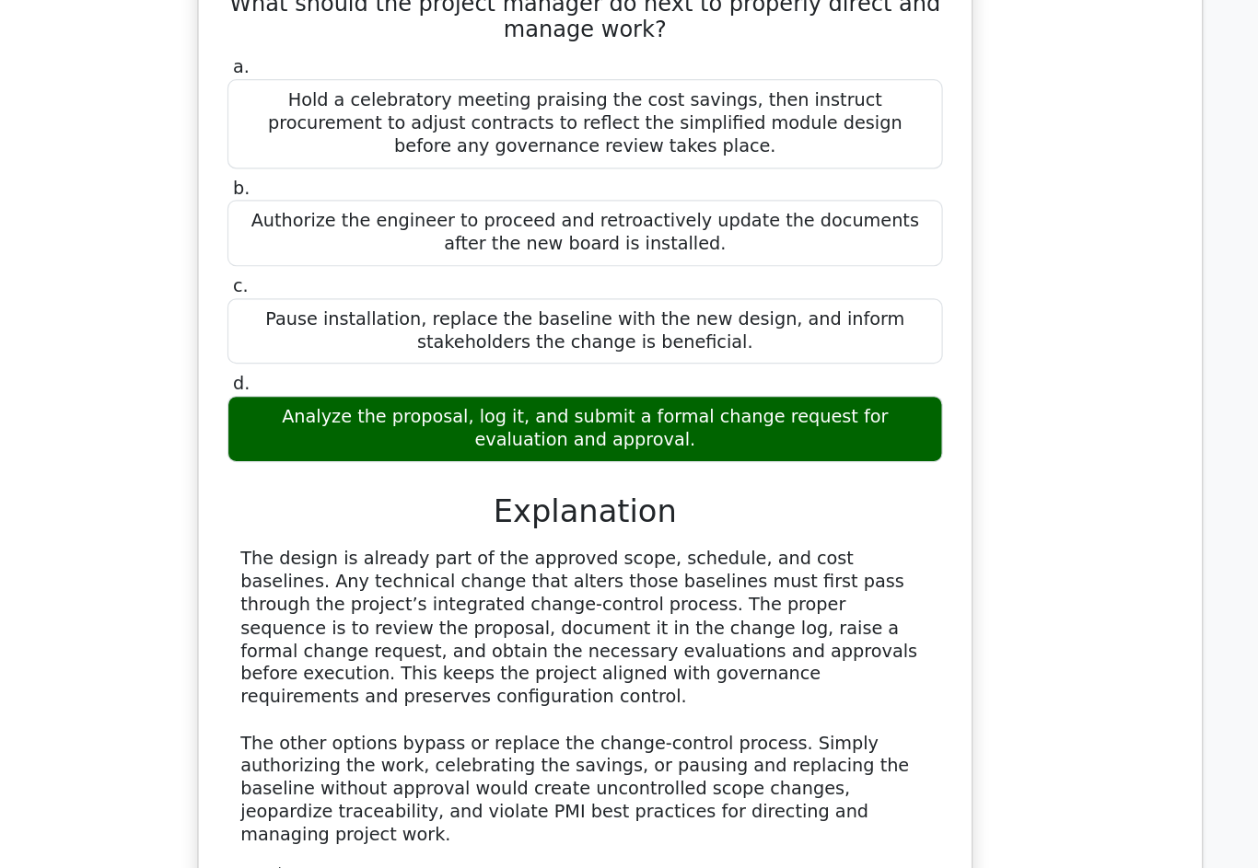
scroll to position [5614, 0]
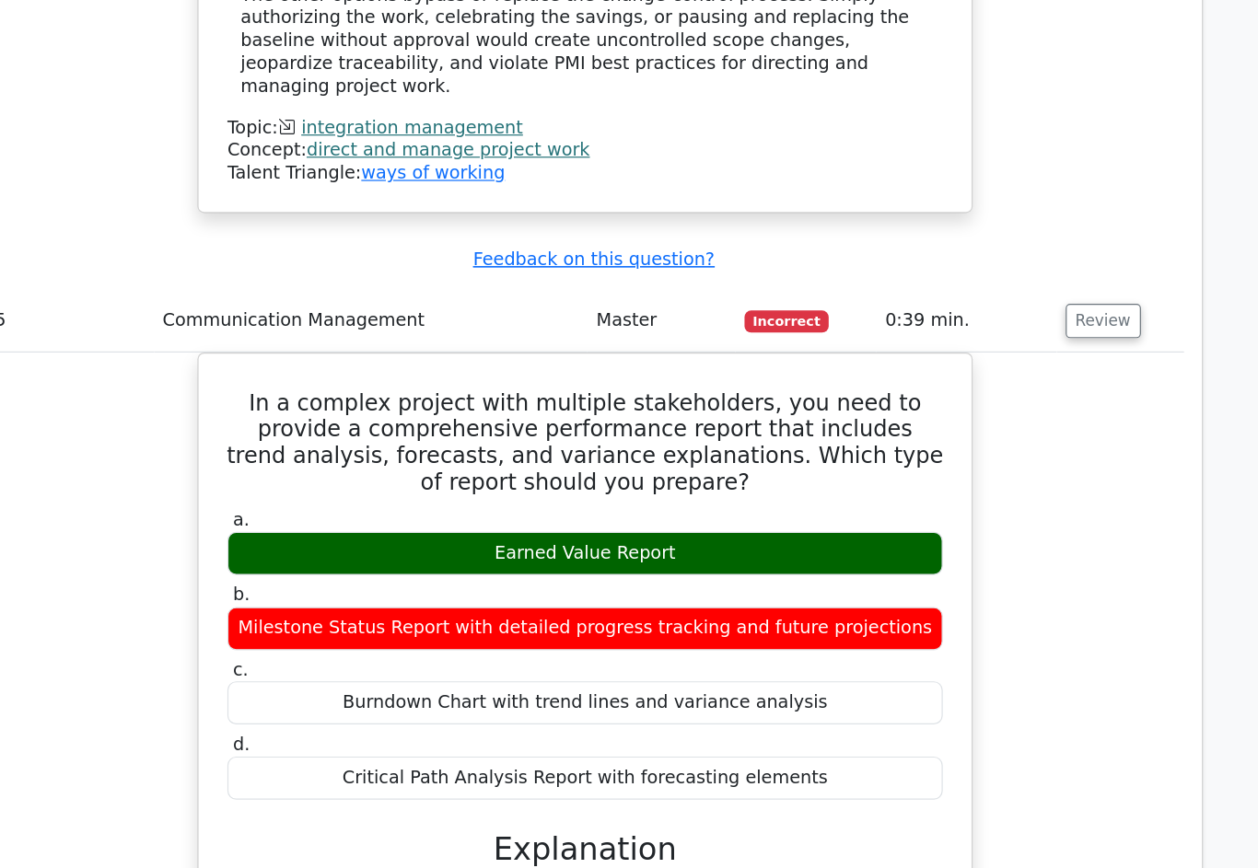
scroll to position [6236, 0]
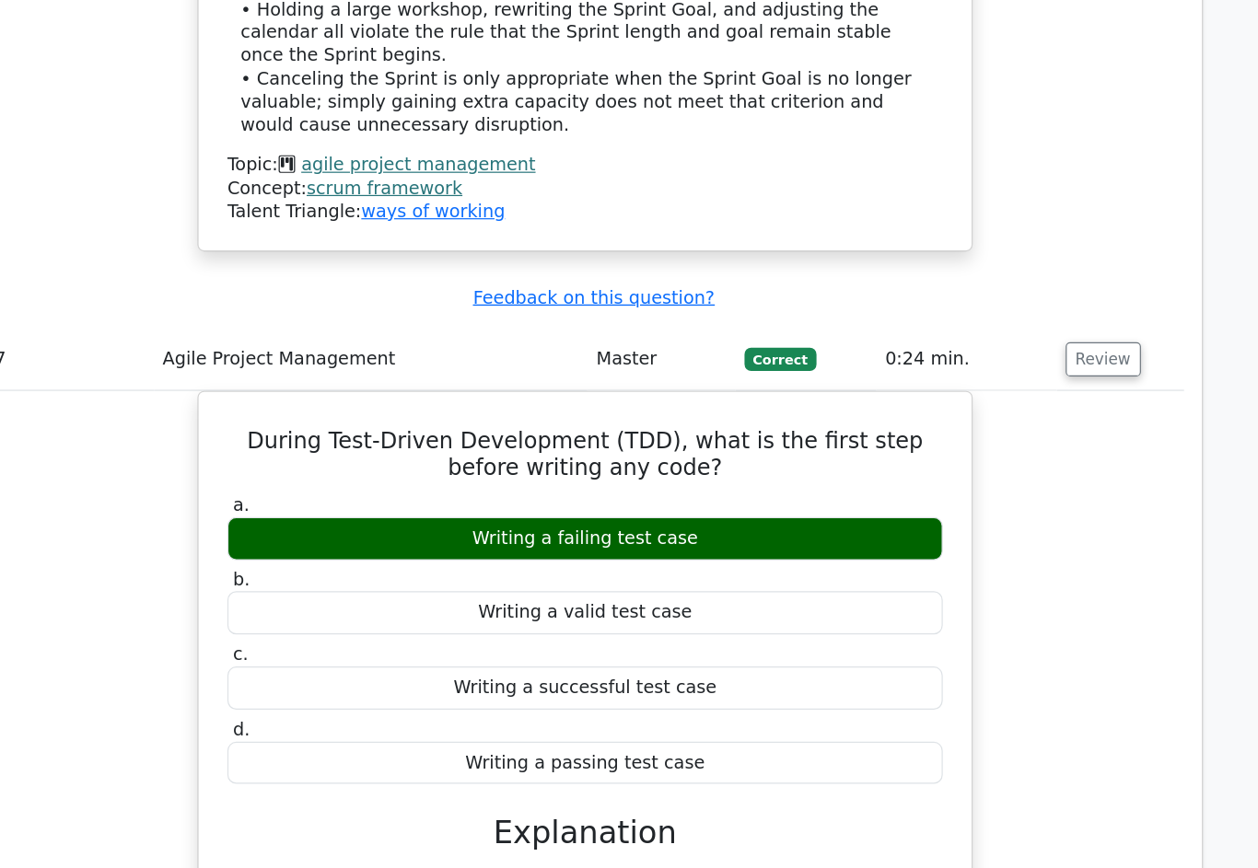
scroll to position [8958, 0]
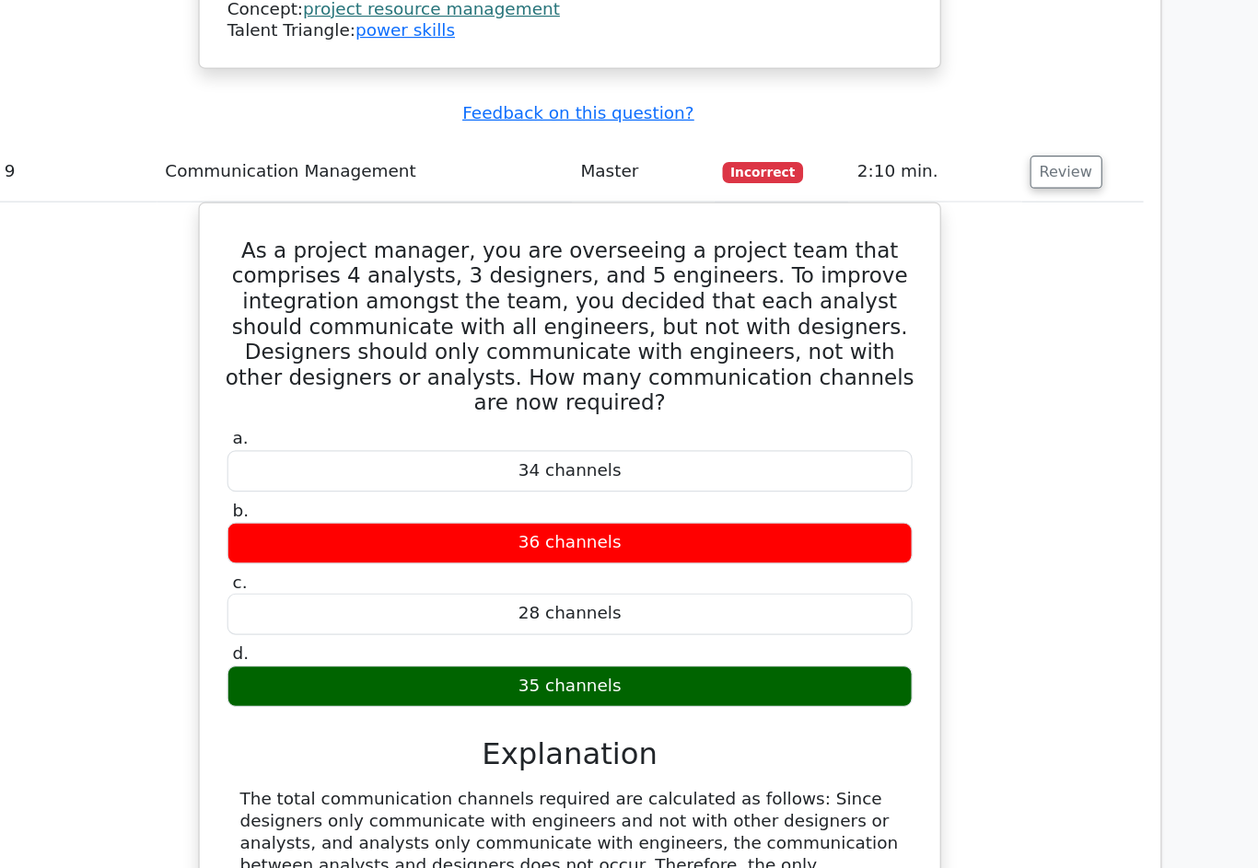
scroll to position [11035, 0]
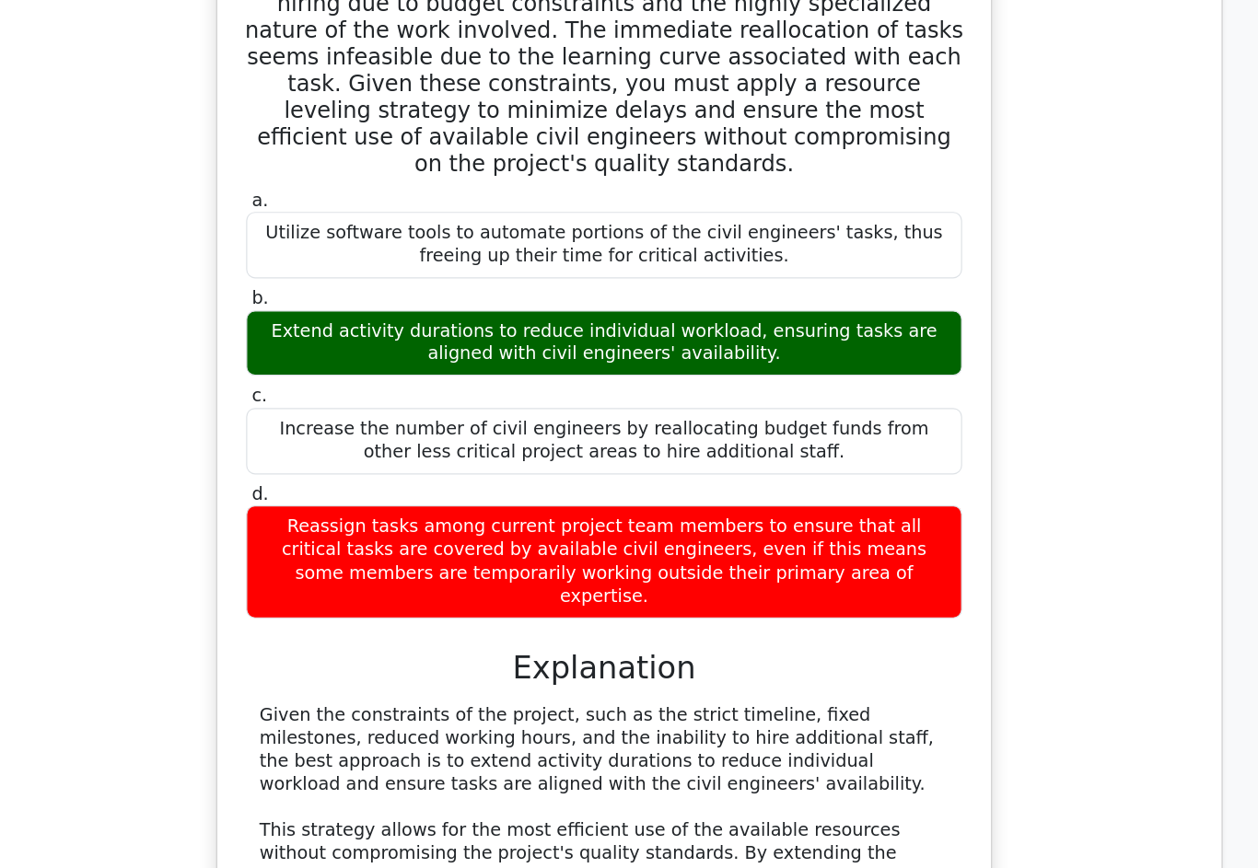
scroll to position [12237, 0]
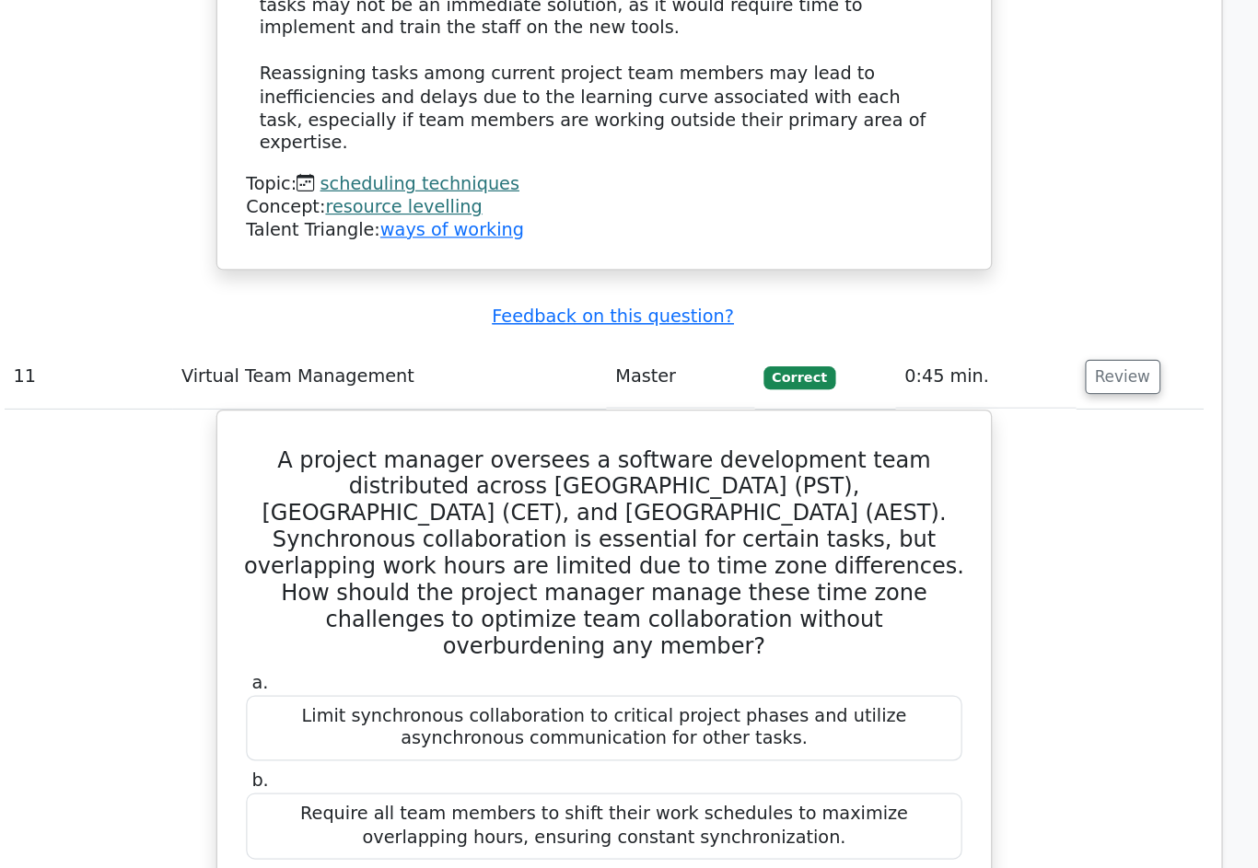
scroll to position [13075, 0]
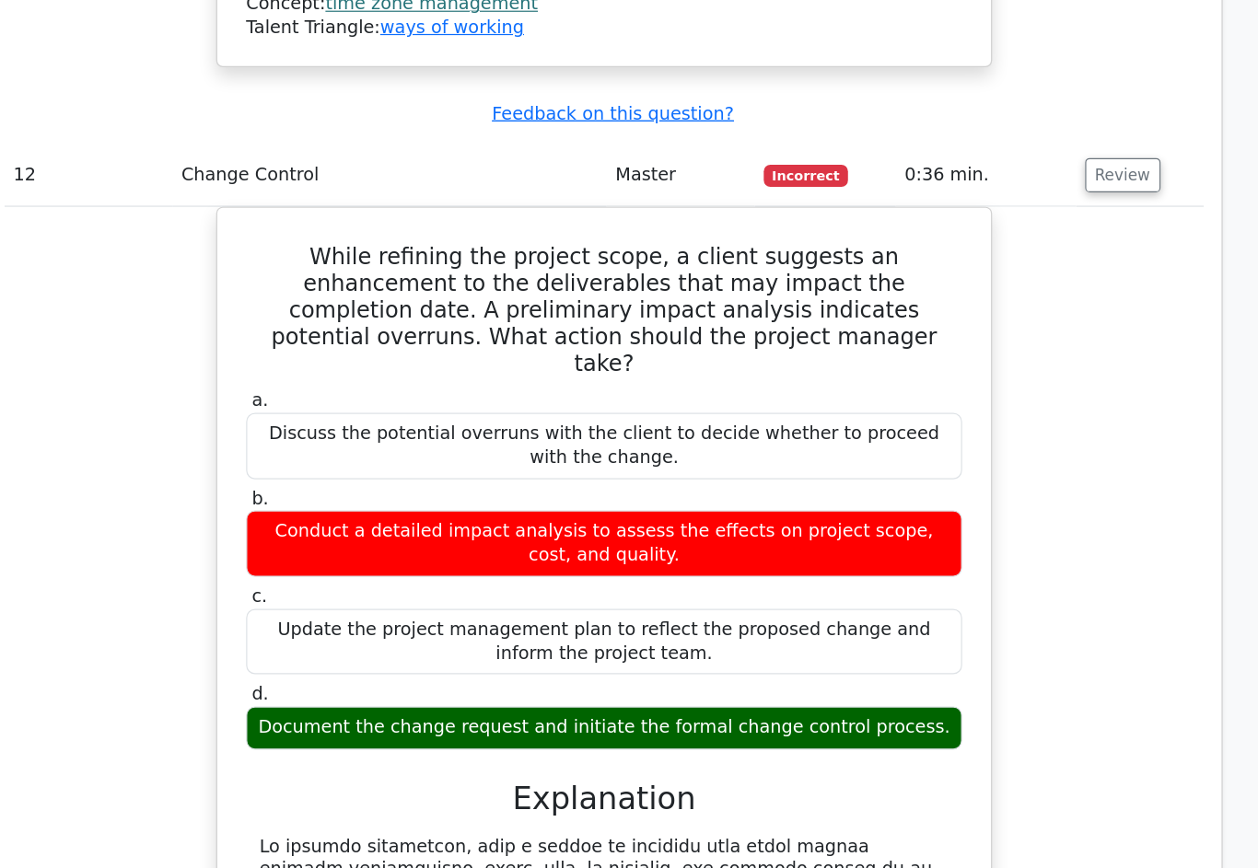
scroll to position [14201, 0]
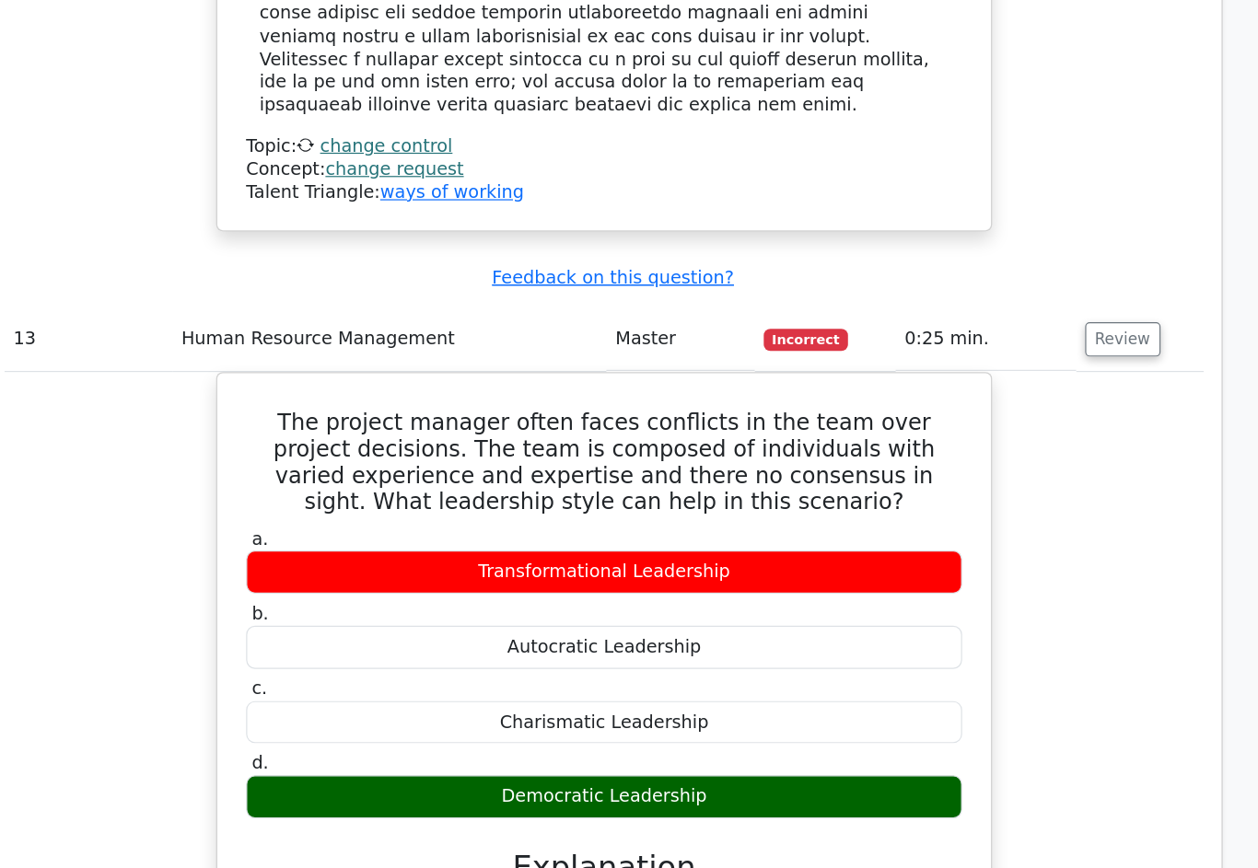
scroll to position [15139, 0]
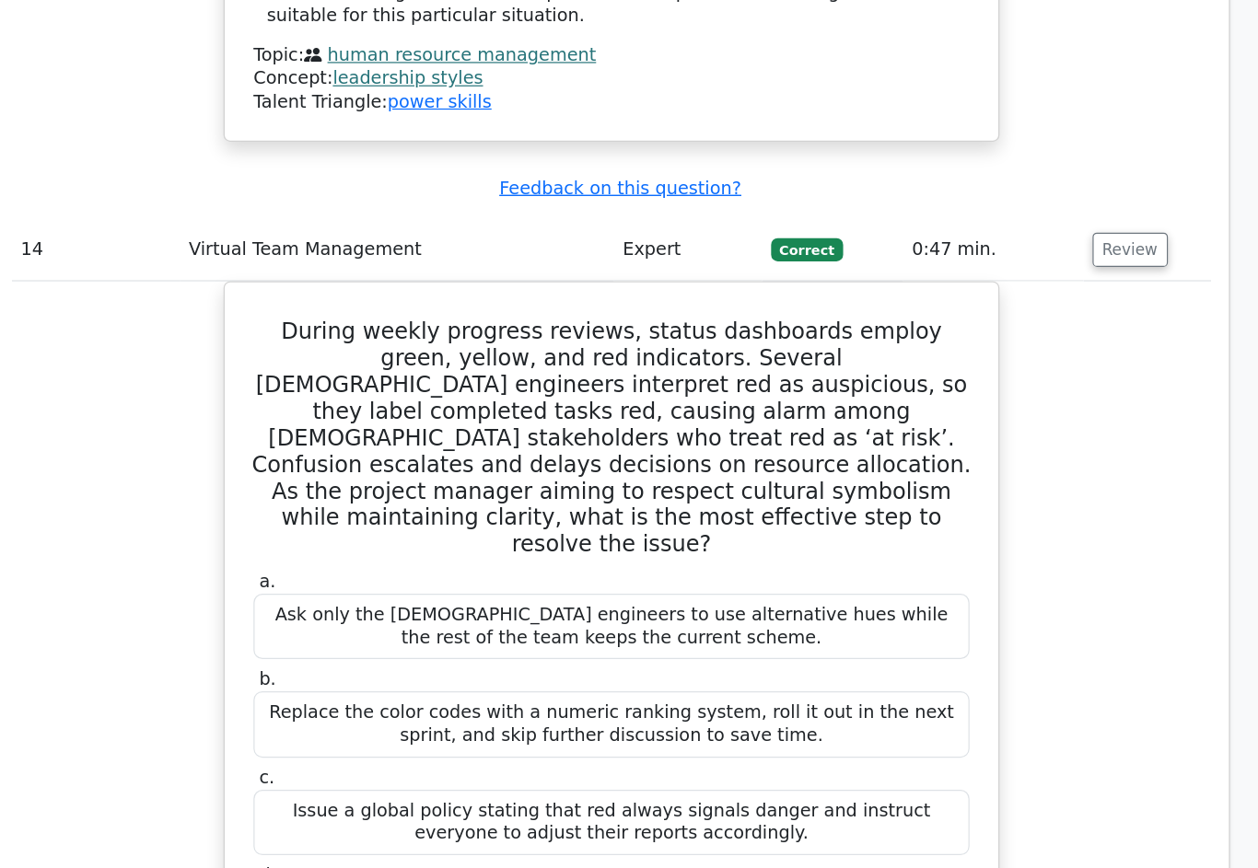
scroll to position [16270, 0]
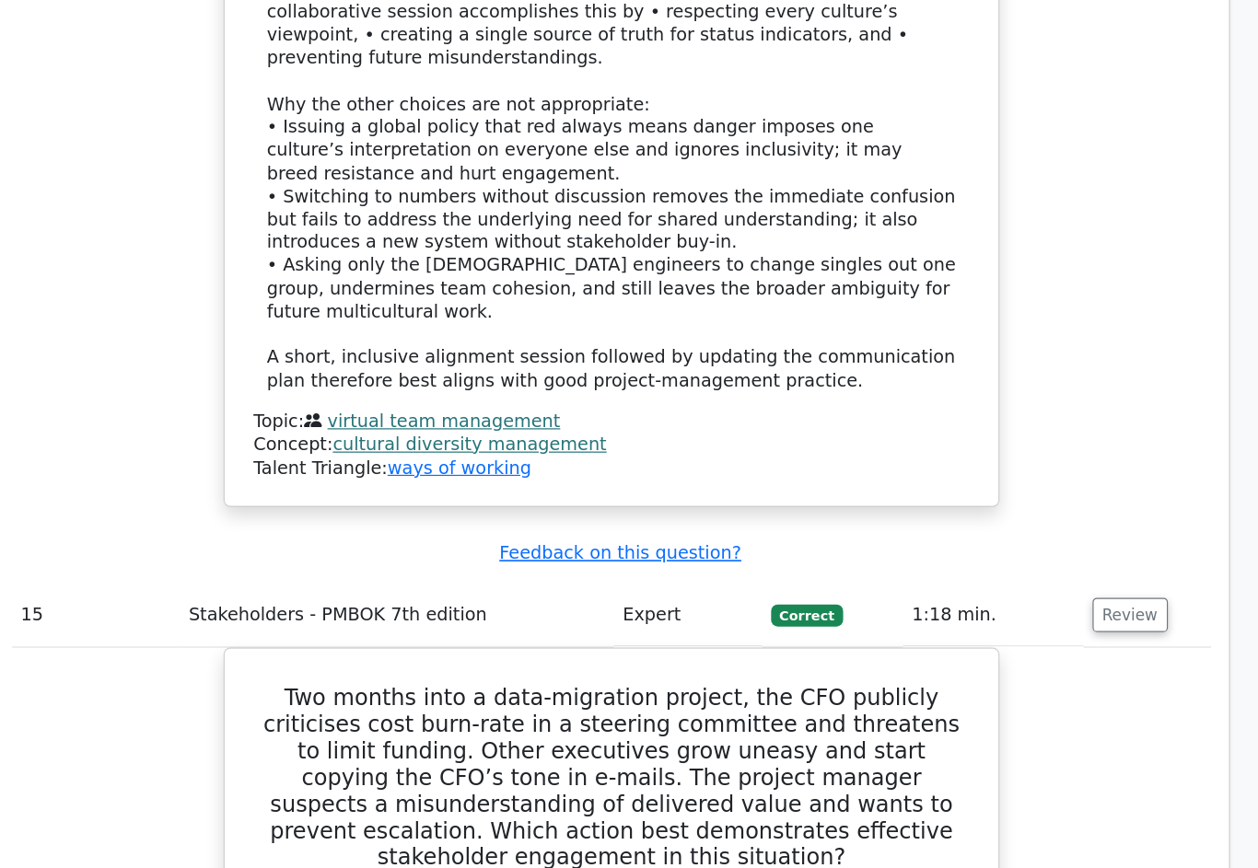
scroll to position [17215, 0]
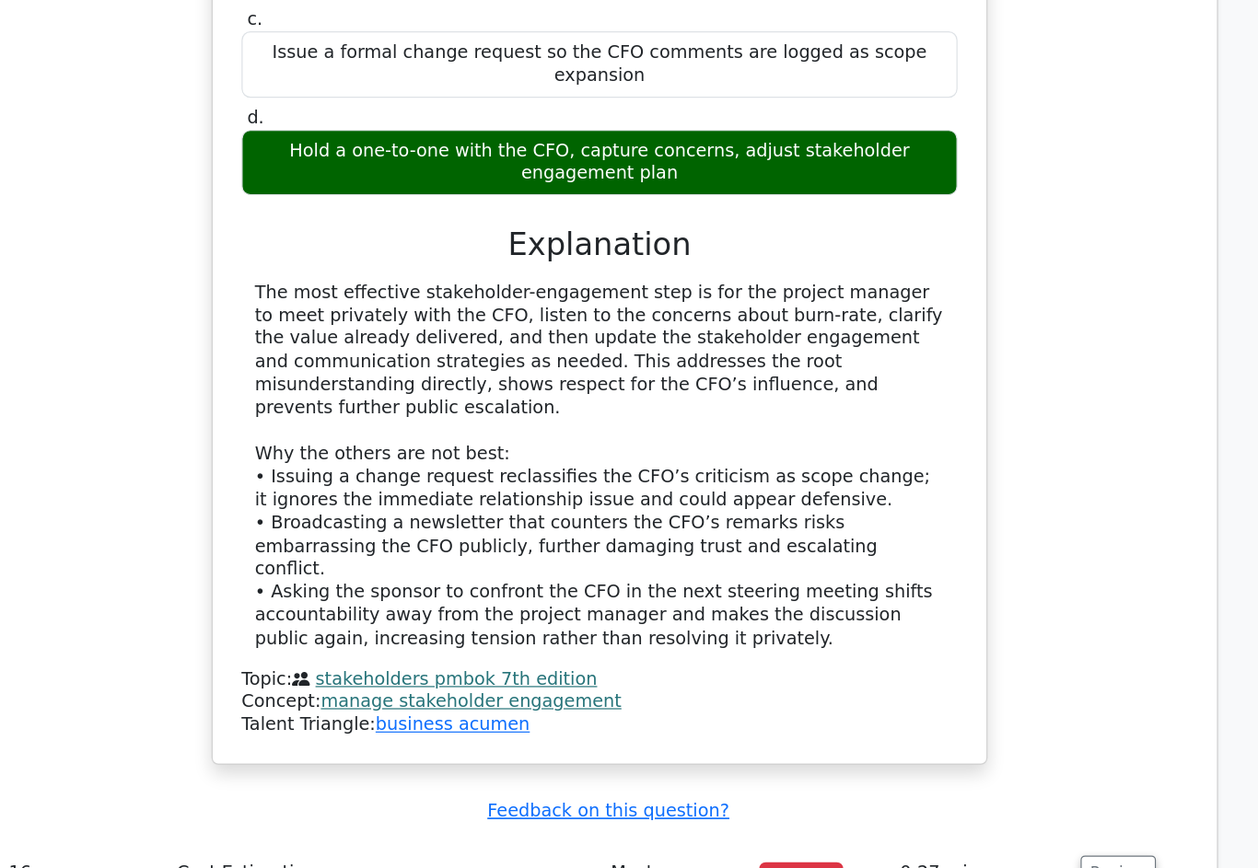
scroll to position [18101, 0]
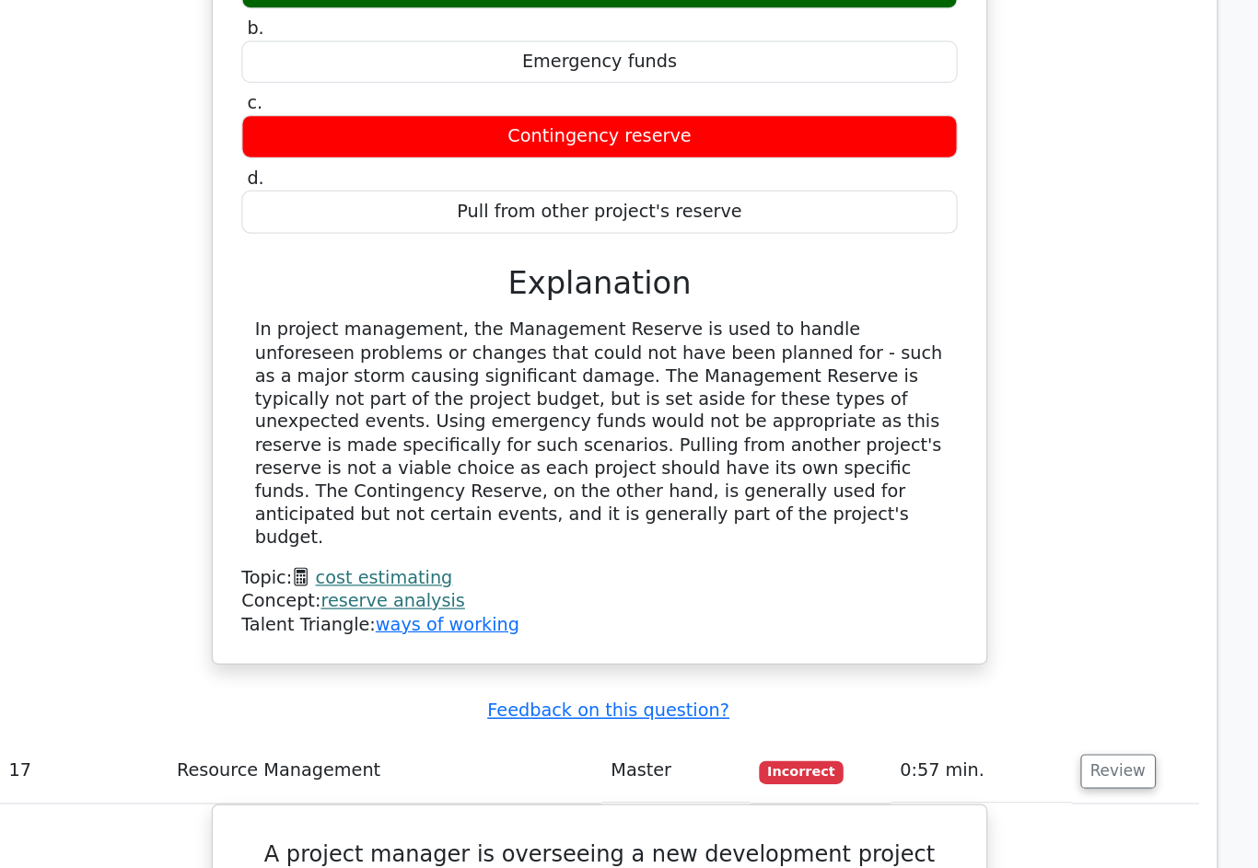
scroll to position [19089, 0]
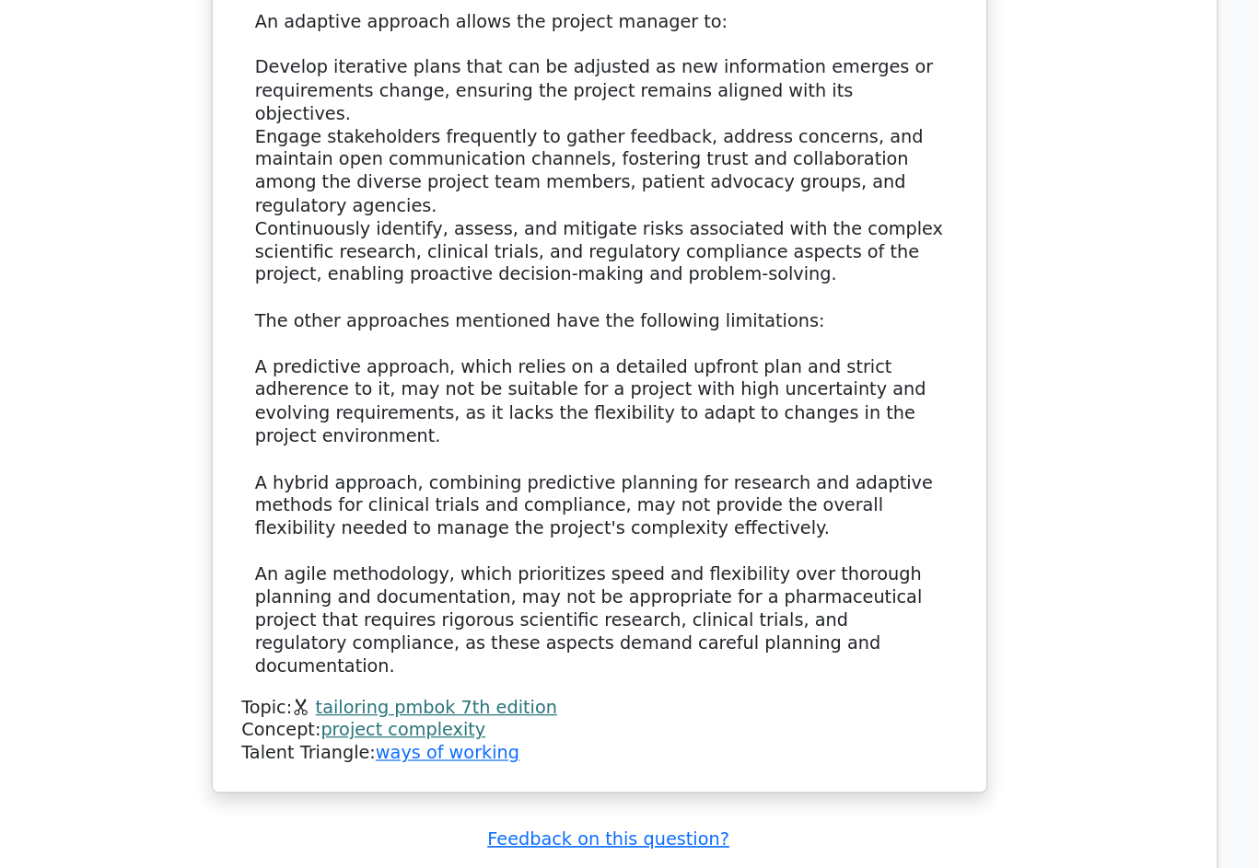
scroll to position [4801, 0]
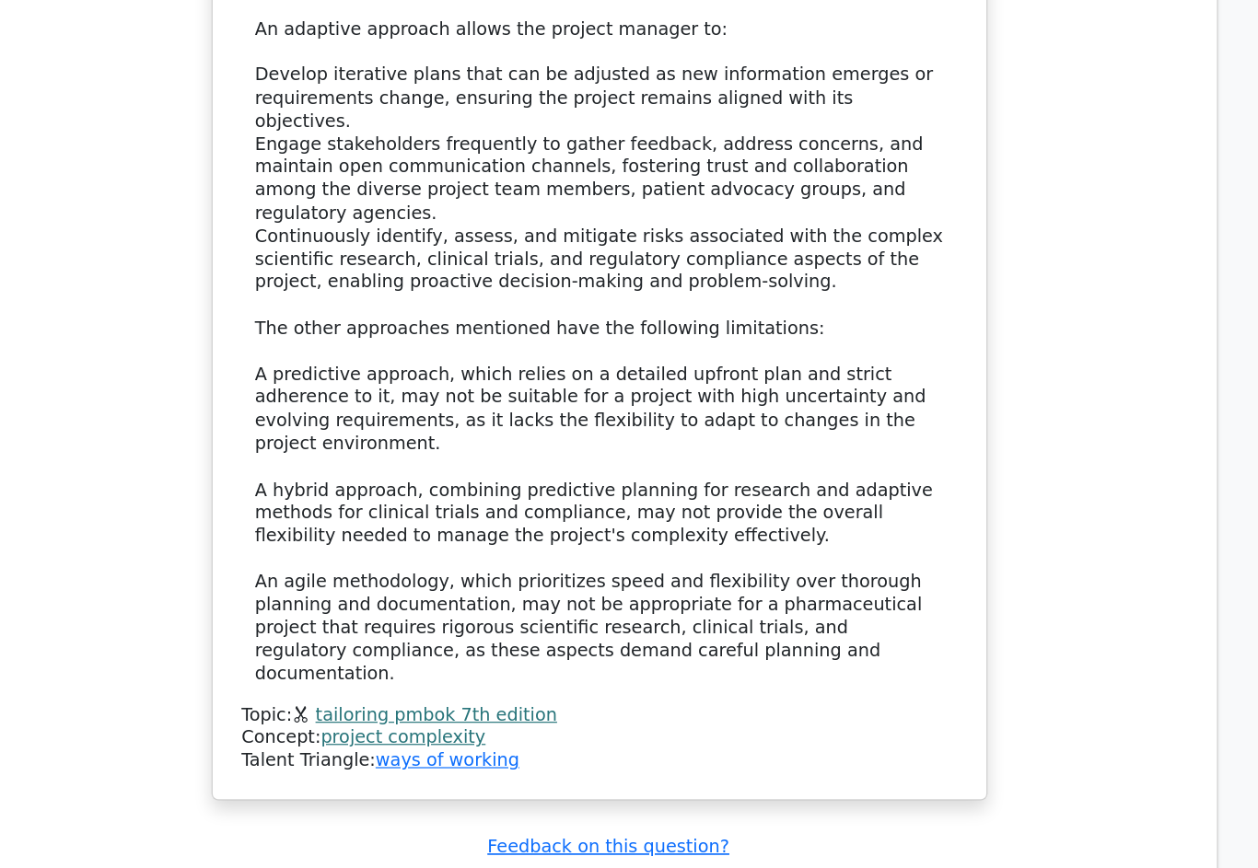
click at [1028, 741] on button "Review" at bounding box center [1059, 755] width 63 height 29
click at [1028, 794] on button "Review" at bounding box center [1059, 808] width 63 height 29
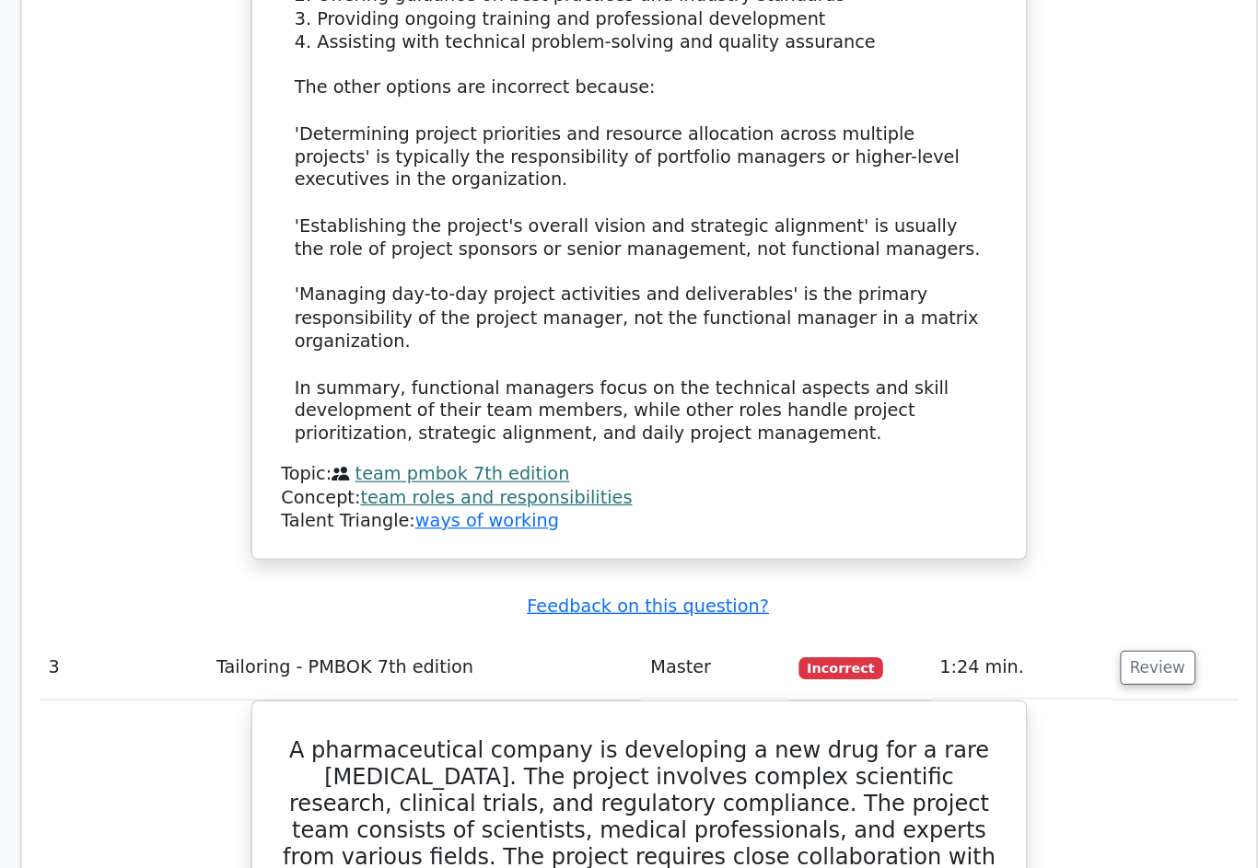
click at [1028, 540] on button "Review" at bounding box center [1059, 554] width 63 height 29
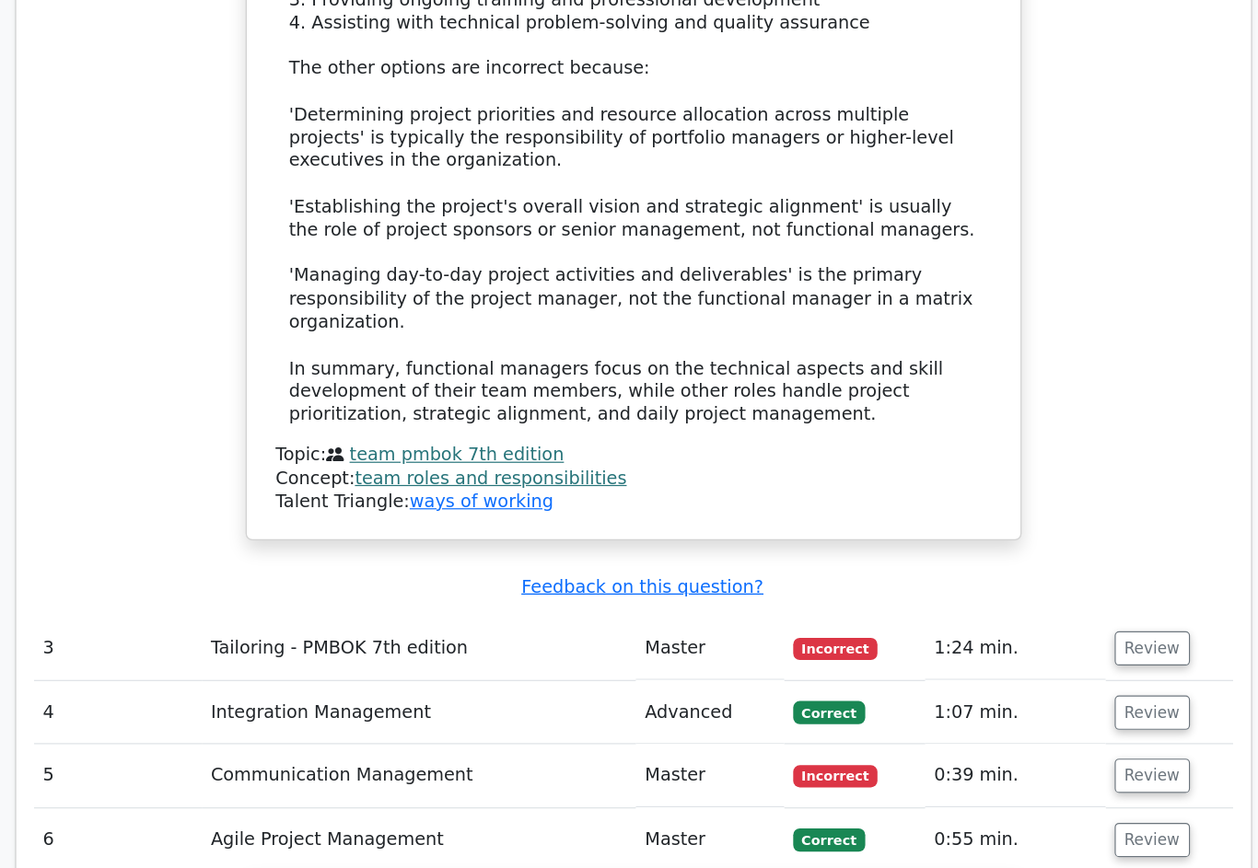
scroll to position [3417, 0]
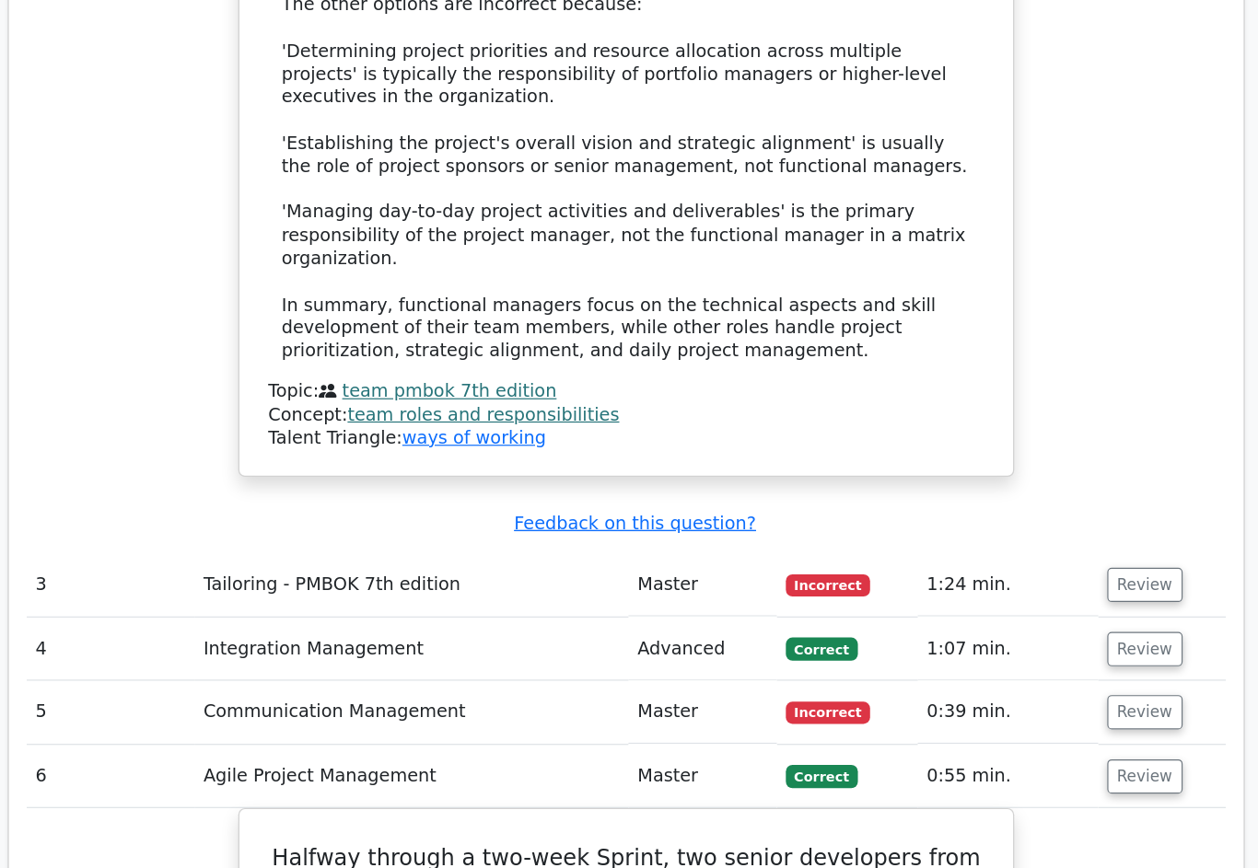
click at [1028, 700] on button "Review" at bounding box center [1059, 714] width 63 height 29
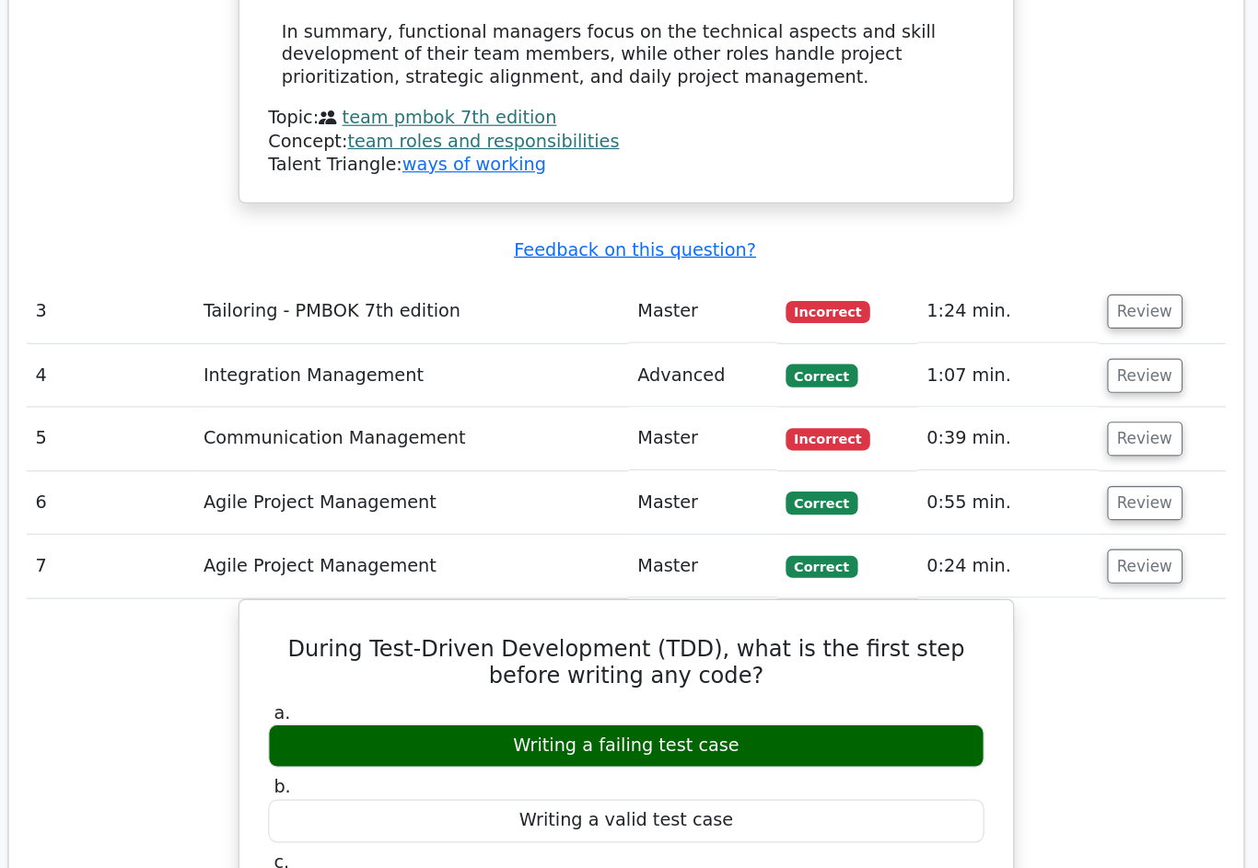
scroll to position [3594, 0]
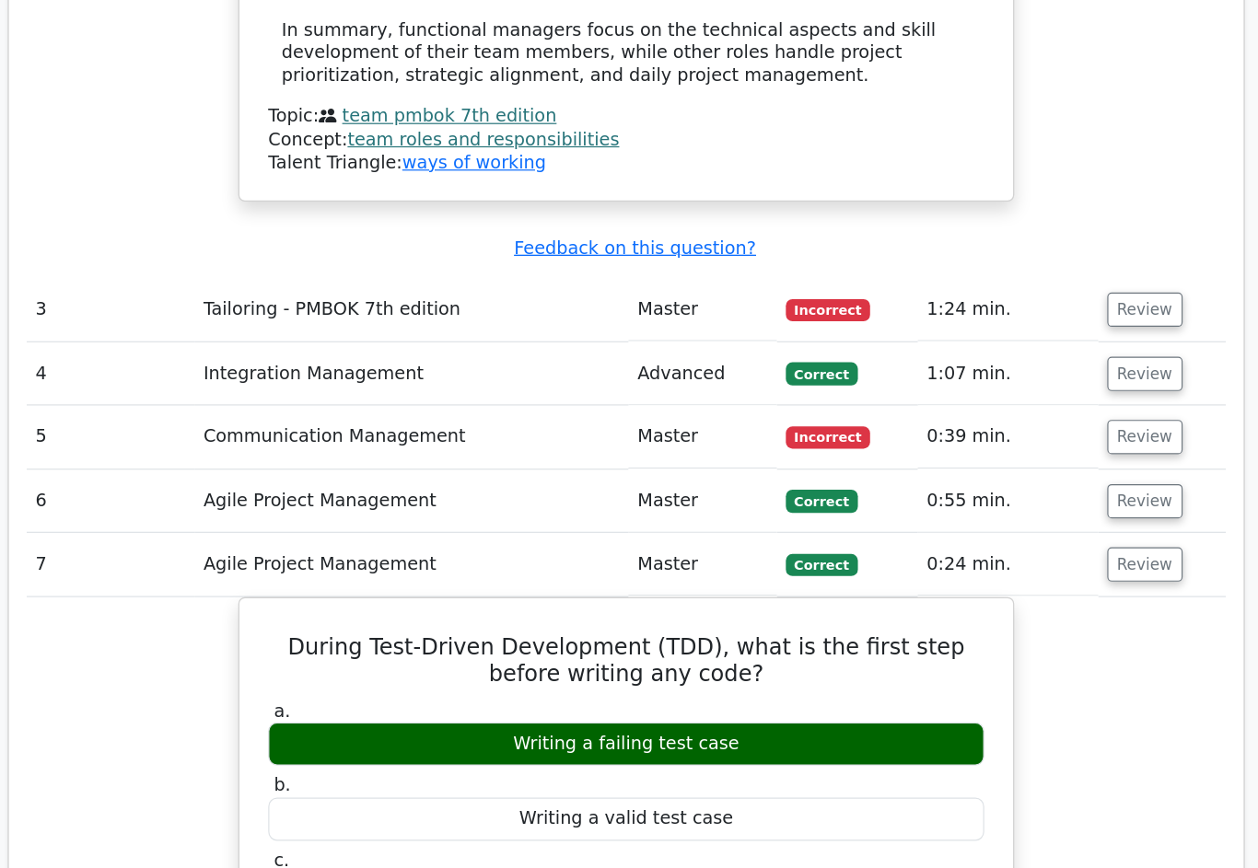
click at [1028, 575] on button "Review" at bounding box center [1059, 589] width 63 height 29
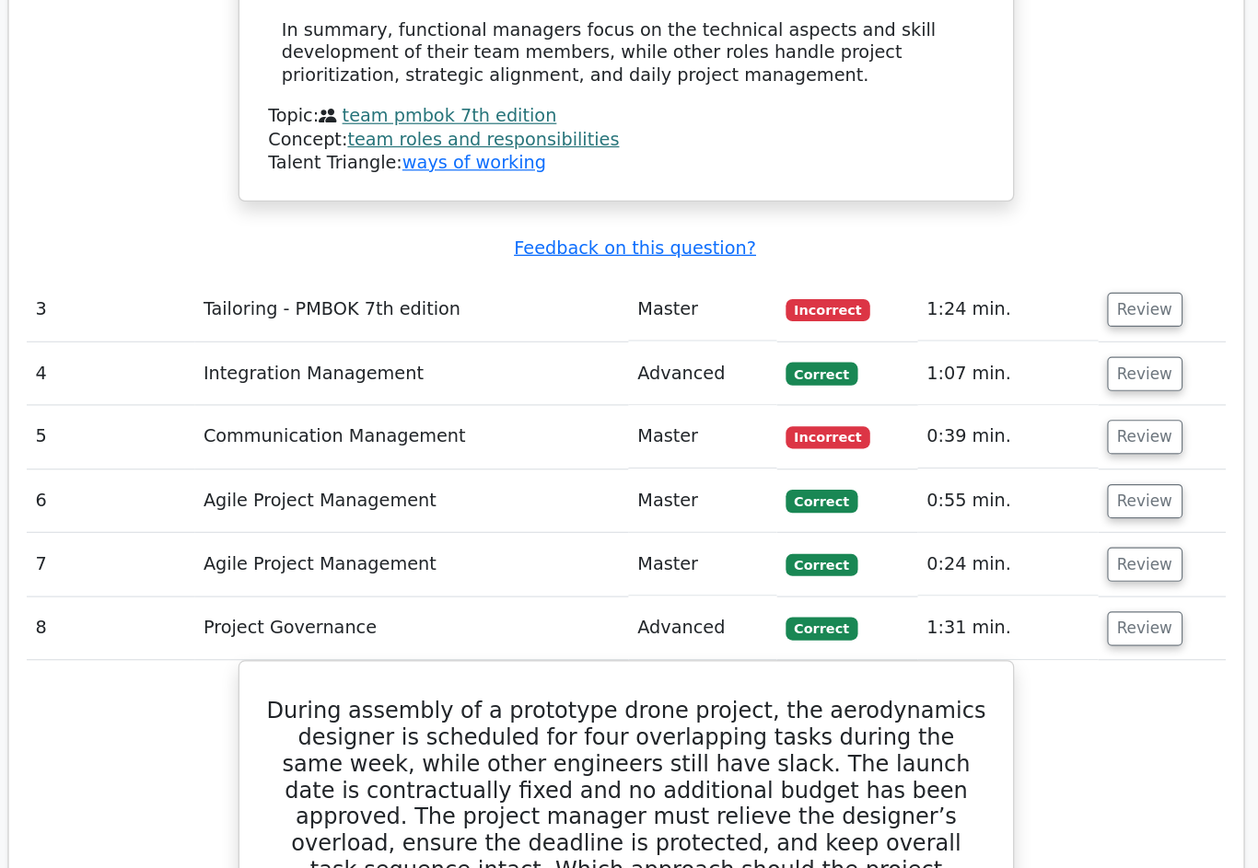
click at [1028, 628] on button "Review" at bounding box center [1059, 642] width 63 height 29
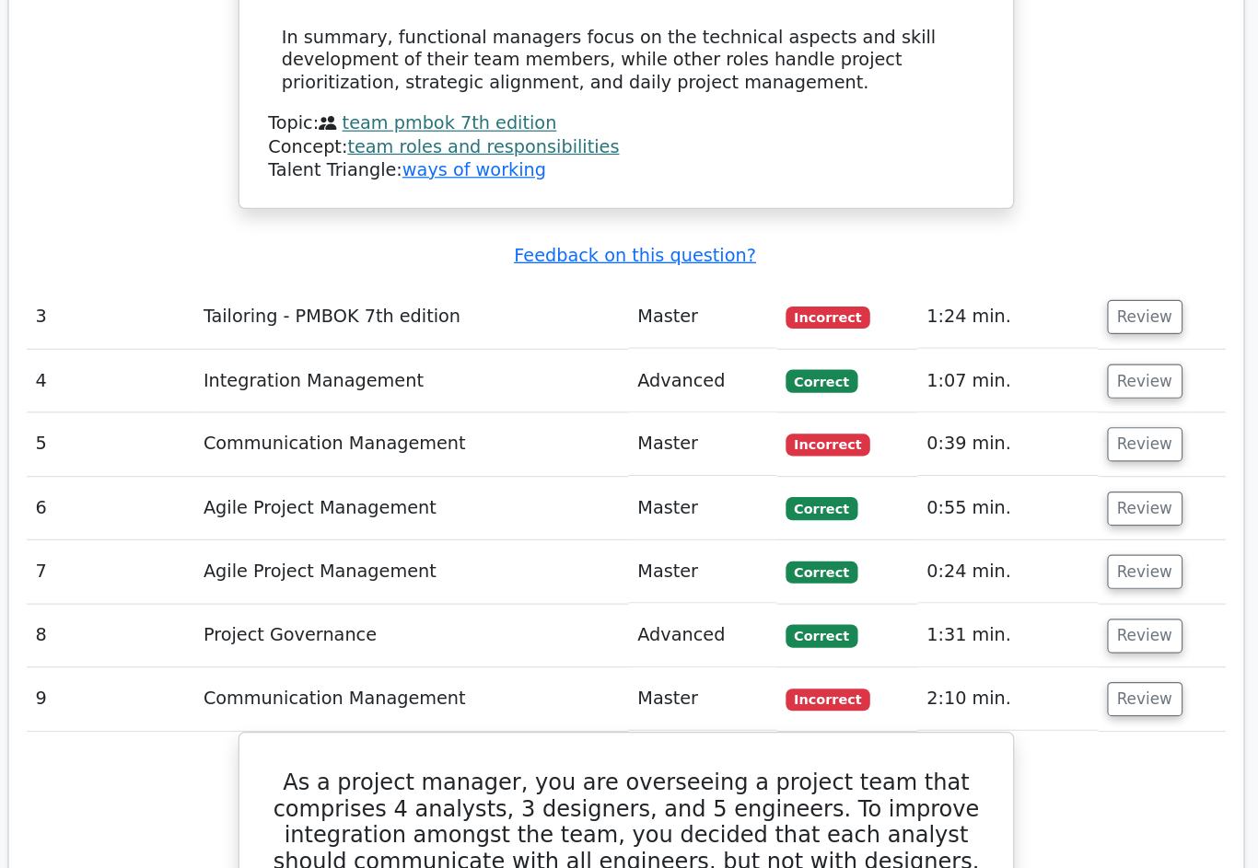
scroll to position [3706, 0]
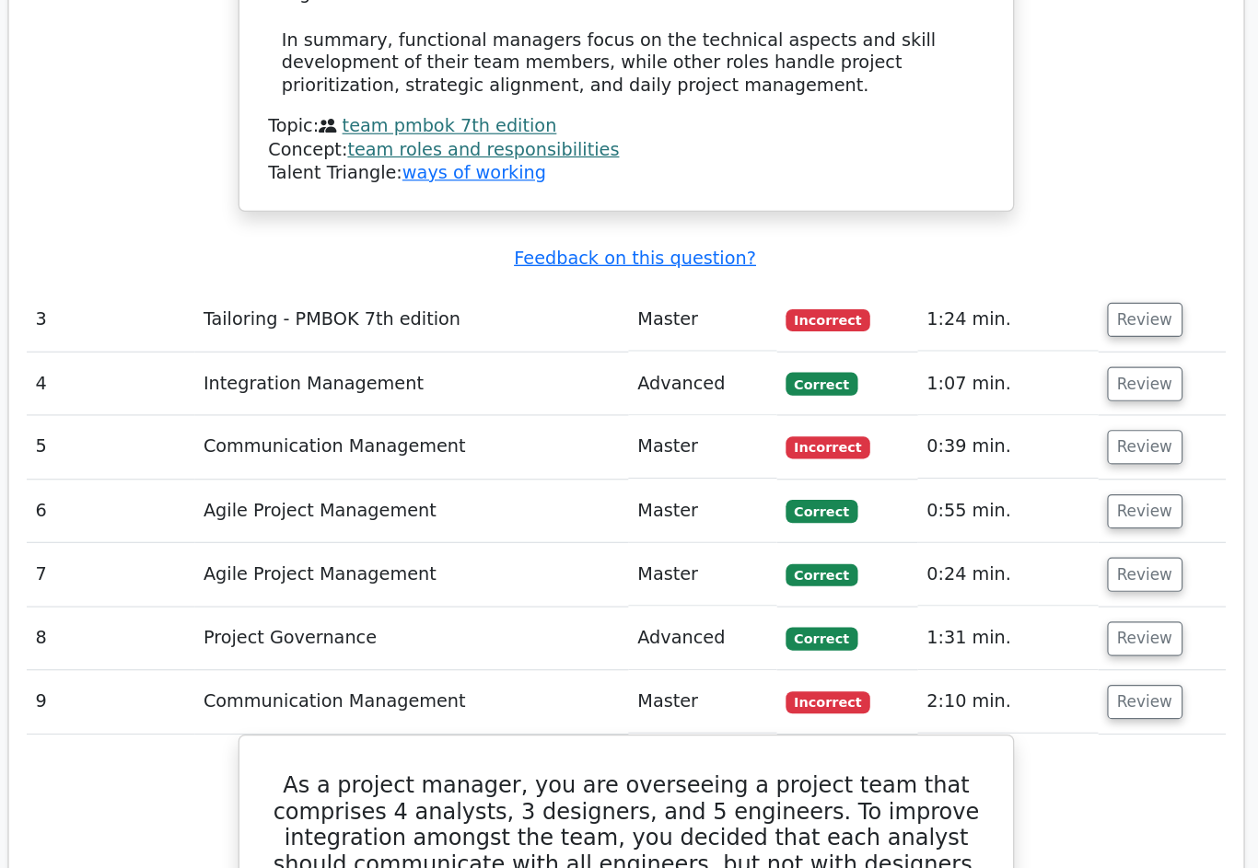
click at [1028, 569] on button "Review" at bounding box center [1059, 583] width 63 height 29
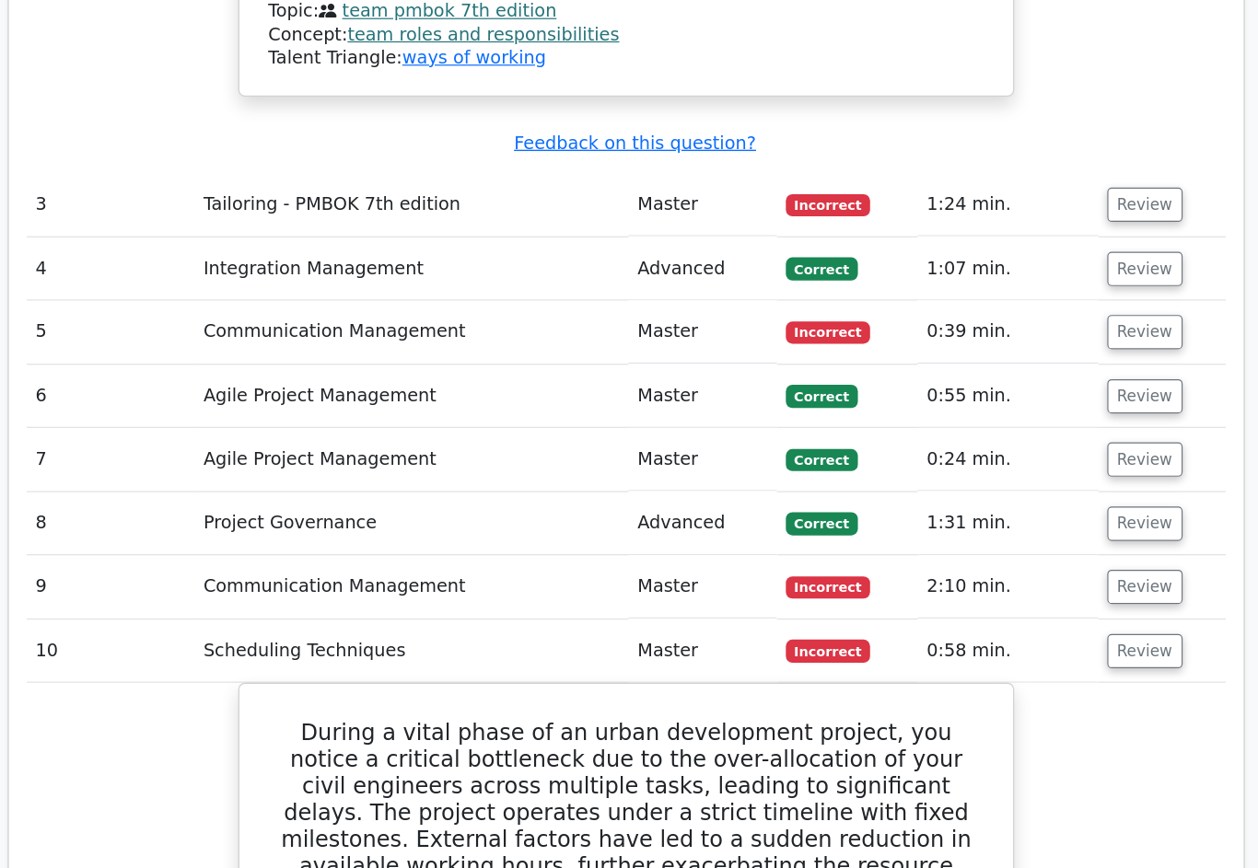
scroll to position [3783, 0]
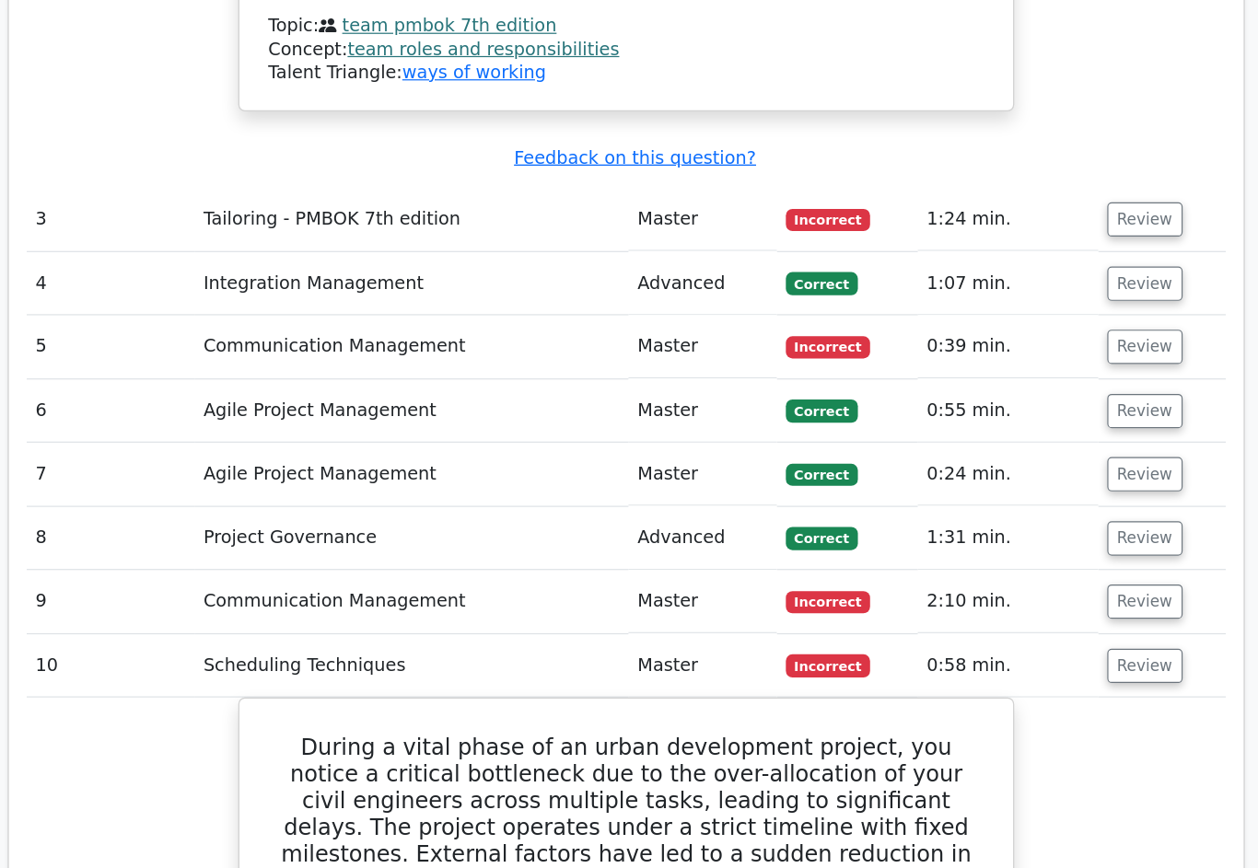
click at [1028, 545] on button "Review" at bounding box center [1059, 559] width 63 height 29
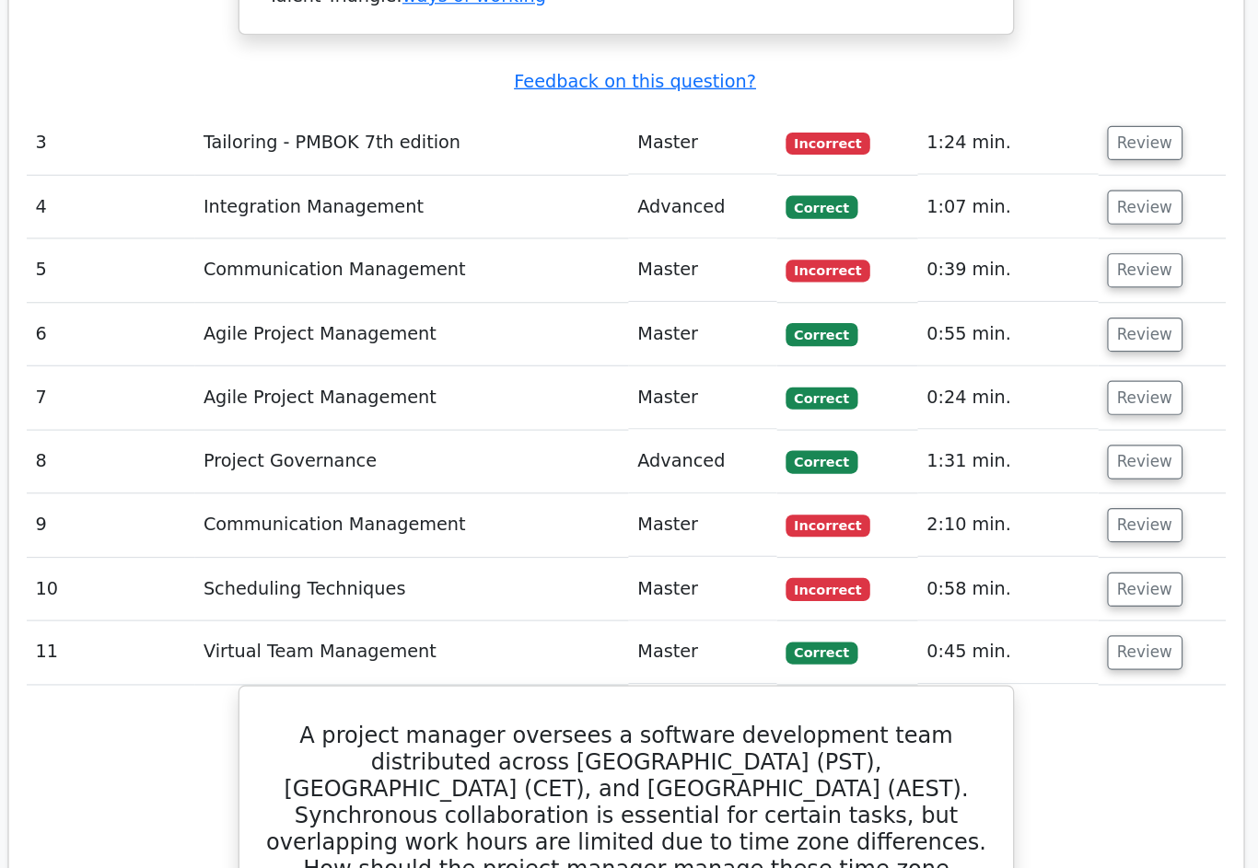
scroll to position [3851, 0]
click at [1028, 529] on button "Review" at bounding box center [1059, 543] width 63 height 29
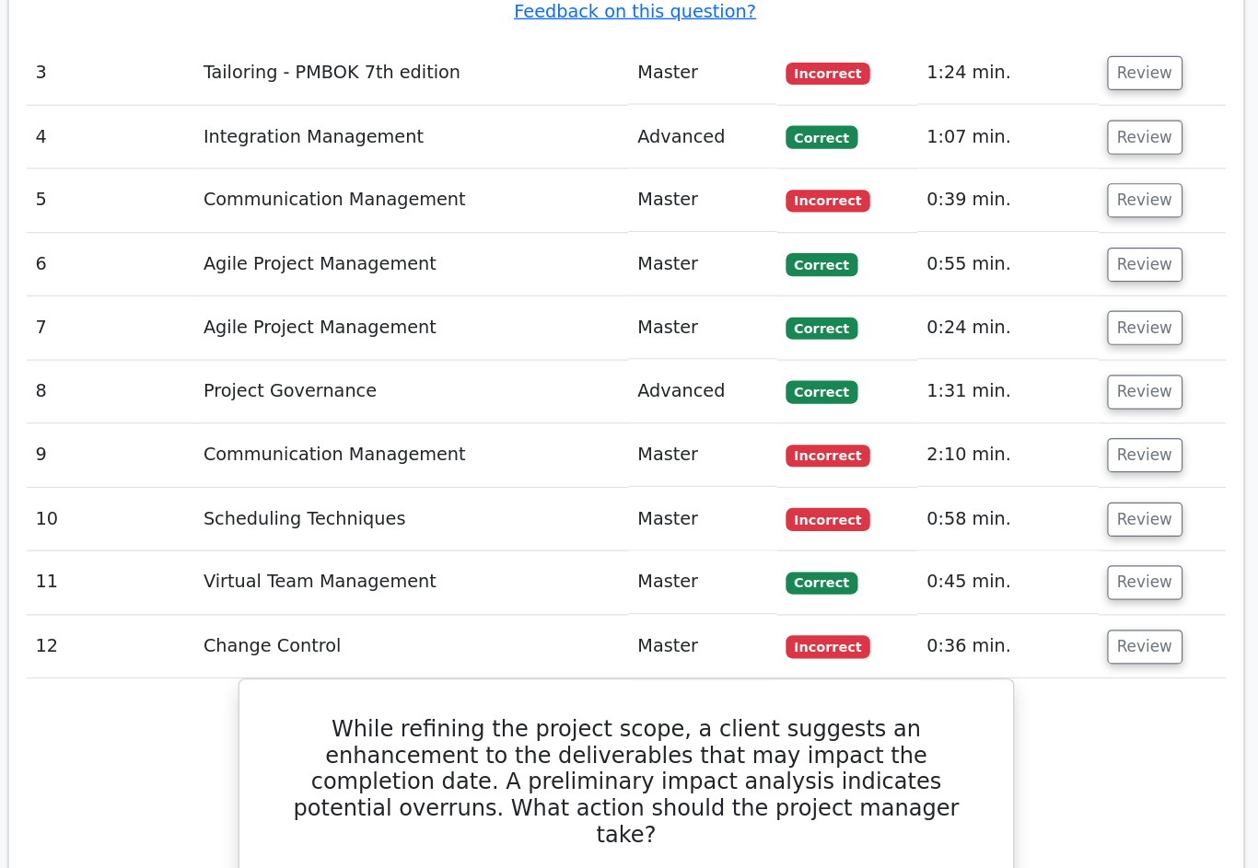
scroll to position [3899, 0]
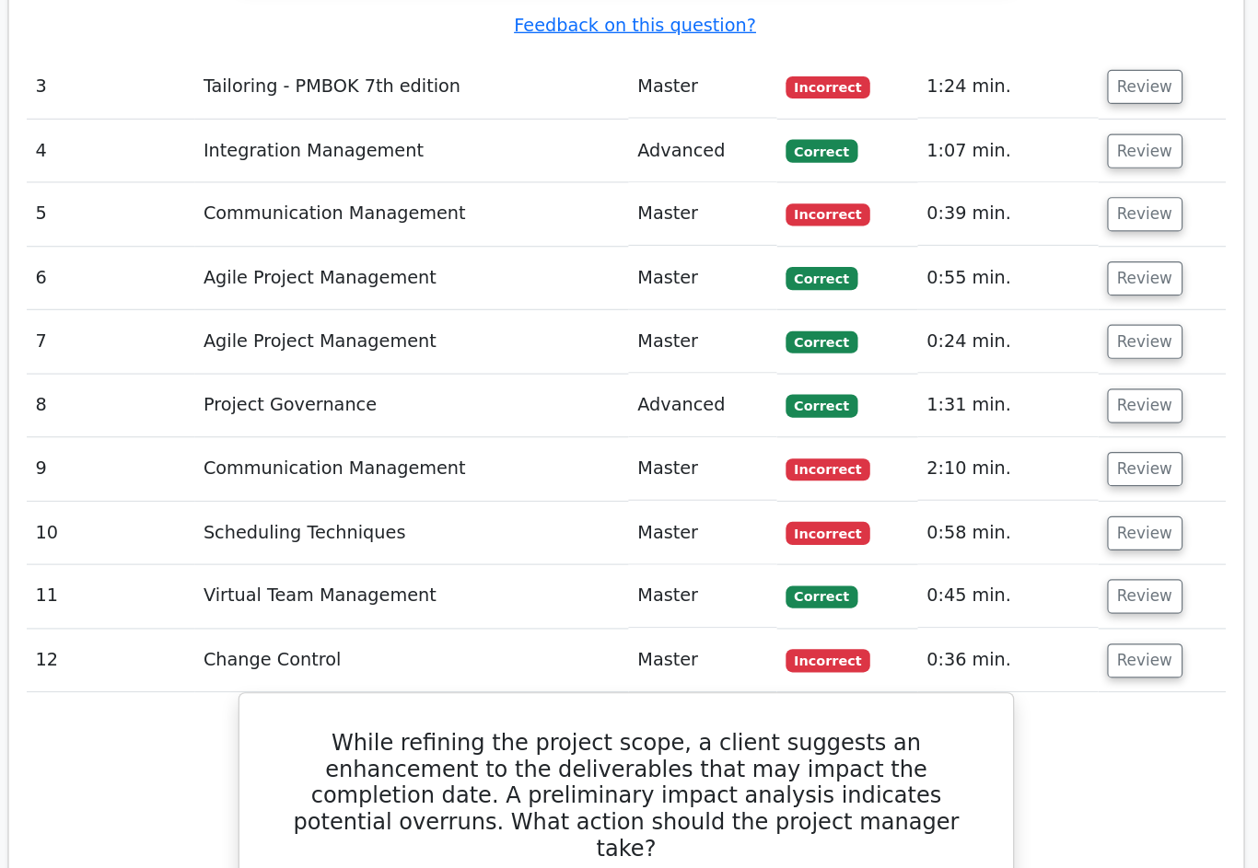
click at [1028, 535] on button "Review" at bounding box center [1059, 549] width 63 height 29
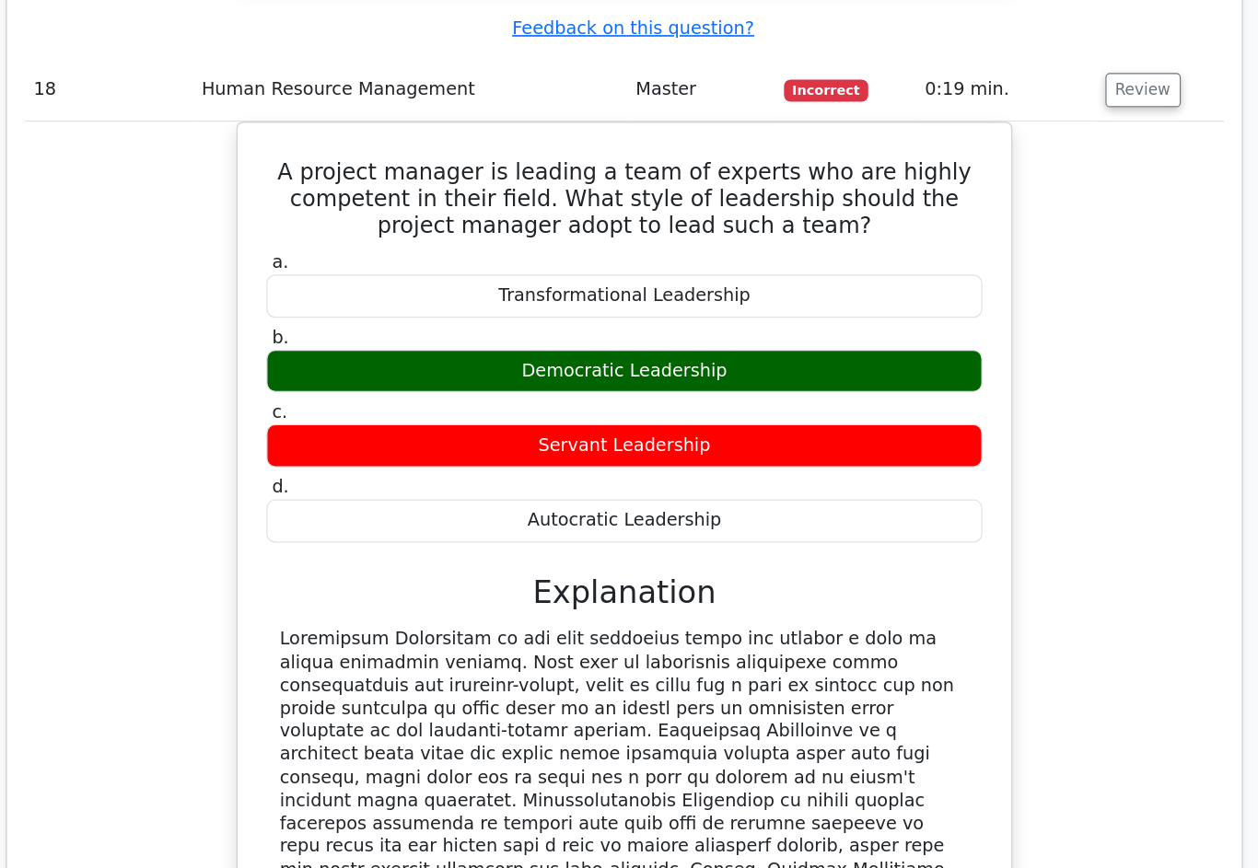
scroll to position [9443, 0]
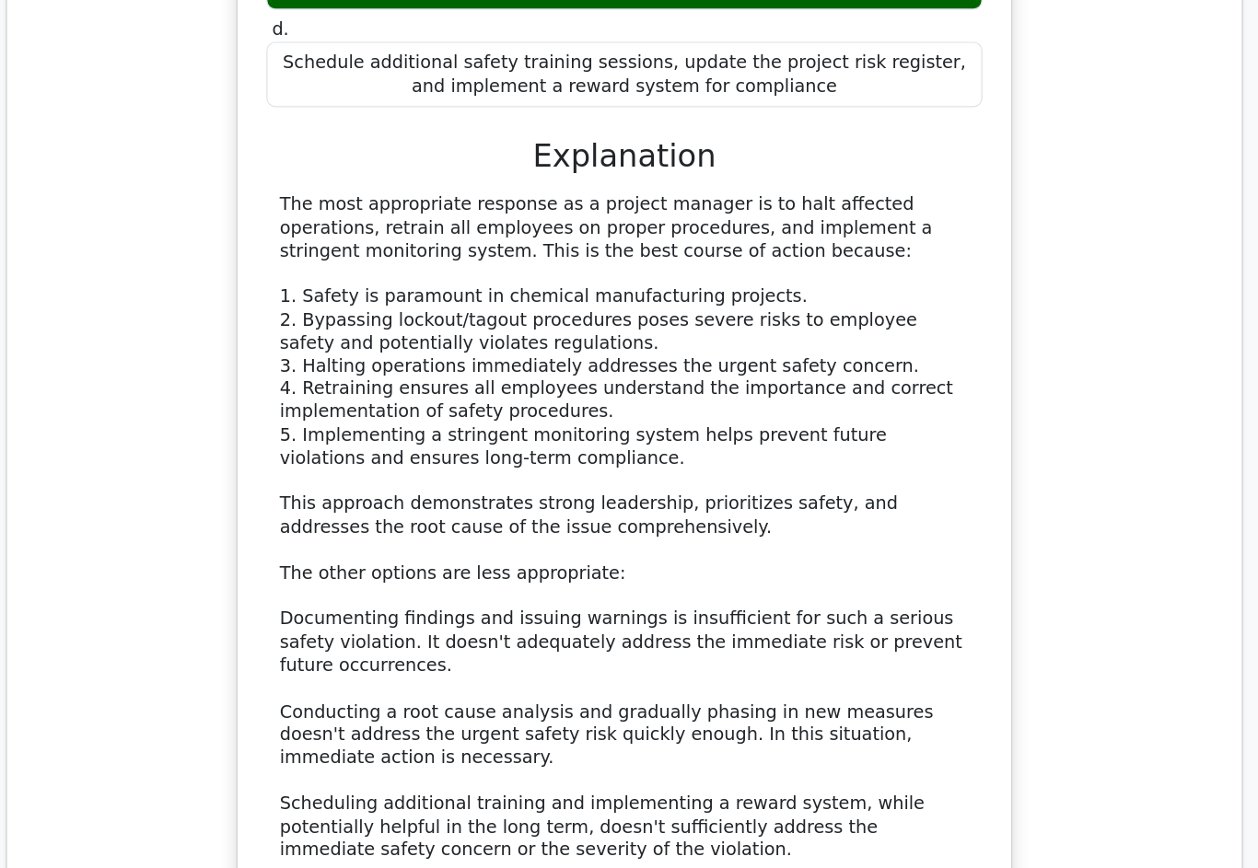
scroll to position [10855, 0]
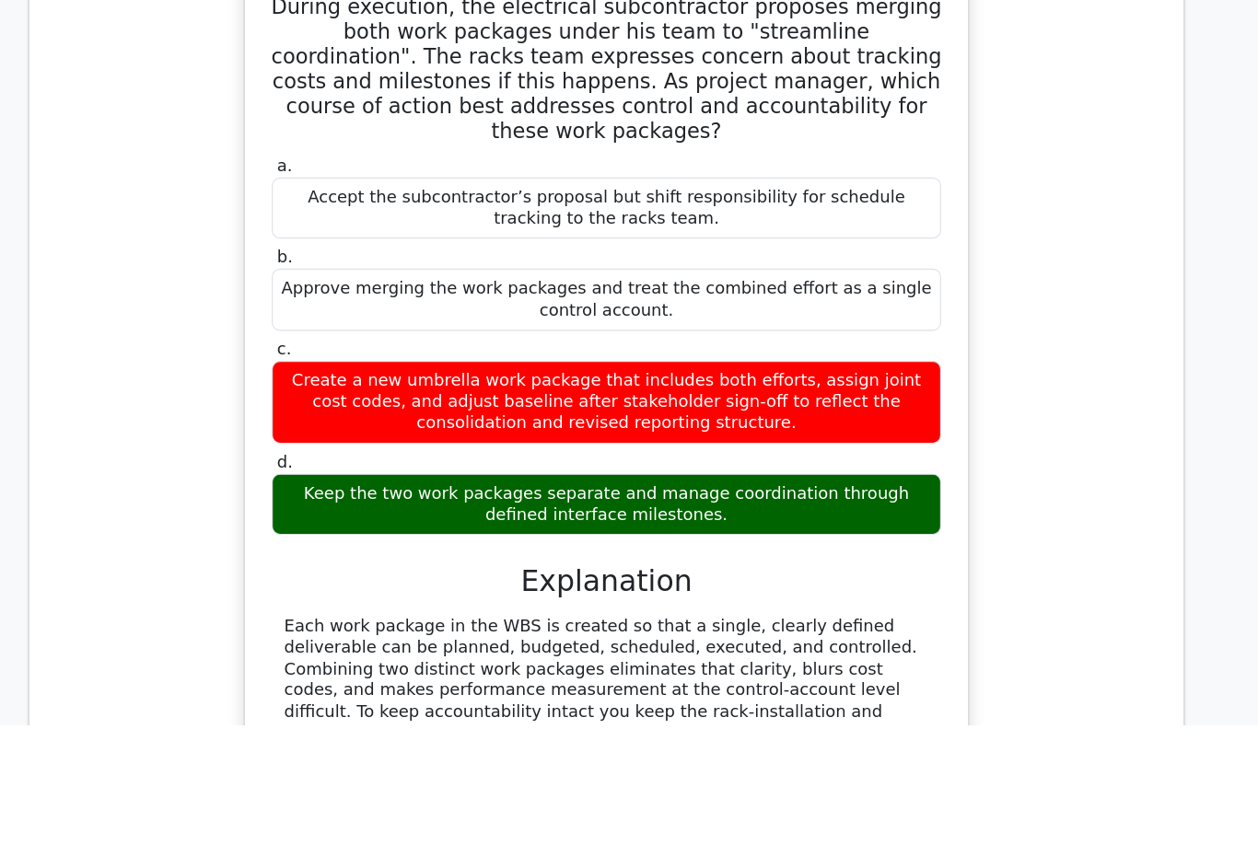
scroll to position [11972, 0]
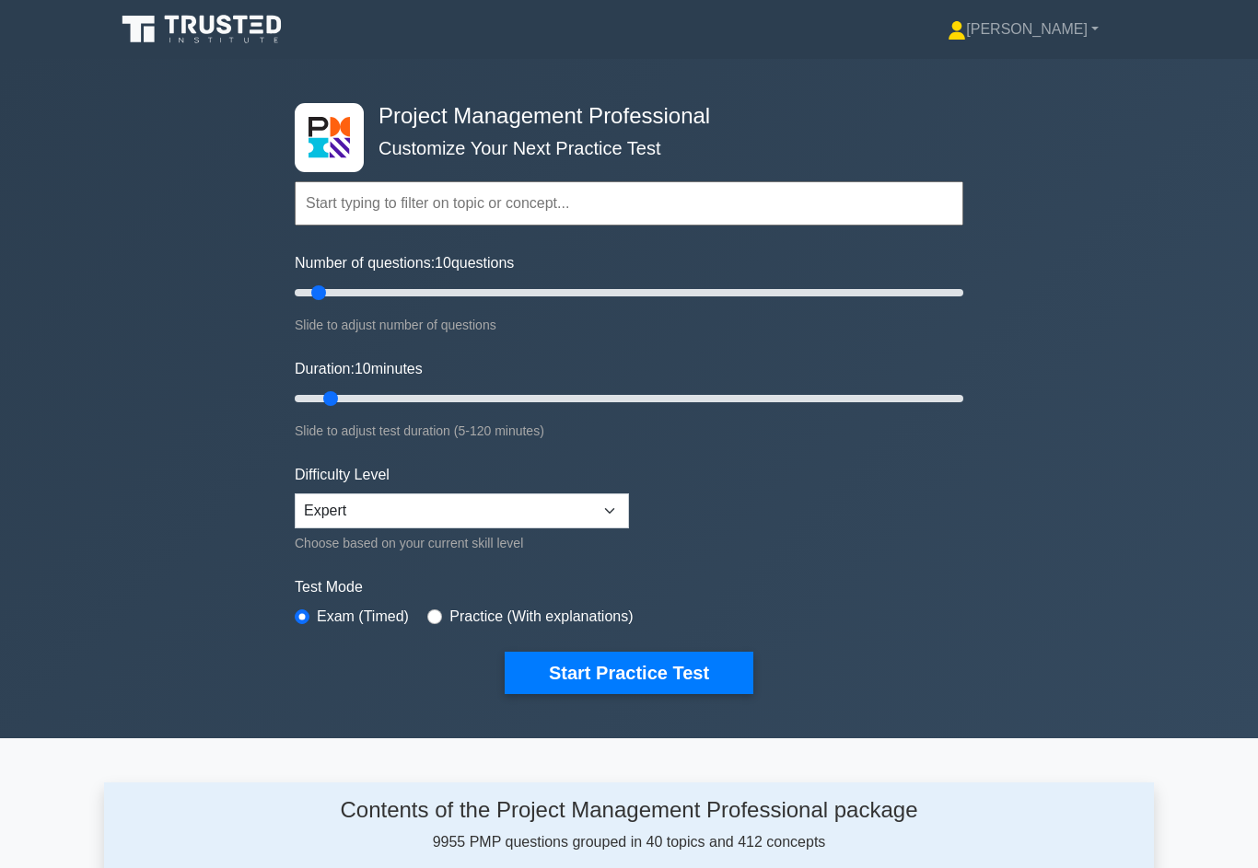
click at [1062, 30] on link "[PERSON_NAME]" at bounding box center [1022, 29] width 239 height 37
click at [1024, 58] on link "Profile" at bounding box center [976, 72] width 145 height 29
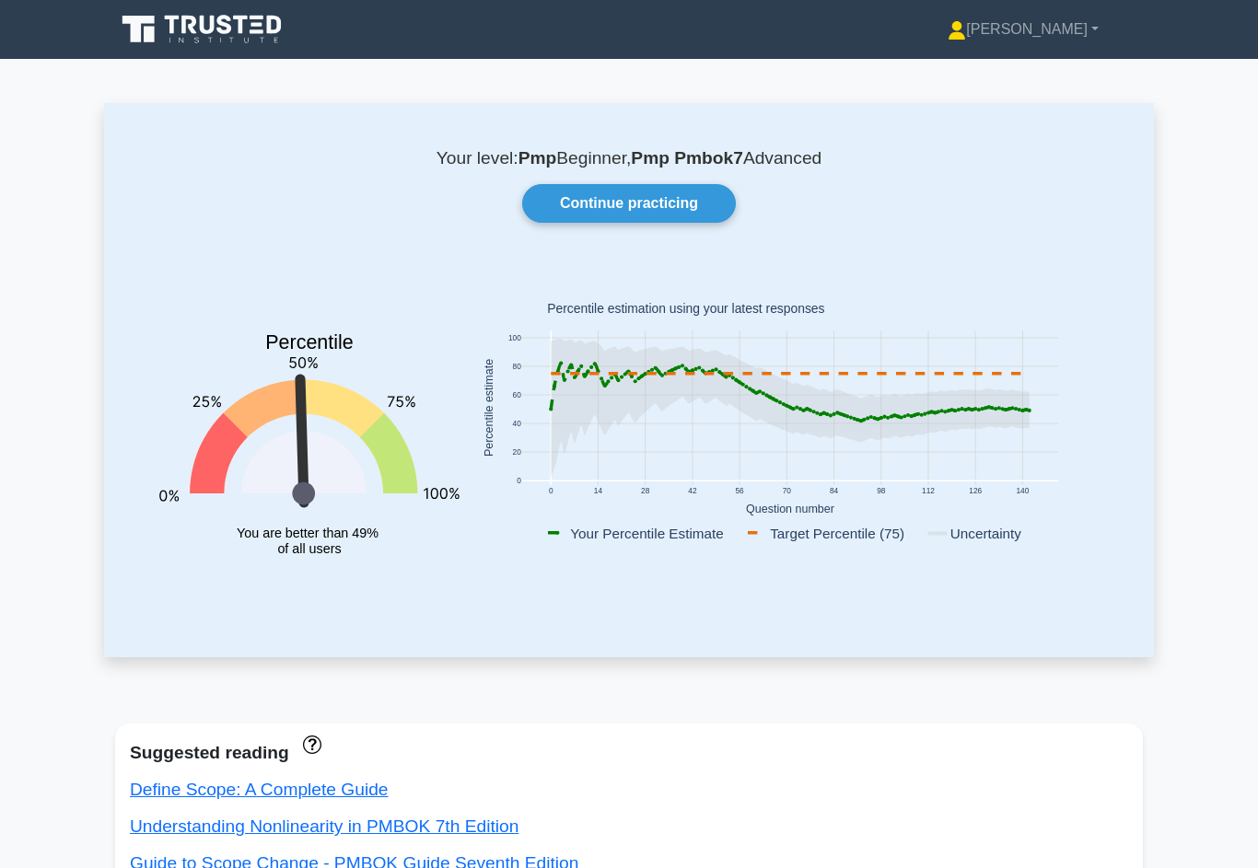
click at [670, 192] on link "Continue practicing" at bounding box center [629, 203] width 214 height 39
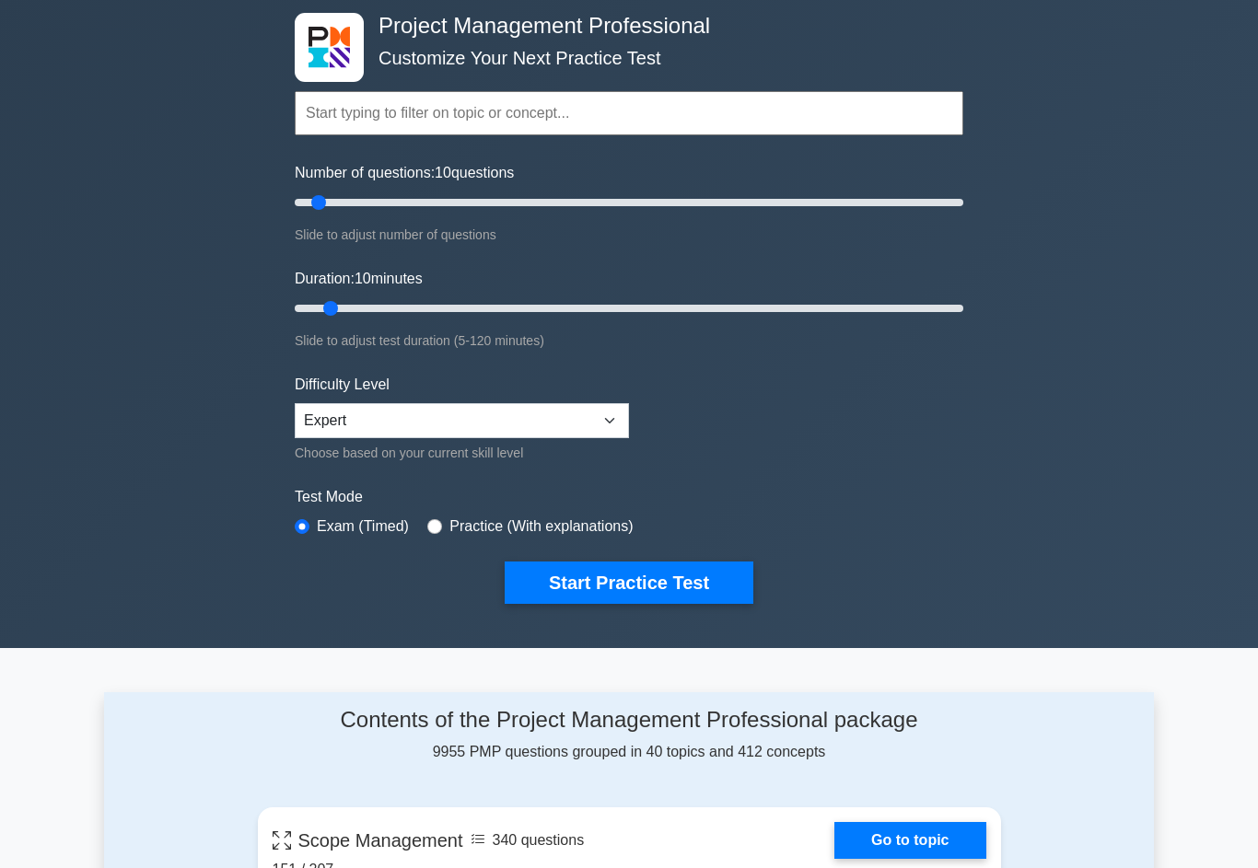
scroll to position [73, 0]
